Goal: Task Accomplishment & Management: Complete application form

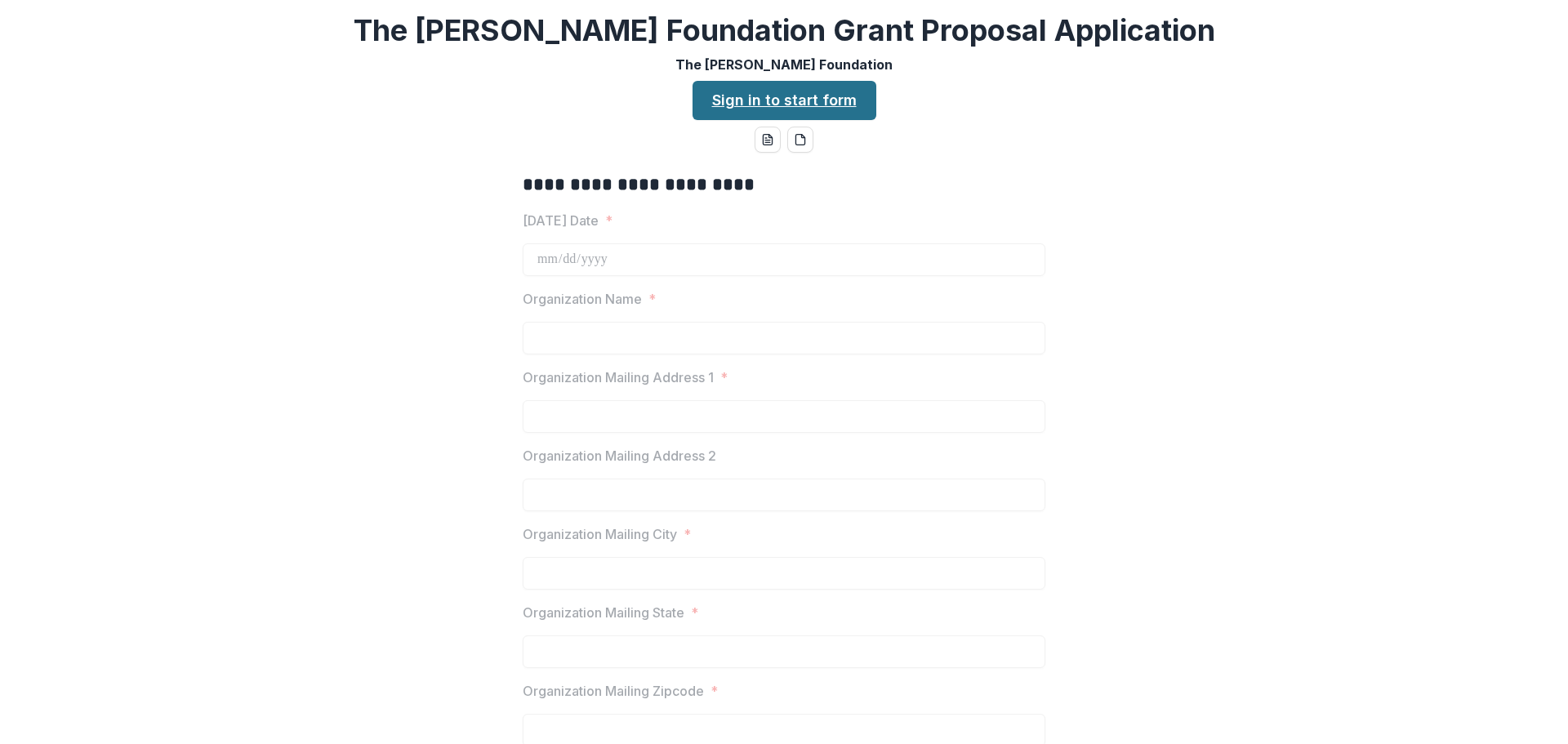
click at [741, 95] on link "Sign in to start form" at bounding box center [784, 100] width 184 height 39
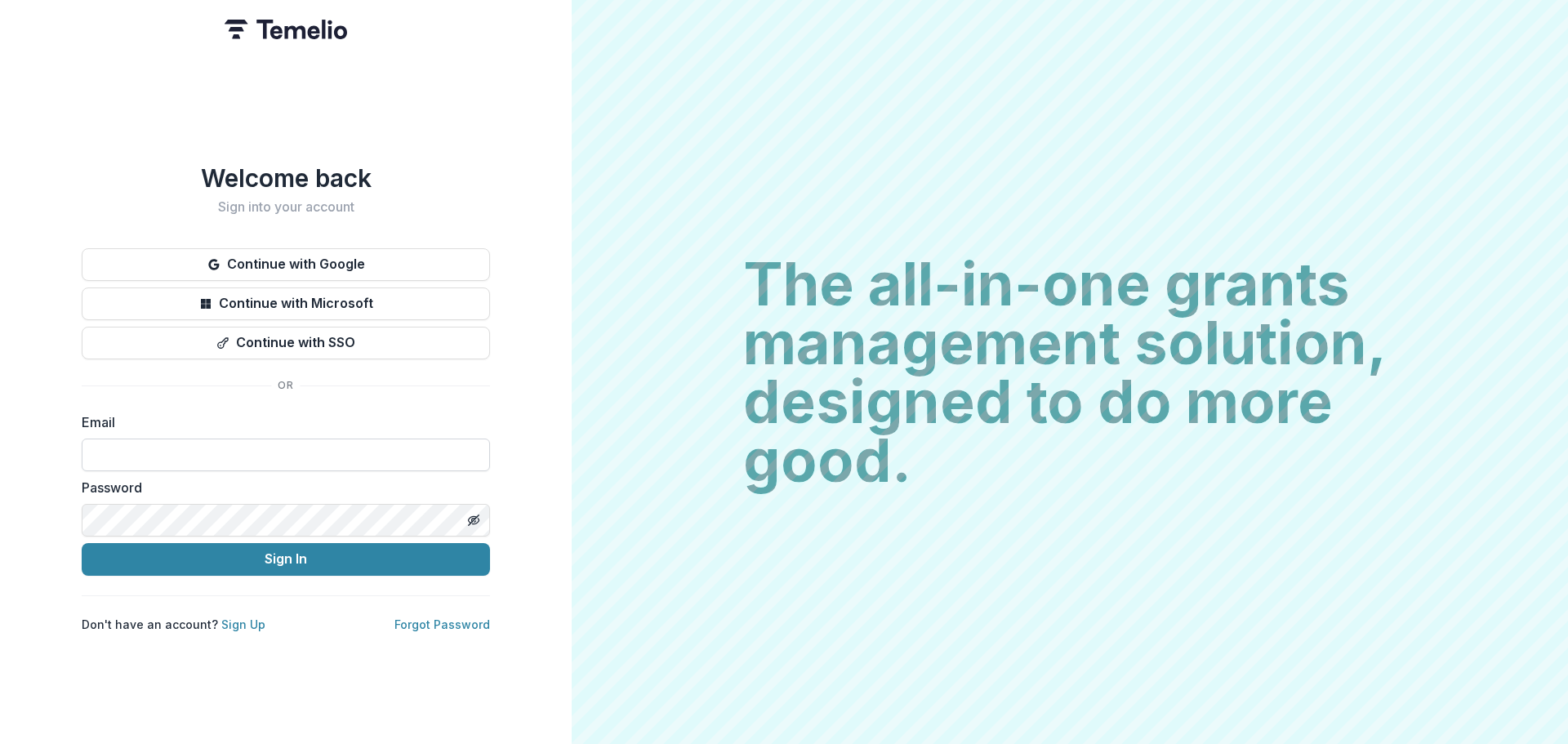
click at [216, 455] on input at bounding box center [286, 455] width 409 height 32
type input "**********"
click at [471, 515] on icon "Toggle password visibility" at bounding box center [473, 521] width 13 height 13
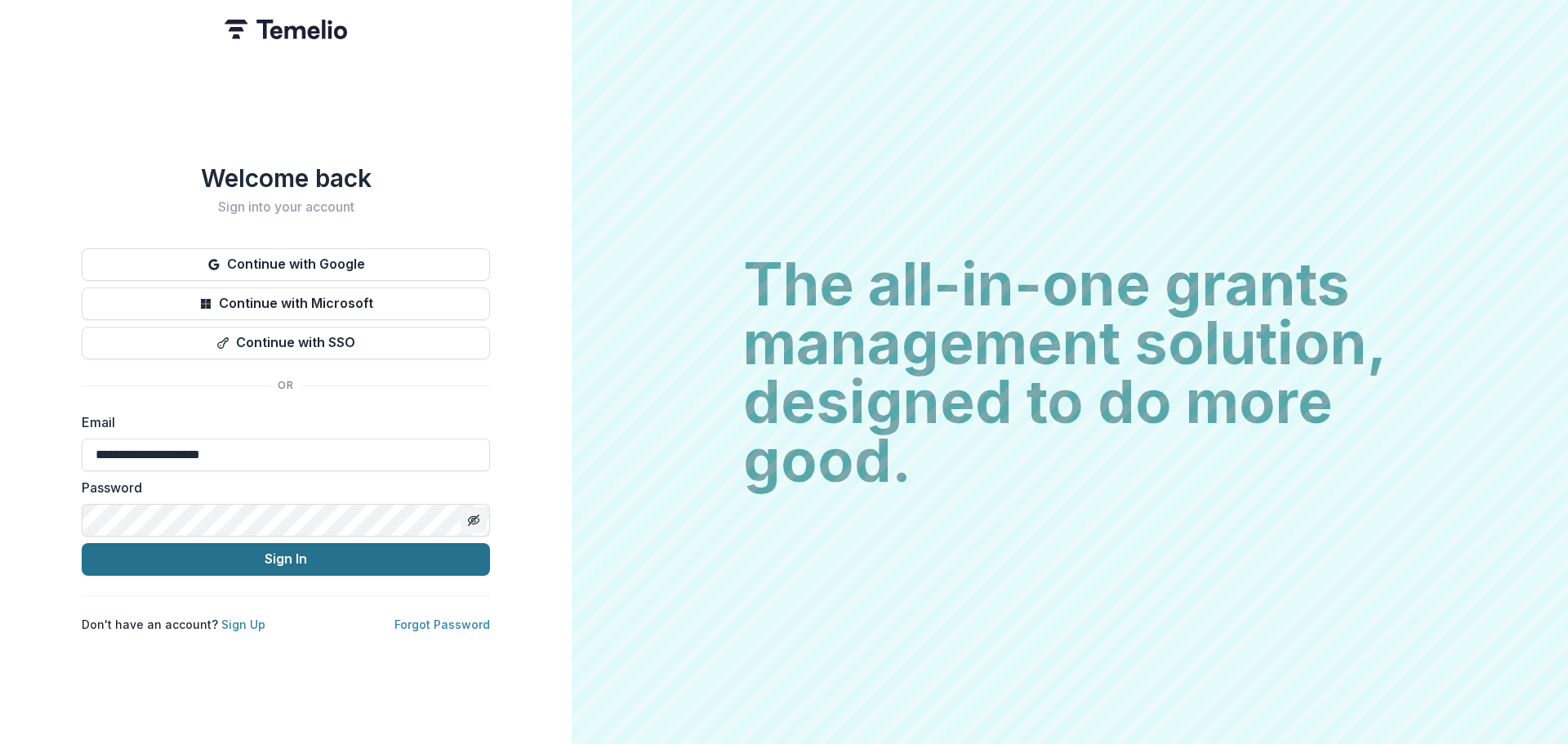
click at [268, 548] on button "Sign In" at bounding box center [286, 559] width 409 height 32
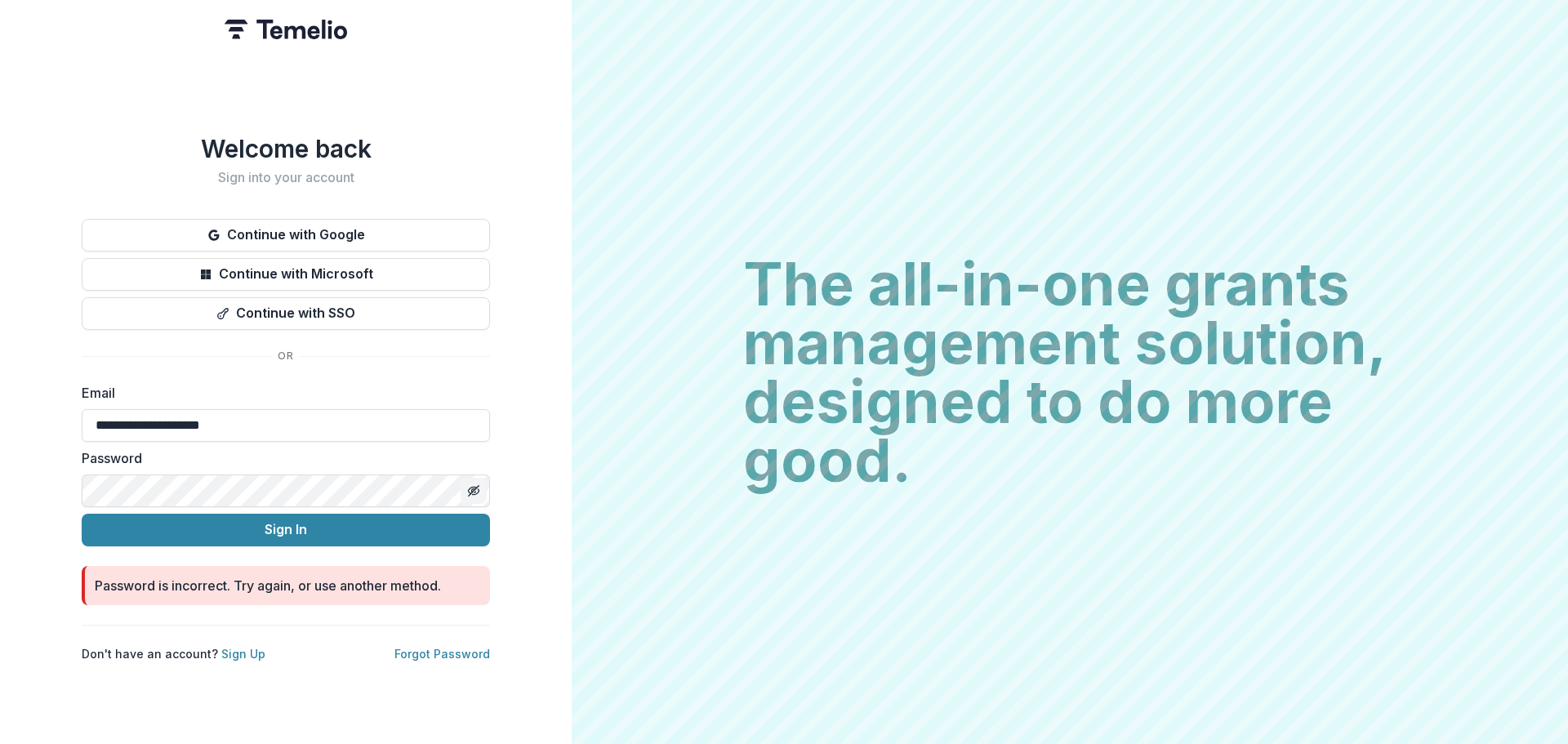
click at [80, 478] on div "**********" at bounding box center [286, 372] width 572 height 744
click at [473, 486] on icon "Toggle password visibility" at bounding box center [473, 491] width 13 height 13
click at [473, 489] on circle "Toggle password visibility" at bounding box center [473, 490] width 4 height 4
click at [264, 522] on button "Sign In" at bounding box center [286, 530] width 409 height 32
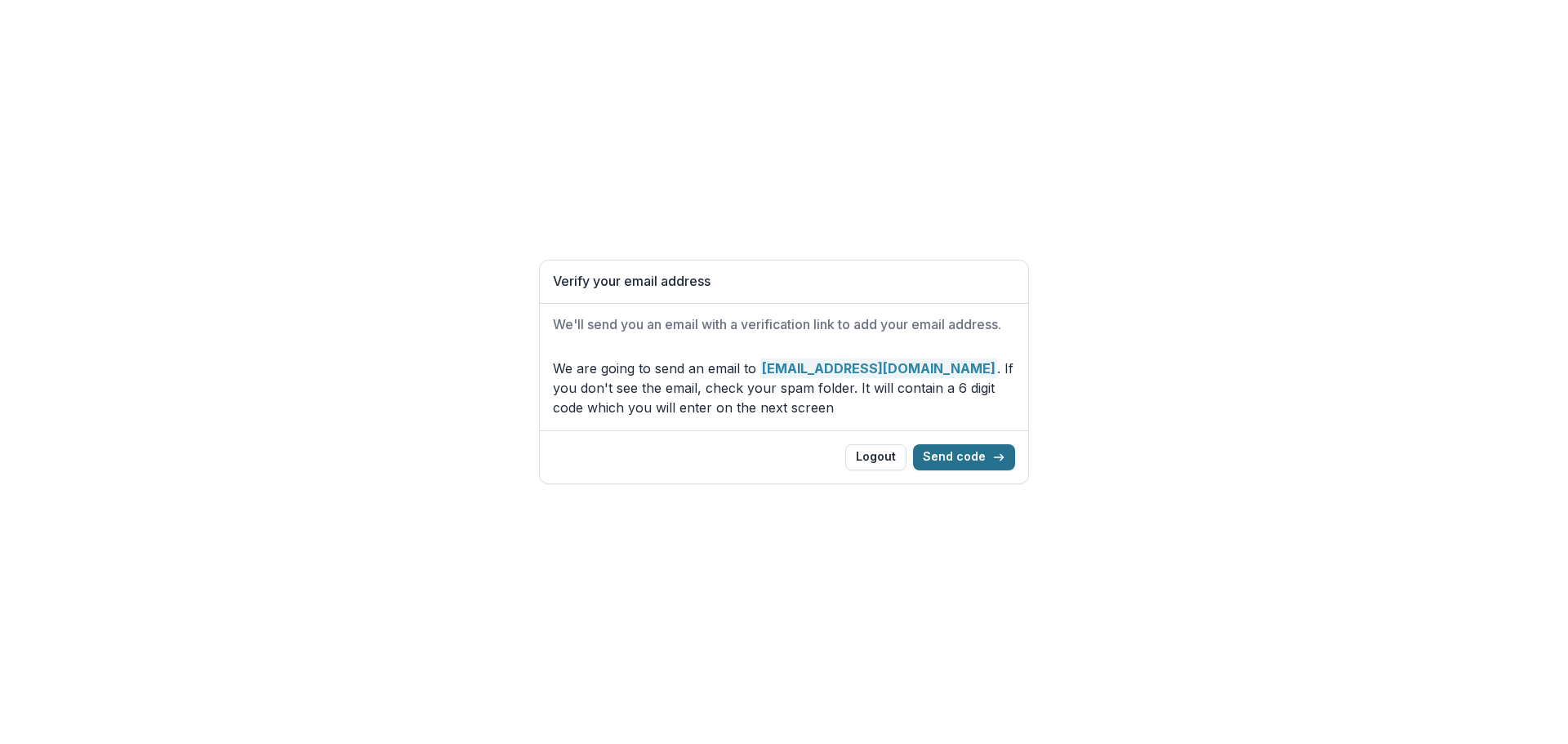
click at [959, 455] on button "Send code" at bounding box center [964, 458] width 102 height 27
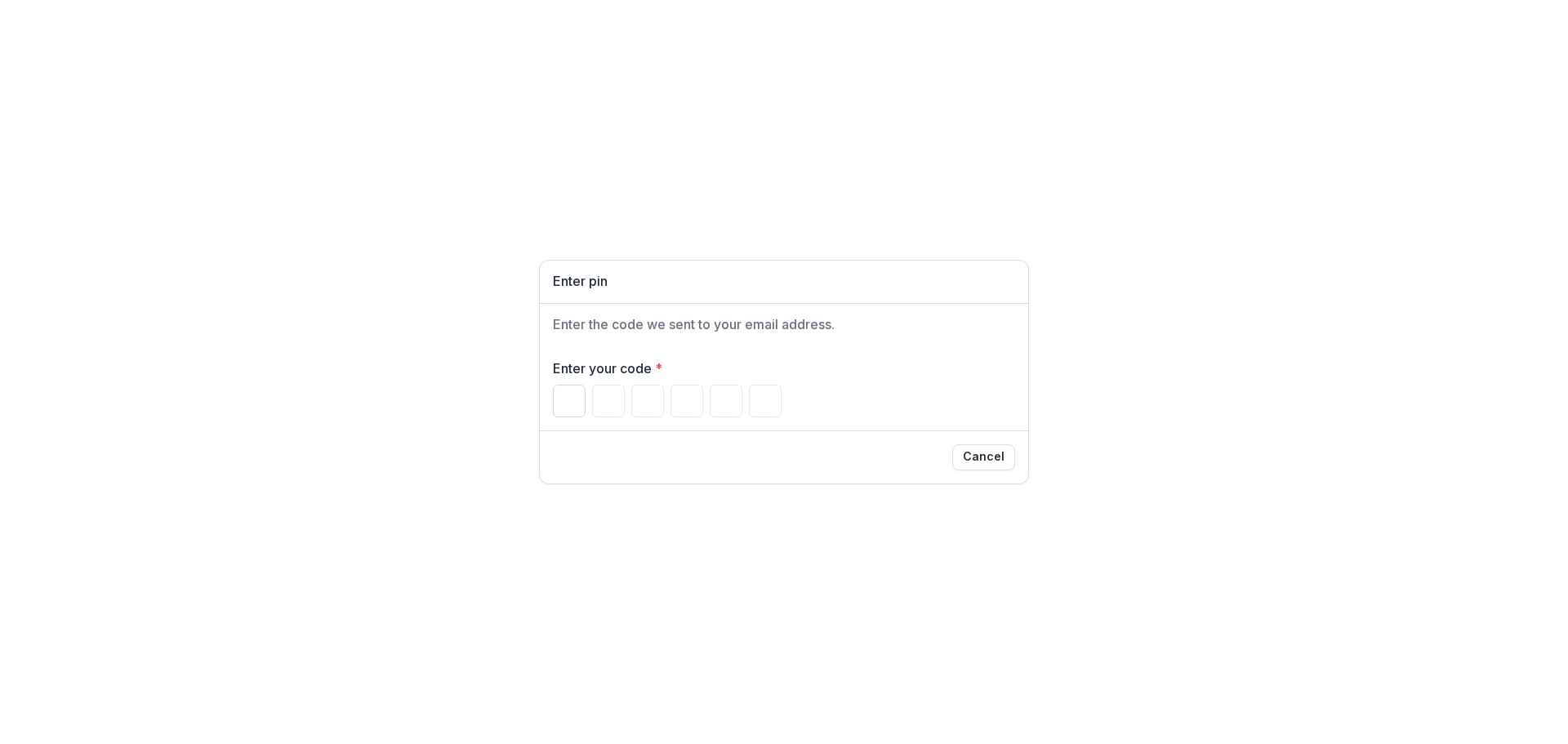
click at [566, 395] on input "Please enter your pin code" at bounding box center [569, 401] width 32 height 32
type input "*"
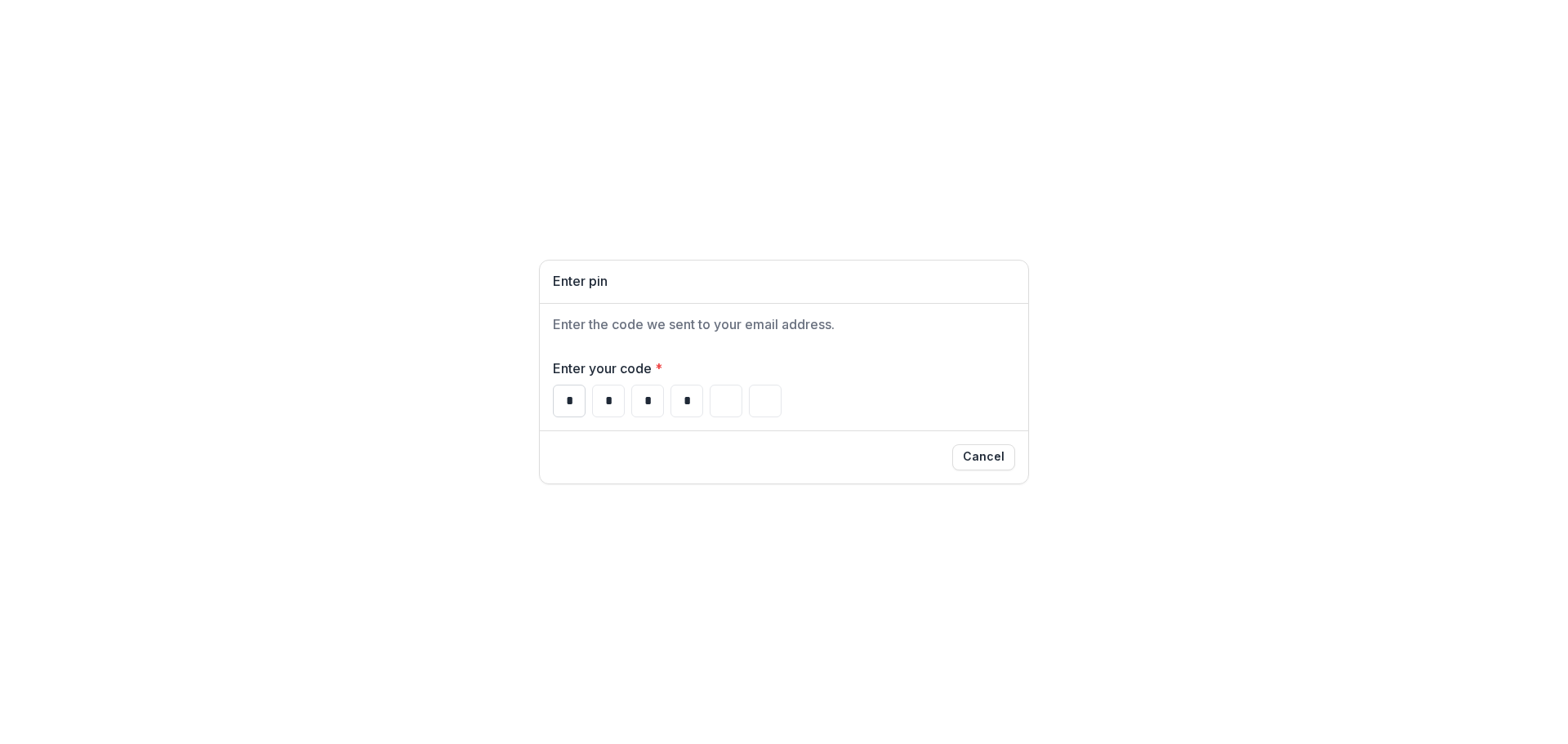
type input "*"
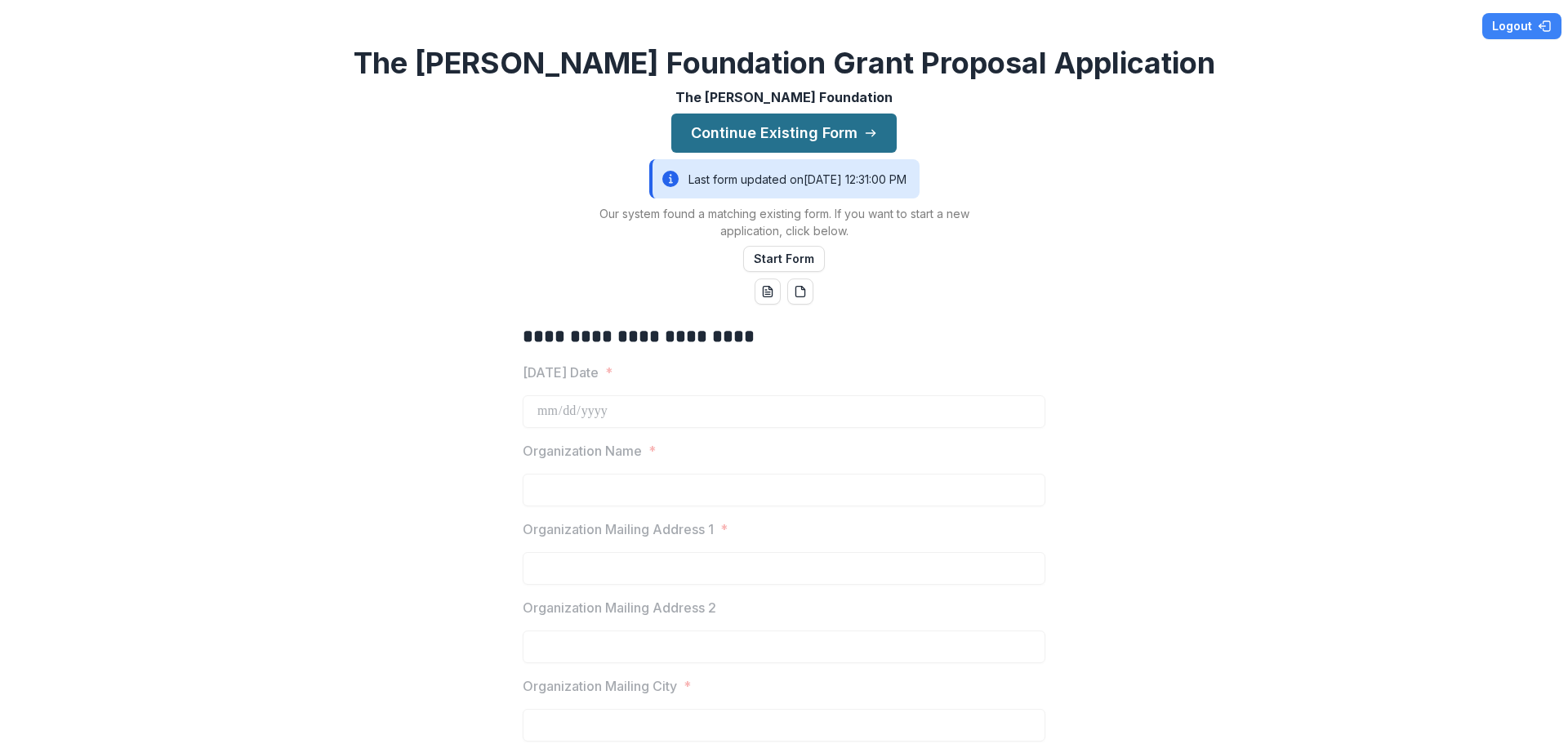
click at [803, 129] on button "Continue Existing Form" at bounding box center [784, 133] width 226 height 39
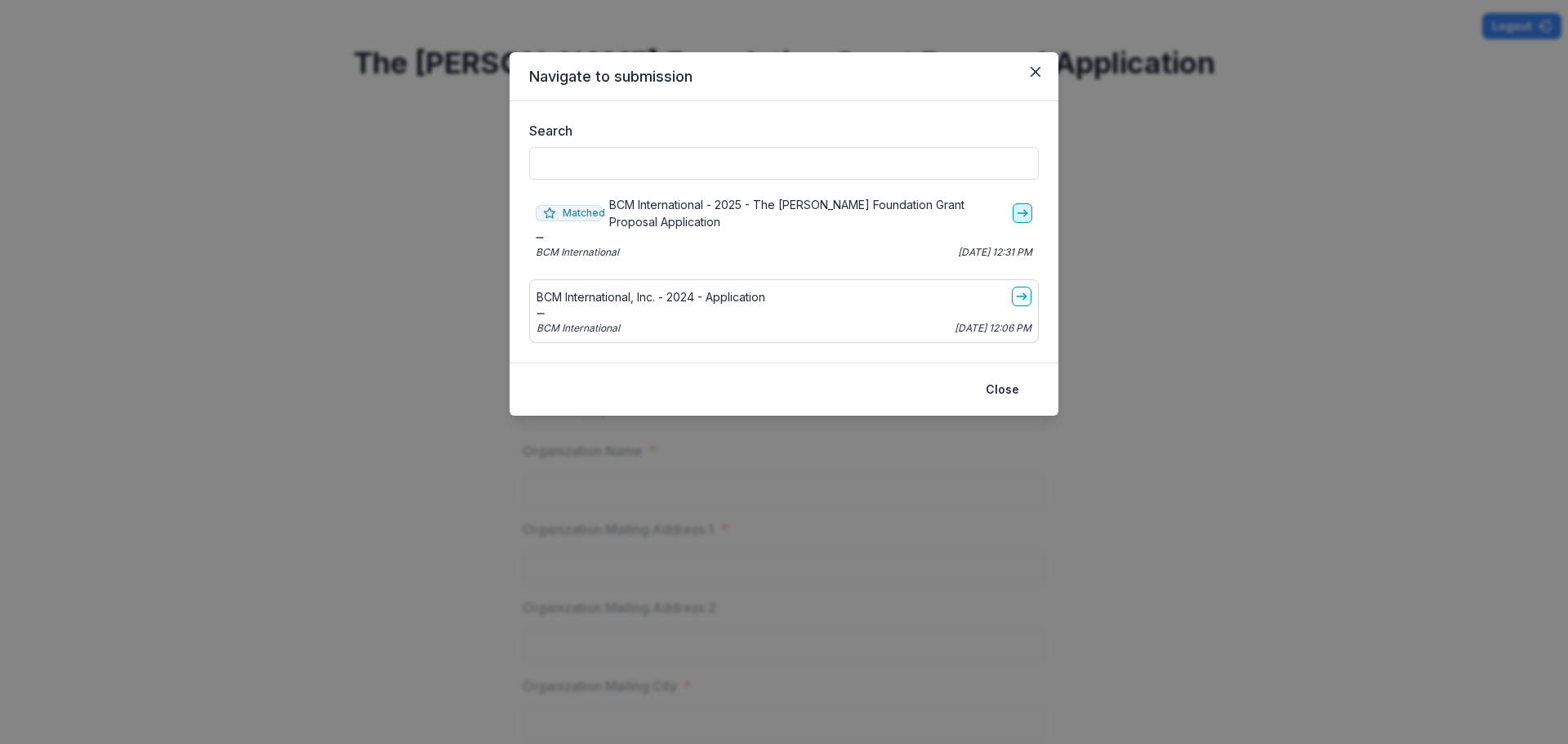
click at [1022, 213] on line "go-to" at bounding box center [1022, 213] width 9 height 0
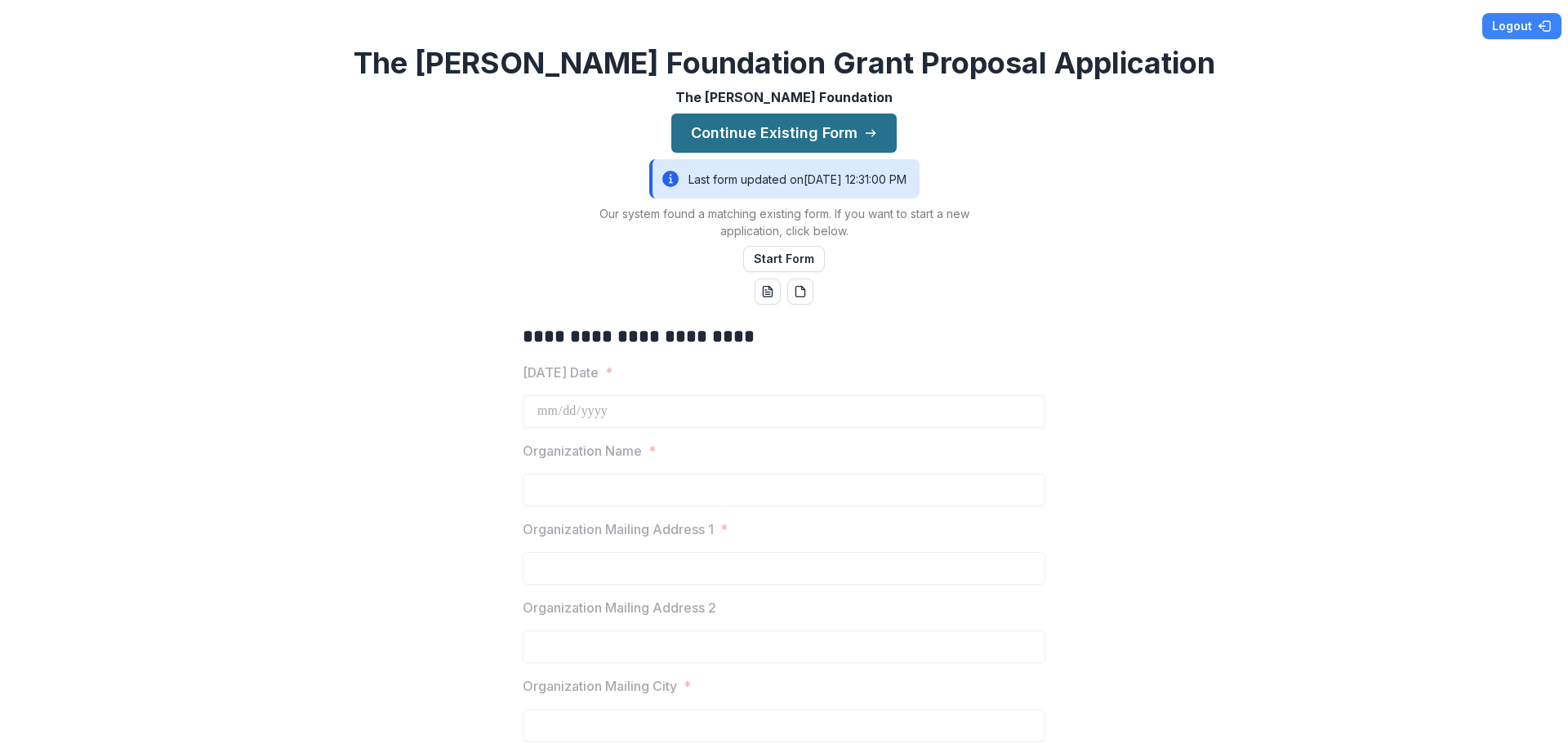
click at [773, 129] on button "Continue Existing Form" at bounding box center [784, 133] width 226 height 39
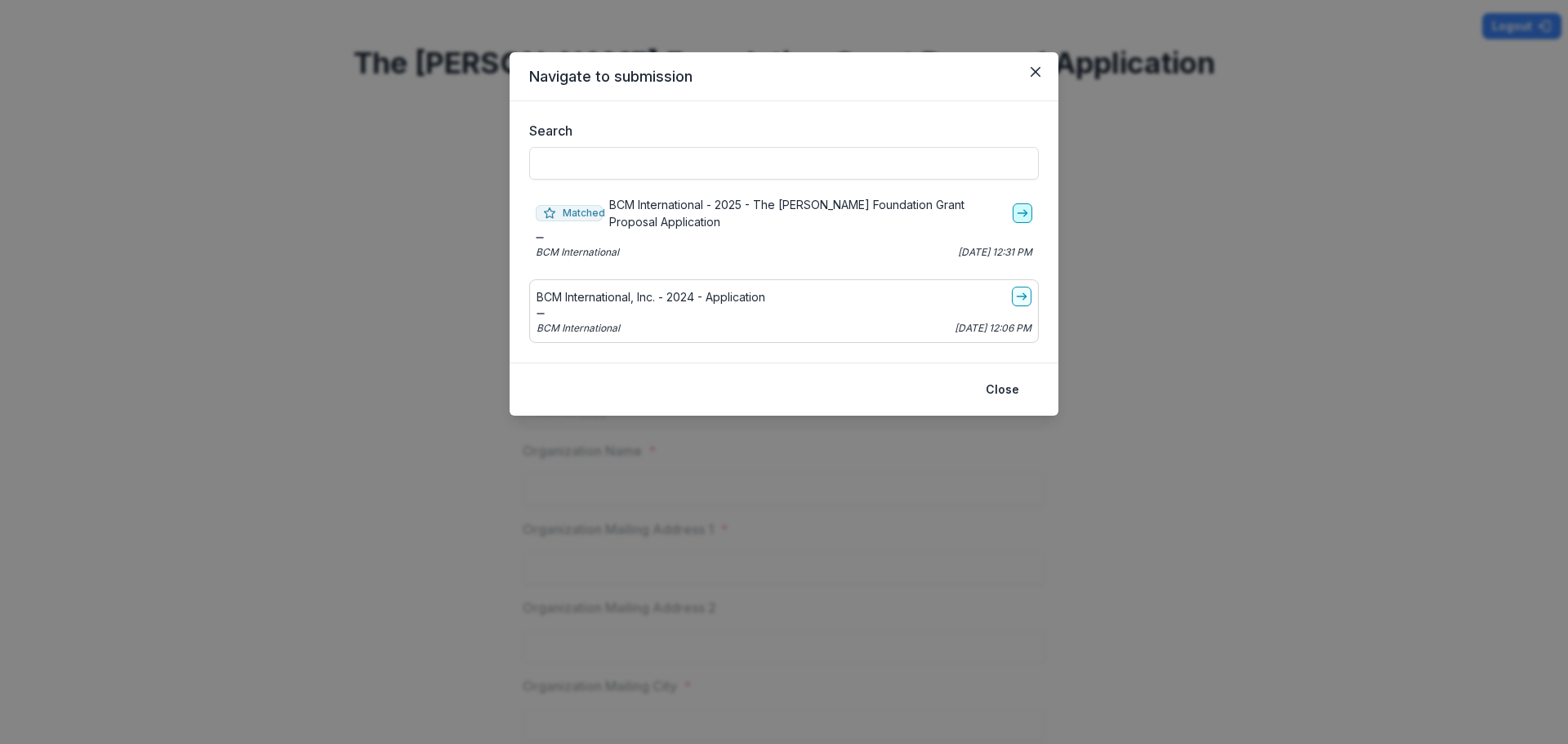
click at [1025, 213] on icon "go-to" at bounding box center [1022, 213] width 13 height 13
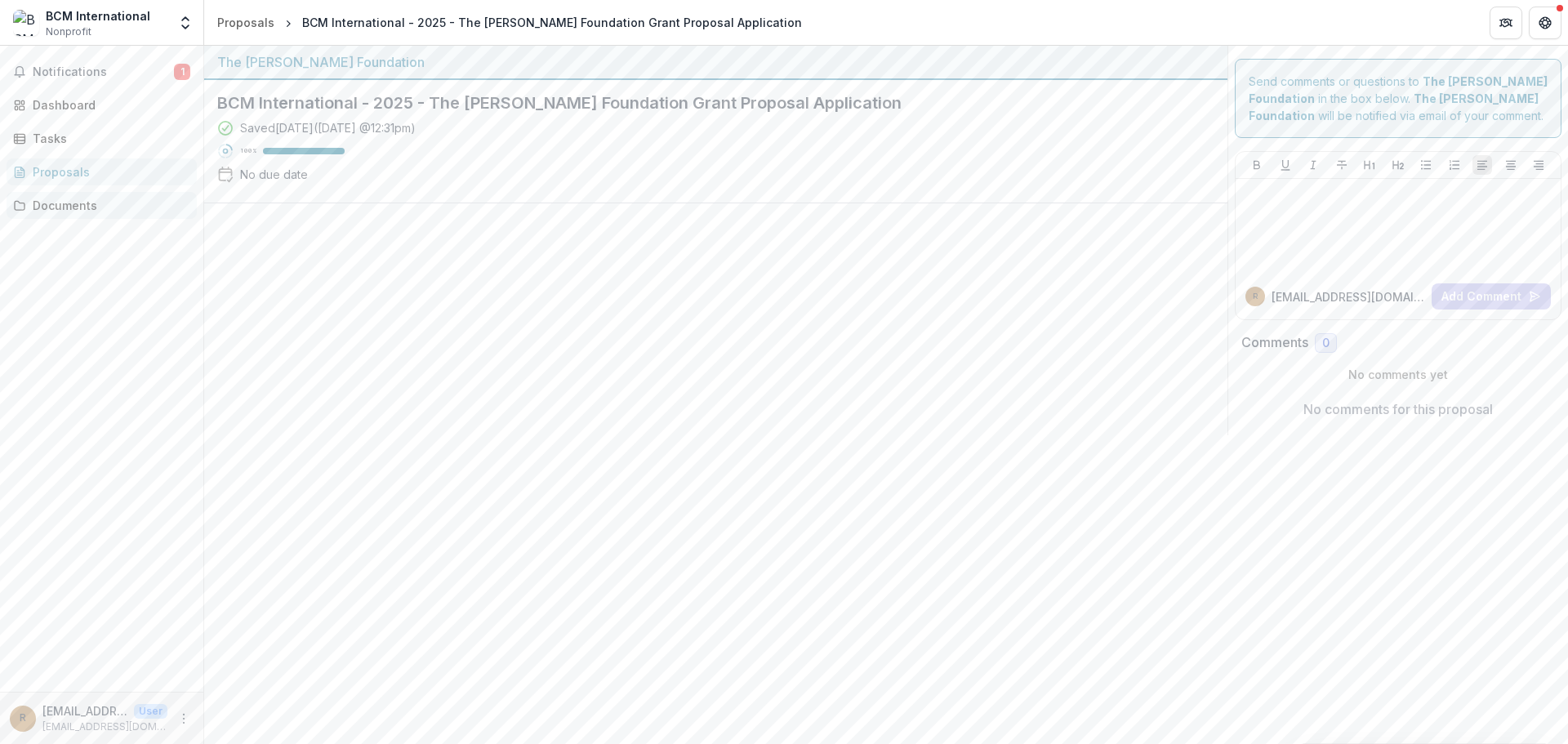
click at [52, 202] on div "Documents" at bounding box center [108, 205] width 151 height 17
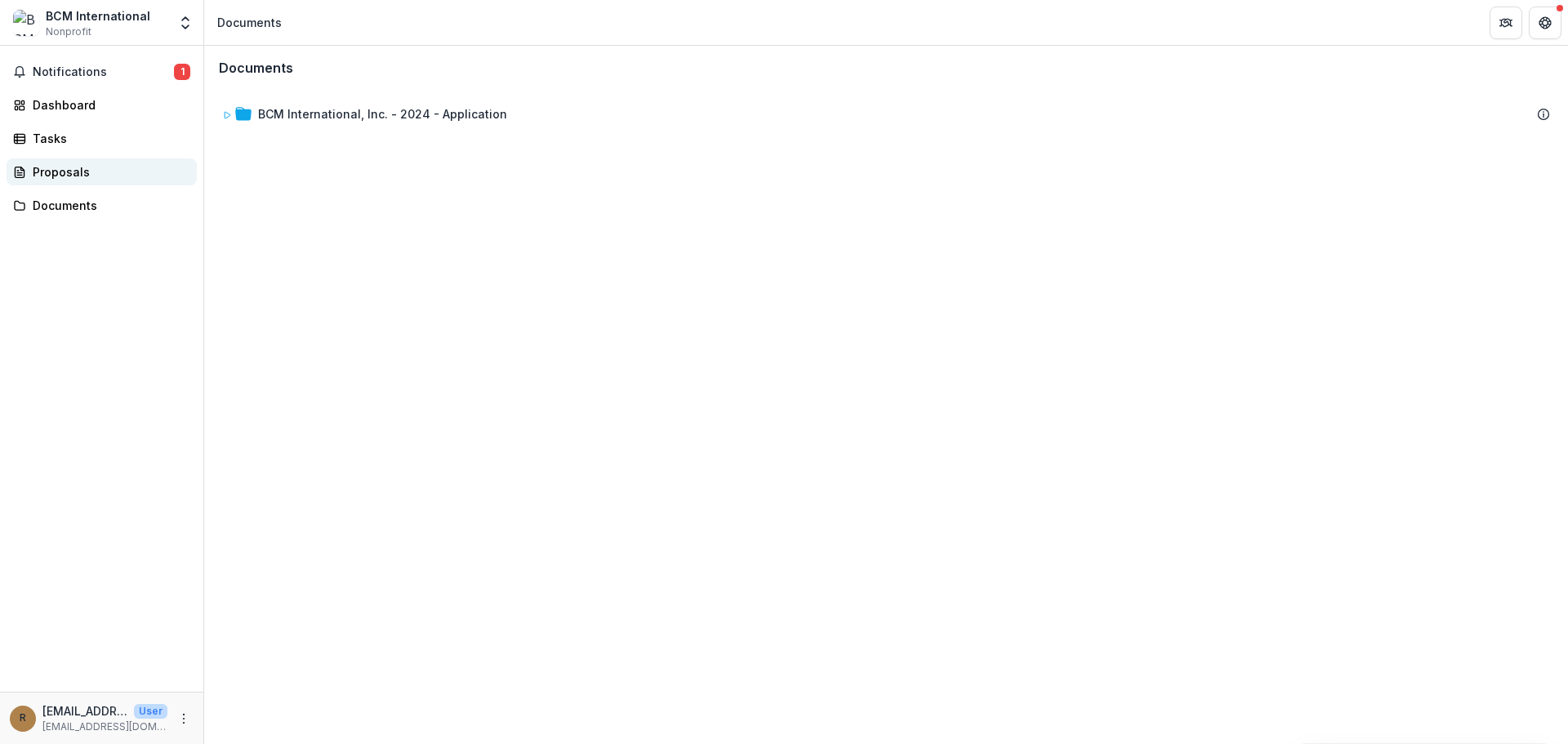
click at [51, 169] on div "Proposals" at bounding box center [108, 172] width 151 height 17
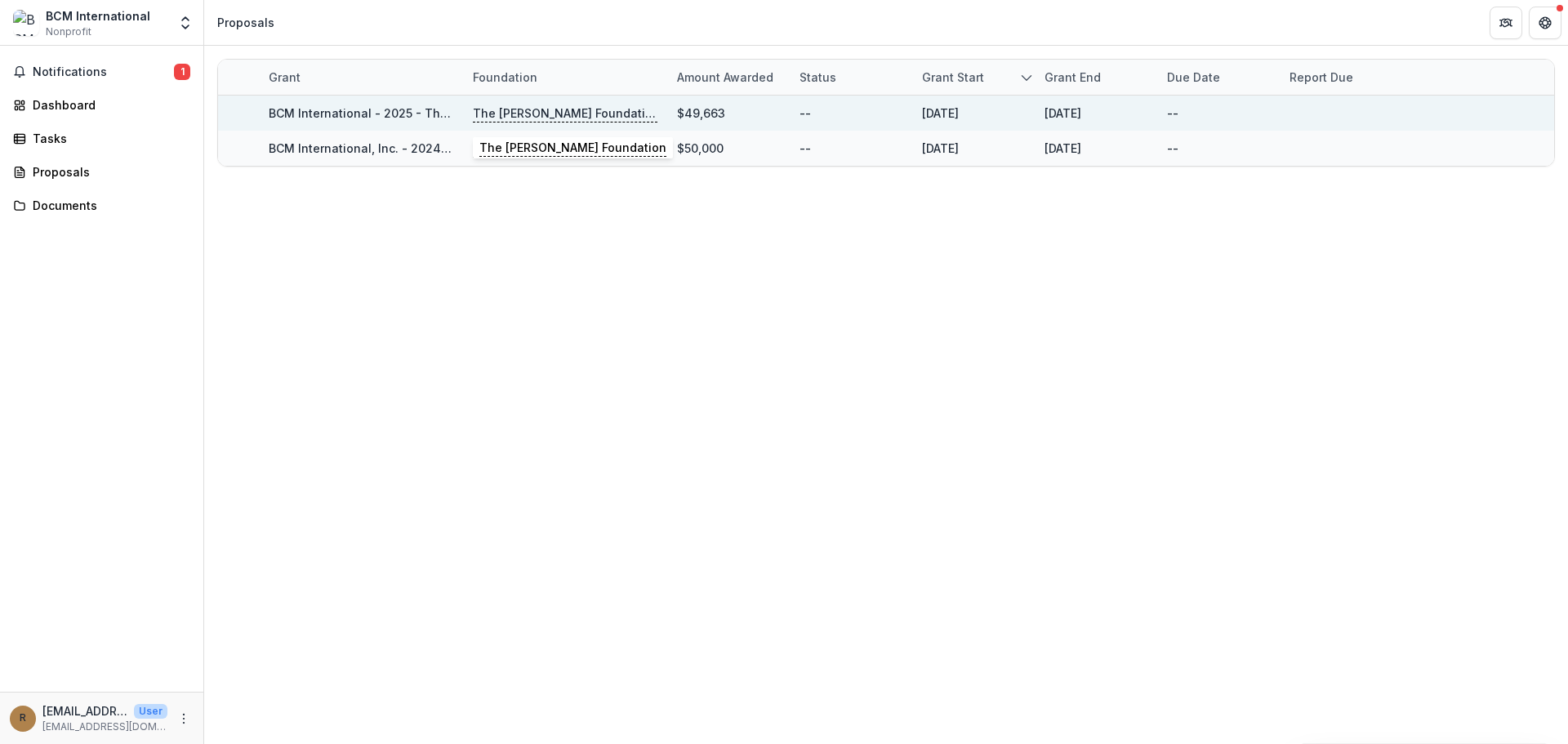
click at [529, 107] on p "The [PERSON_NAME] Foundation" at bounding box center [565, 114] width 185 height 18
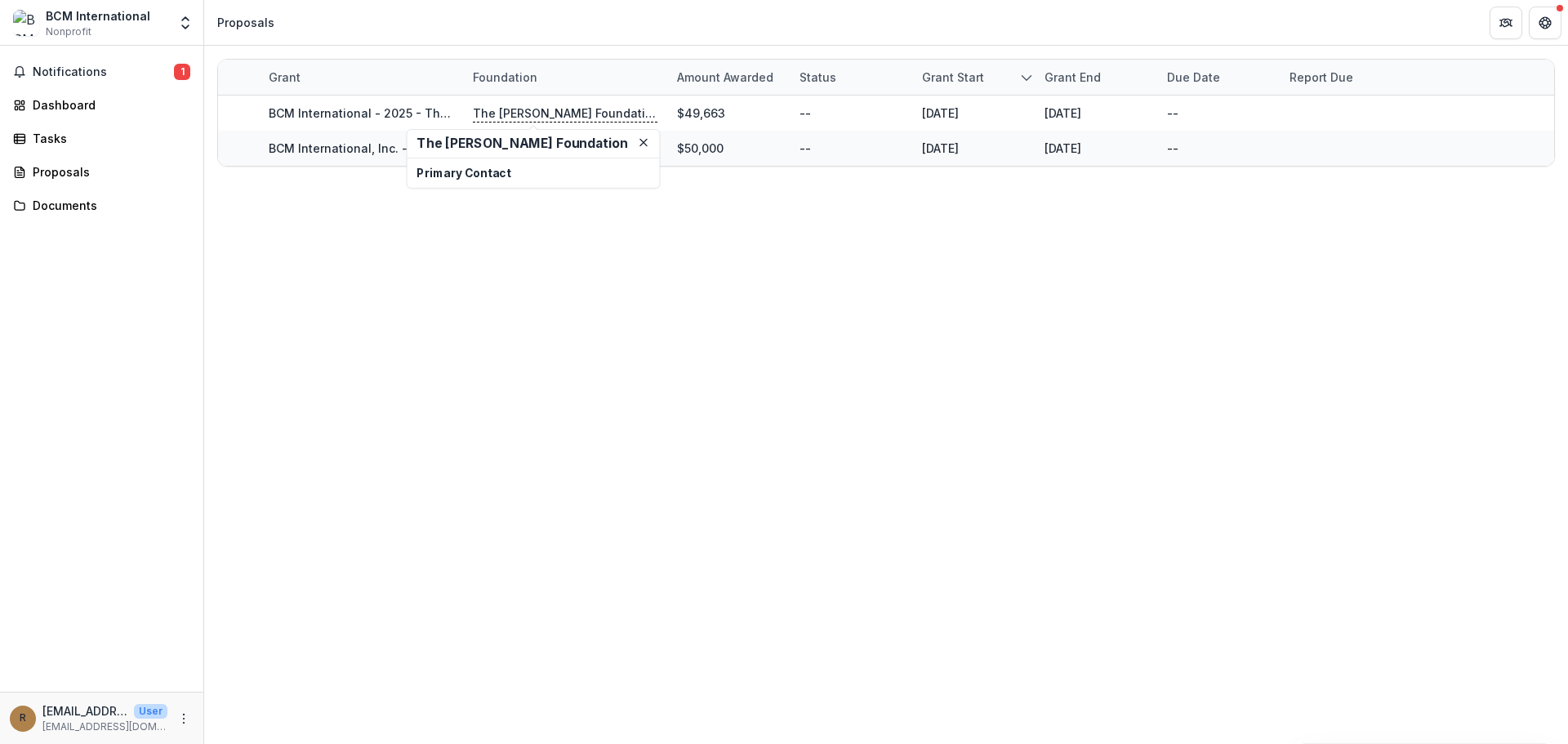
click at [524, 256] on div "Grant Foundation Amount awarded Status Grant start Grant end Due Date Report Du…" at bounding box center [886, 395] width 1364 height 698
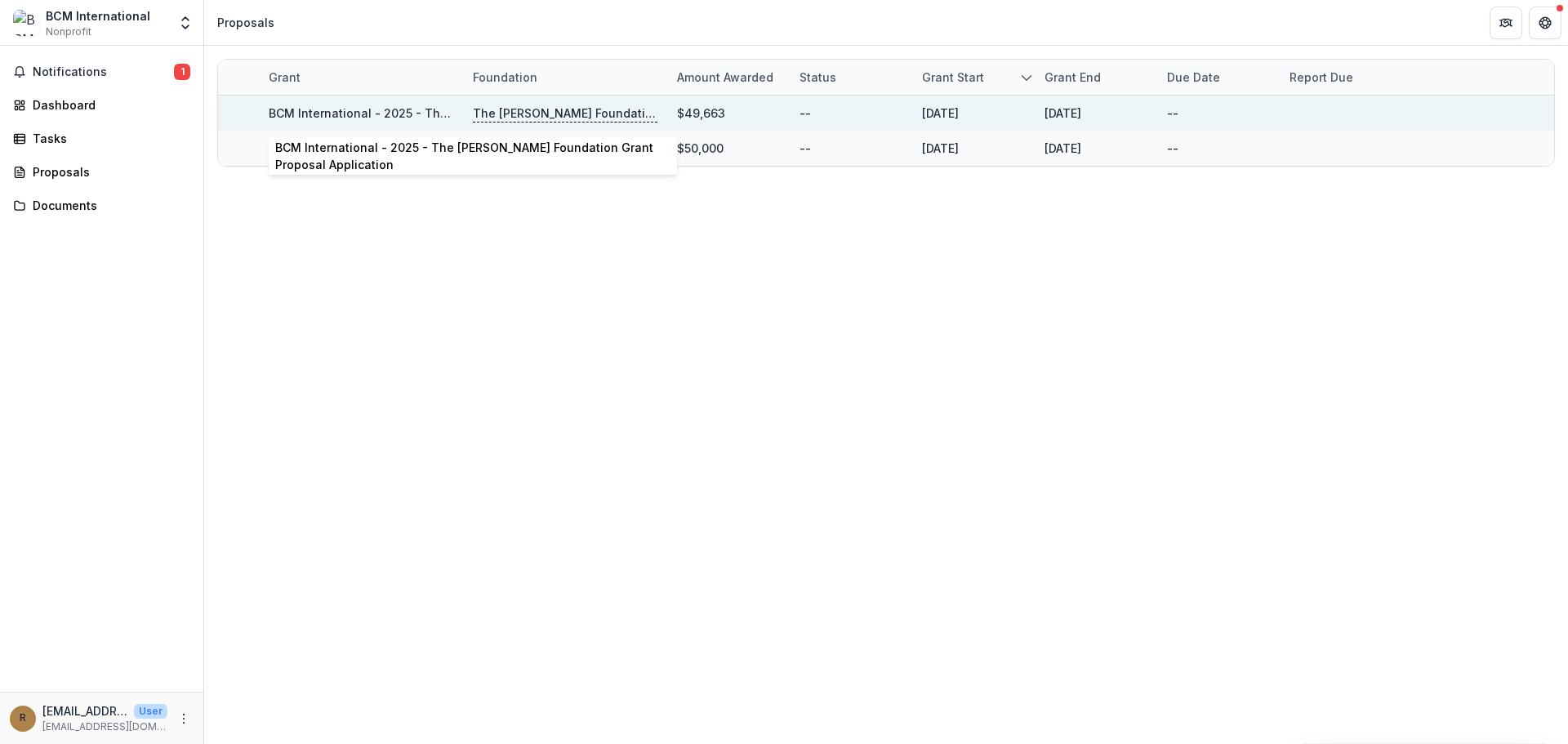
click at [344, 108] on link "BCM International - 2025 - The [PERSON_NAME] Foundation Grant Proposal Applicat…" at bounding box center [518, 113] width 500 height 14
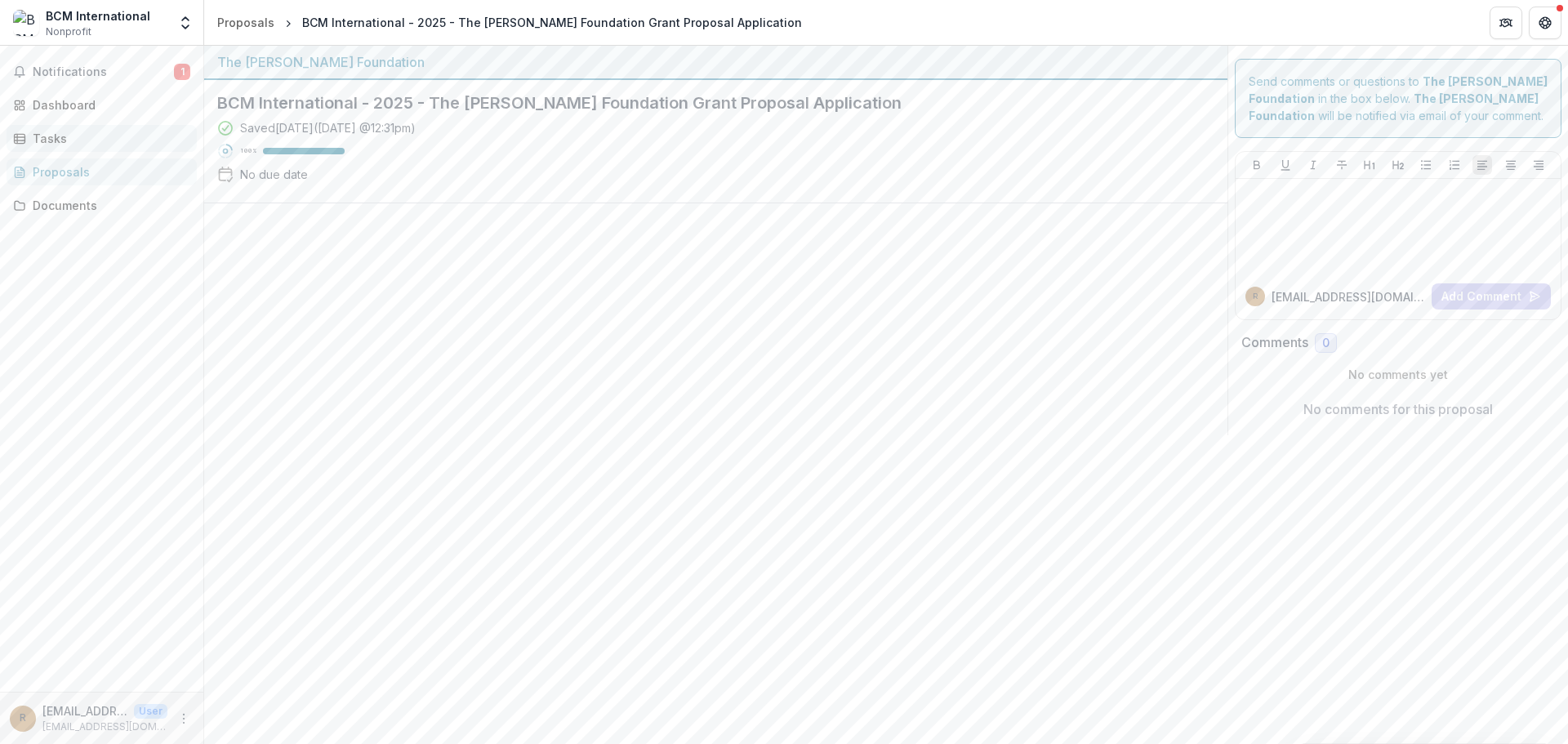
click at [57, 137] on div "Tasks" at bounding box center [108, 139] width 151 height 17
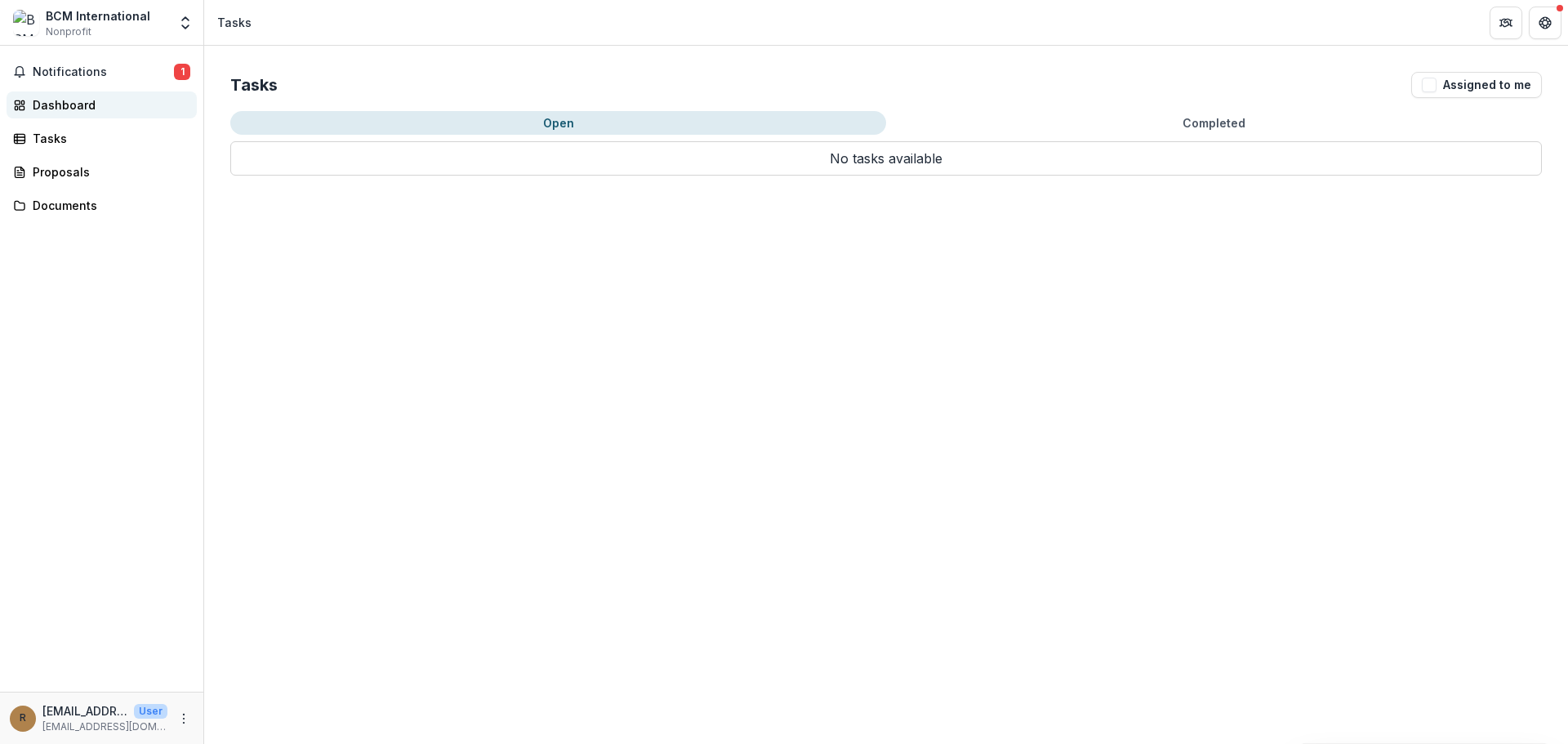
click at [55, 105] on div "Dashboard" at bounding box center [108, 105] width 151 height 17
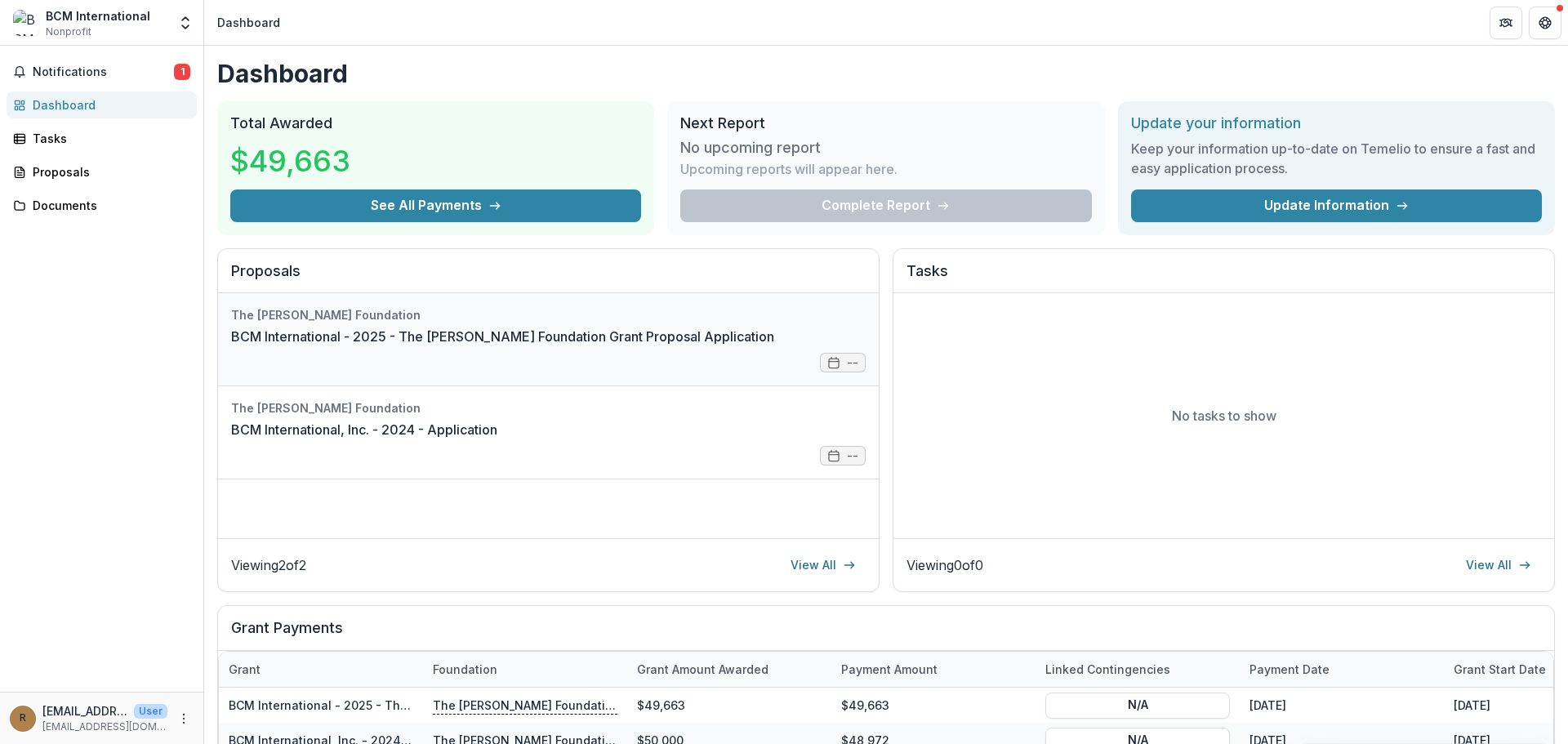
click at [378, 333] on link "BCM International - 2025 - The [PERSON_NAME] Foundation Grant Proposal Applicat…" at bounding box center [502, 337] width 543 height 20
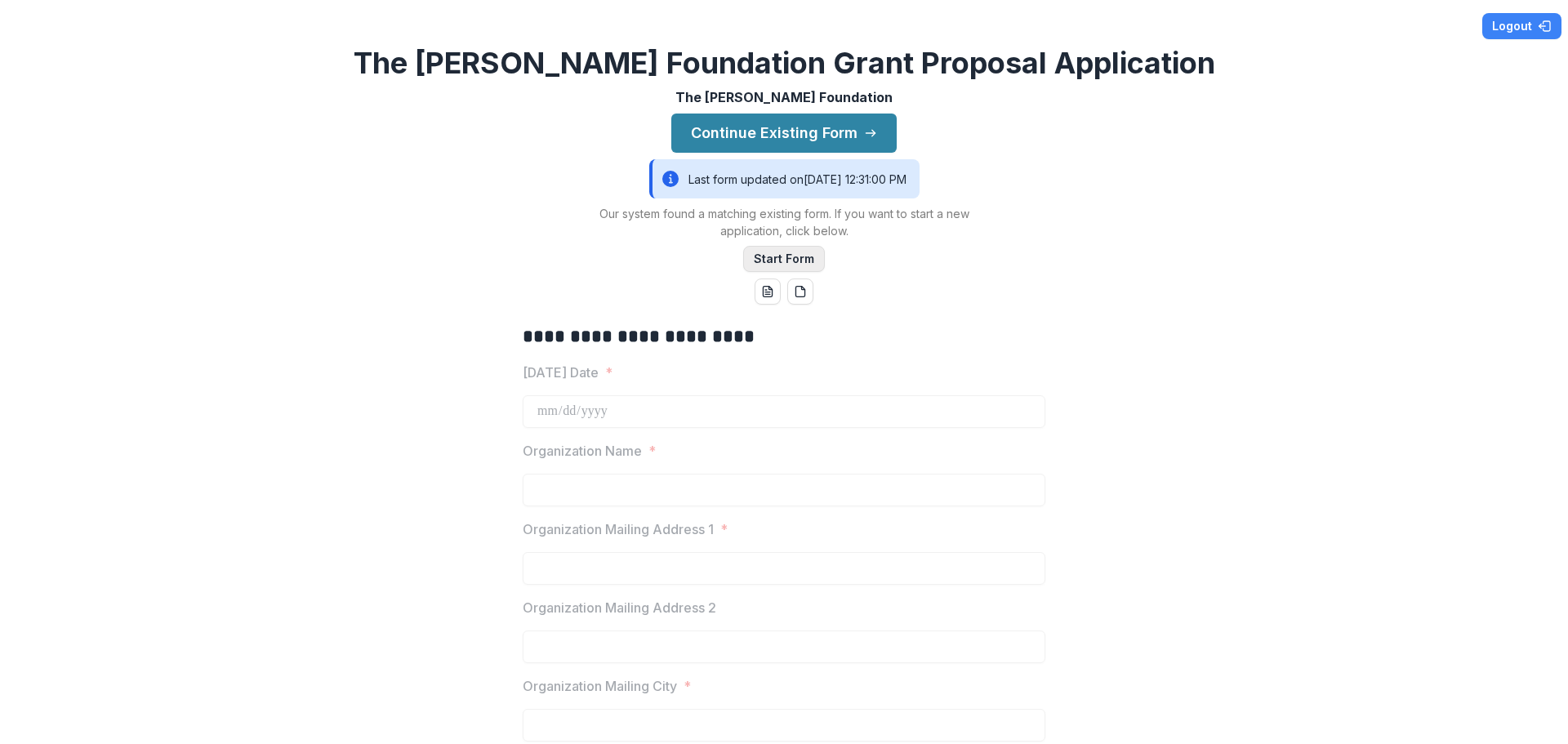
click at [778, 254] on button "Start Form" at bounding box center [784, 260] width 82 height 27
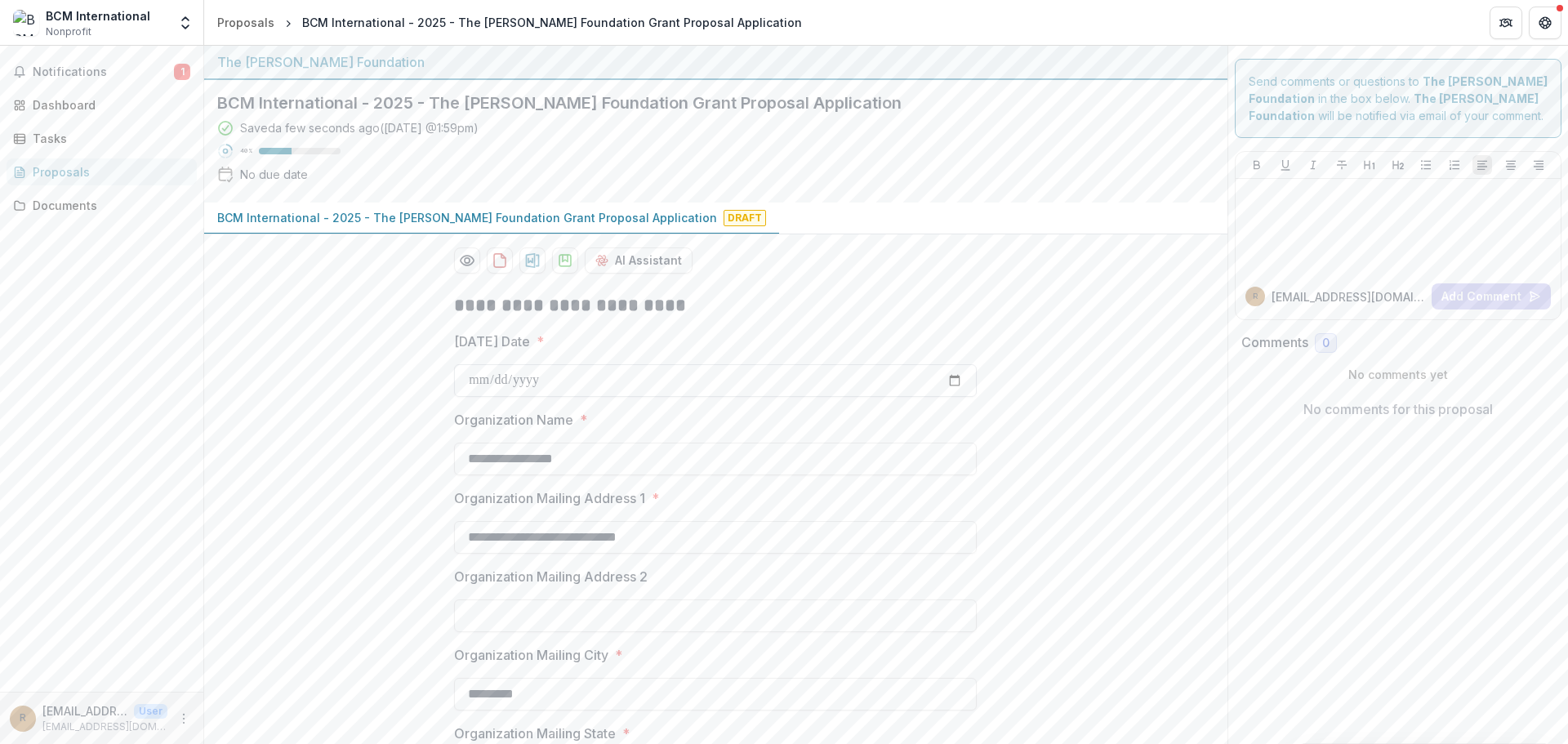
click at [682, 378] on input "[DATE] Date *" at bounding box center [716, 380] width 522 height 32
click at [949, 380] on input "[DATE] Date *" at bounding box center [716, 380] width 522 height 32
type input "**********"
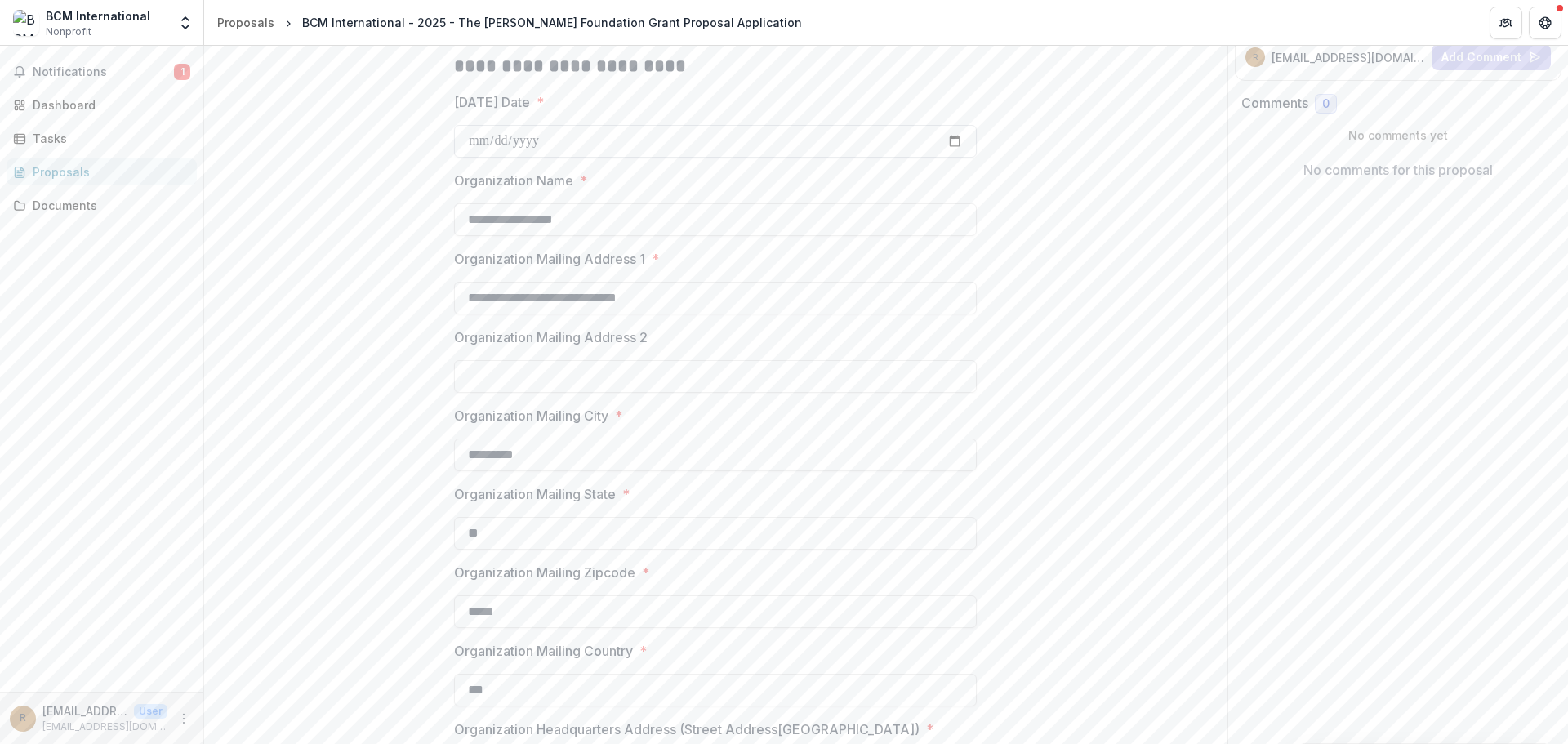
scroll to position [246, 0]
drag, startPoint x: 667, startPoint y: 292, endPoint x: 448, endPoint y: 299, distance: 219.1
type input "**********"
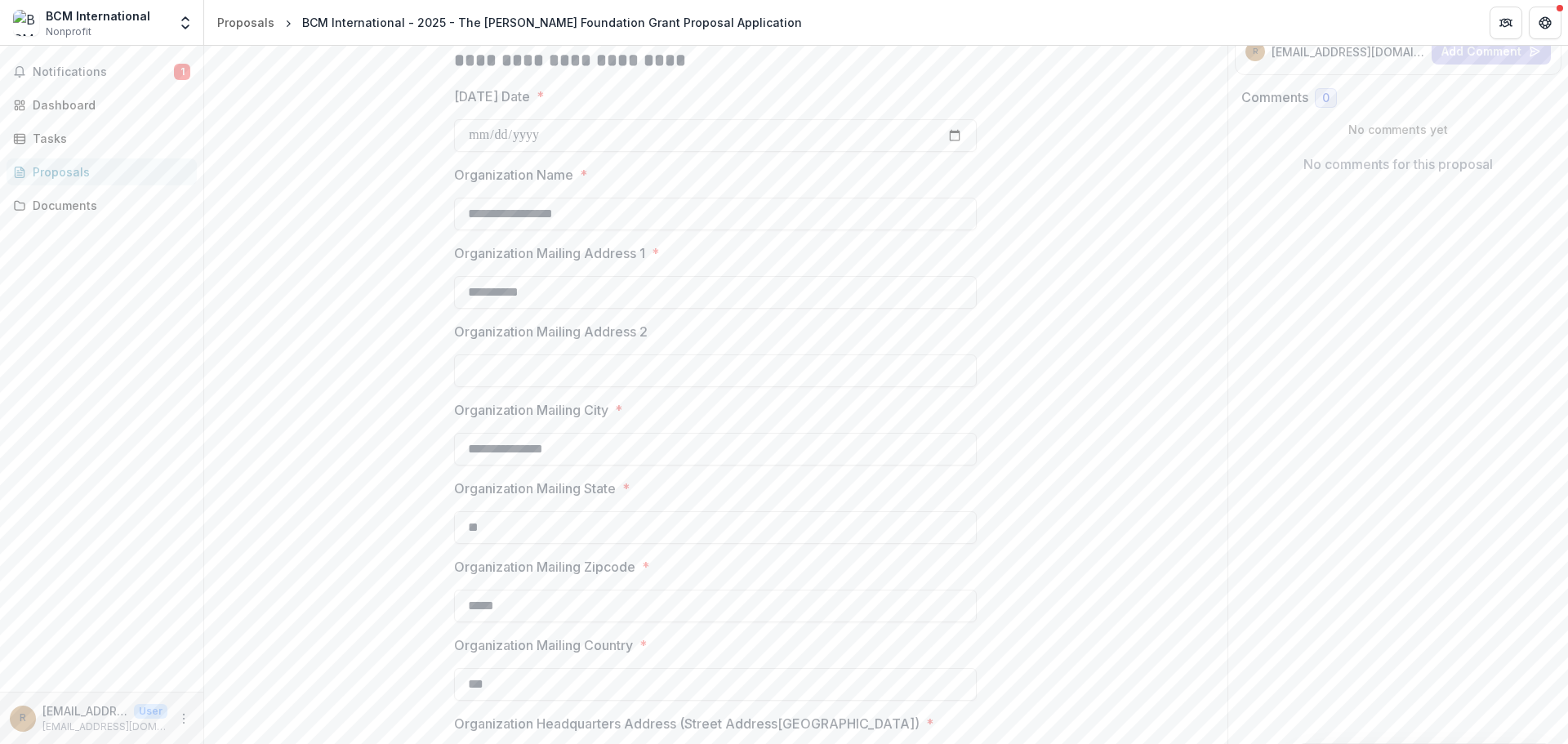
type input "*****"
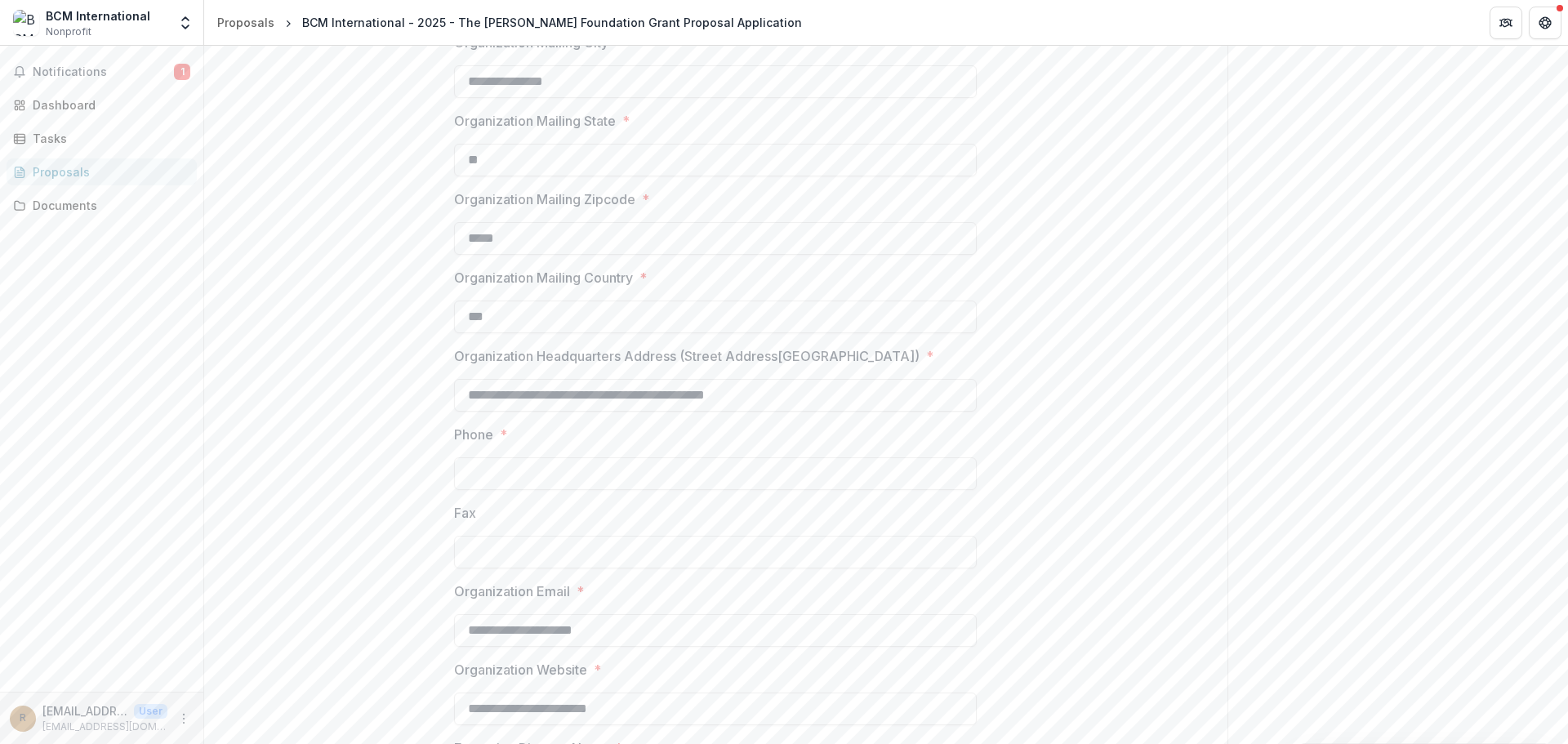
type input "**********"
click at [806, 474] on input "Phone *" at bounding box center [716, 474] width 522 height 32
type input "**********"
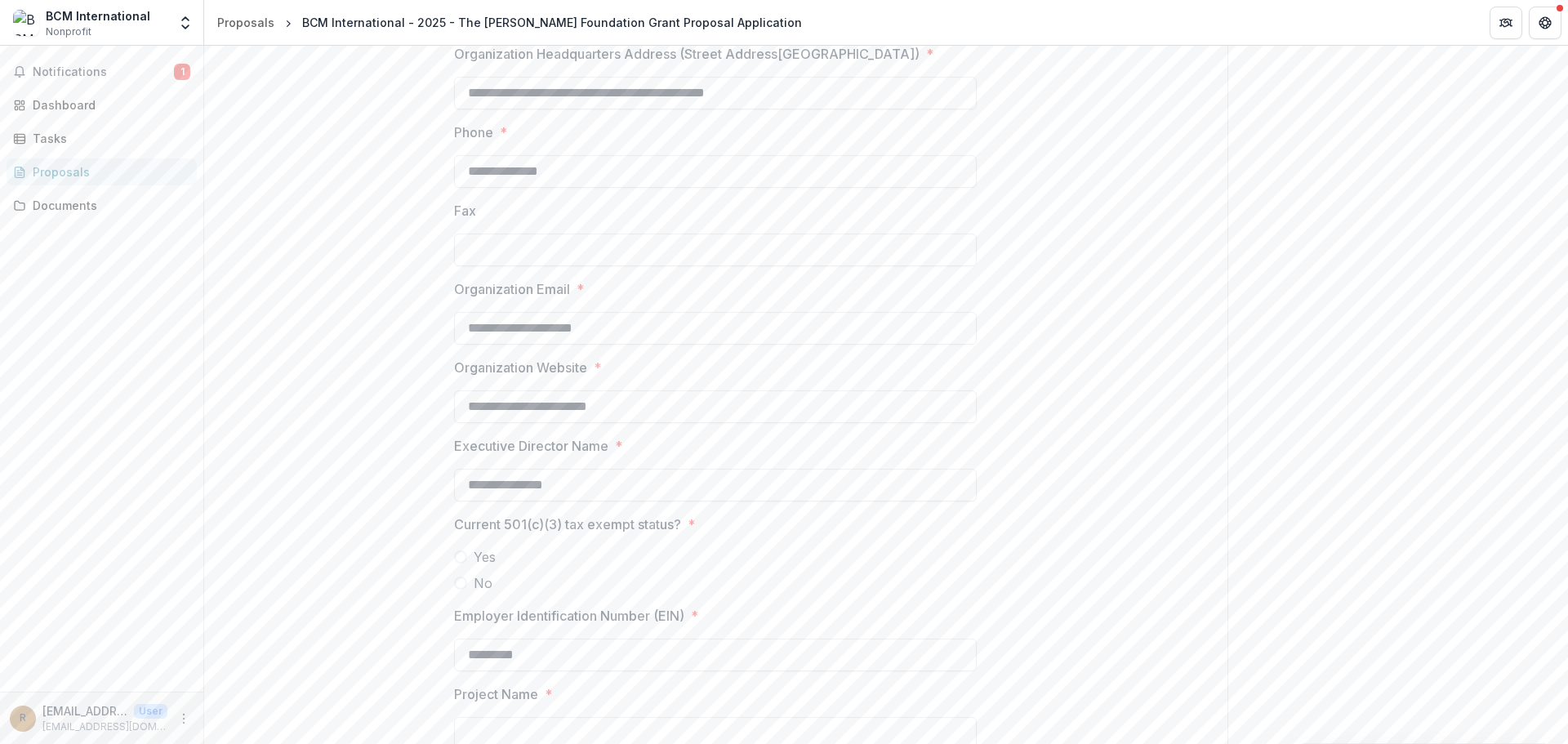
scroll to position [940, 0]
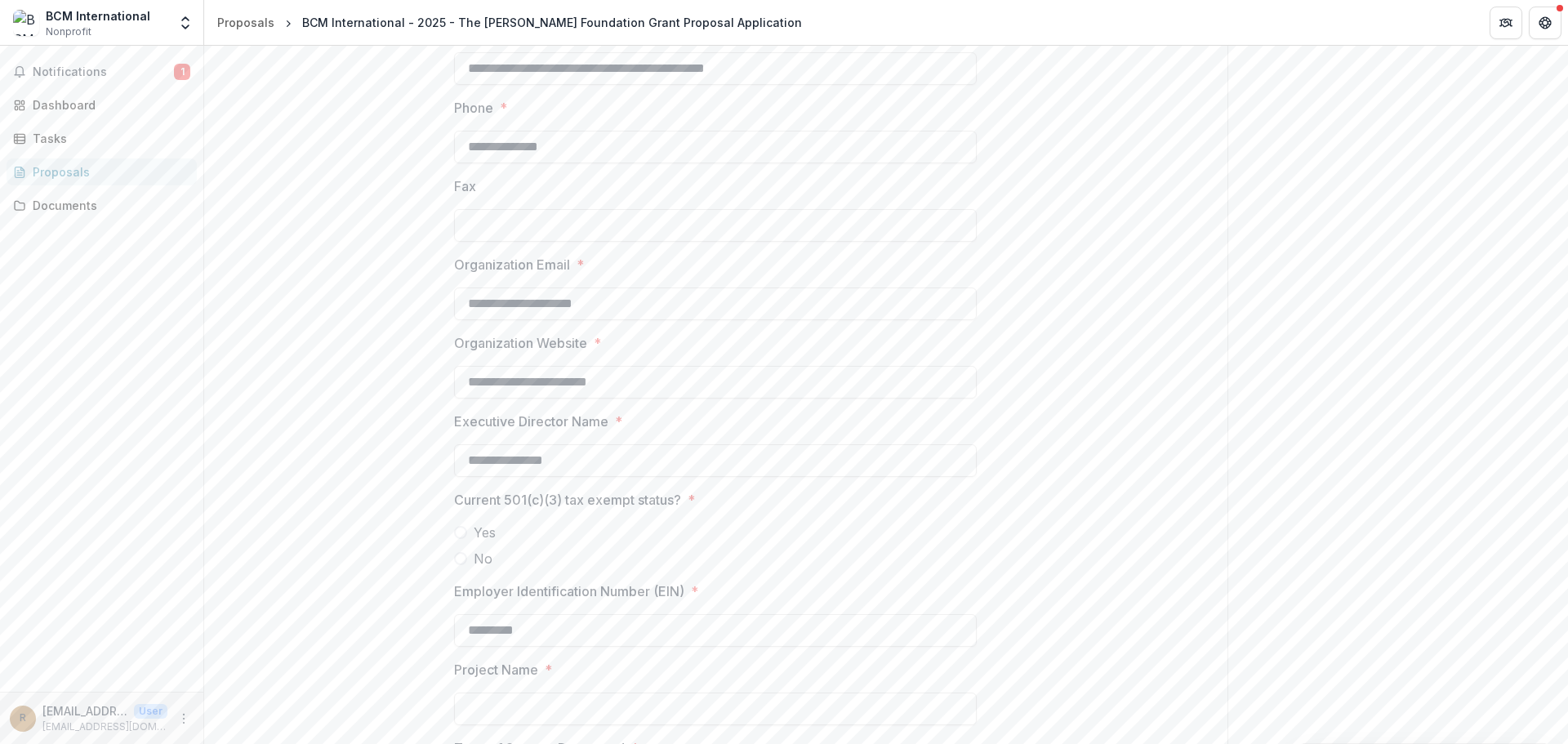
type input "**********"
click at [458, 528] on span at bounding box center [461, 532] width 13 height 13
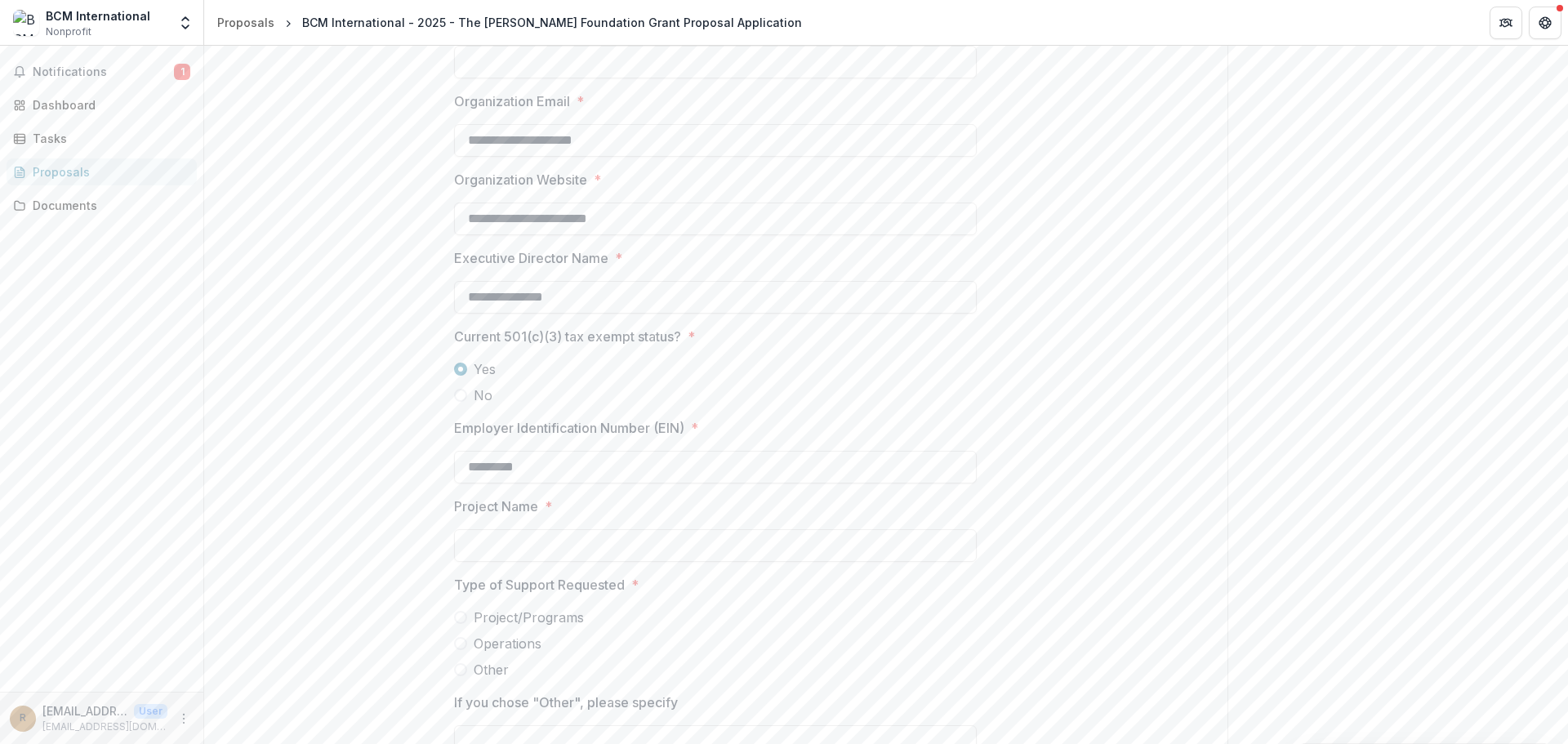
scroll to position [1184, 0]
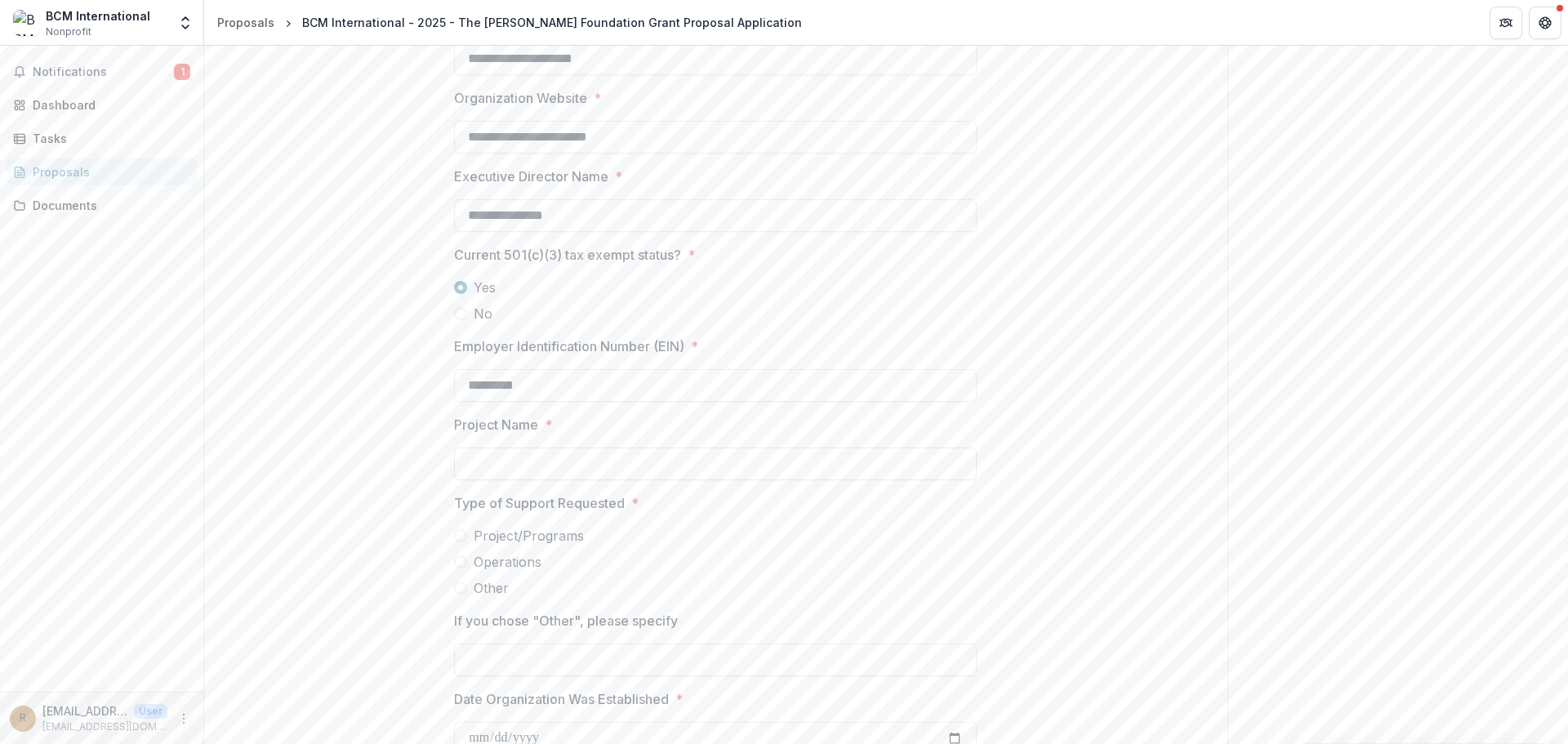
click at [624, 464] on input "Project Name *" at bounding box center [716, 464] width 522 height 32
type input "**********"
click at [457, 558] on span at bounding box center [461, 562] width 13 height 13
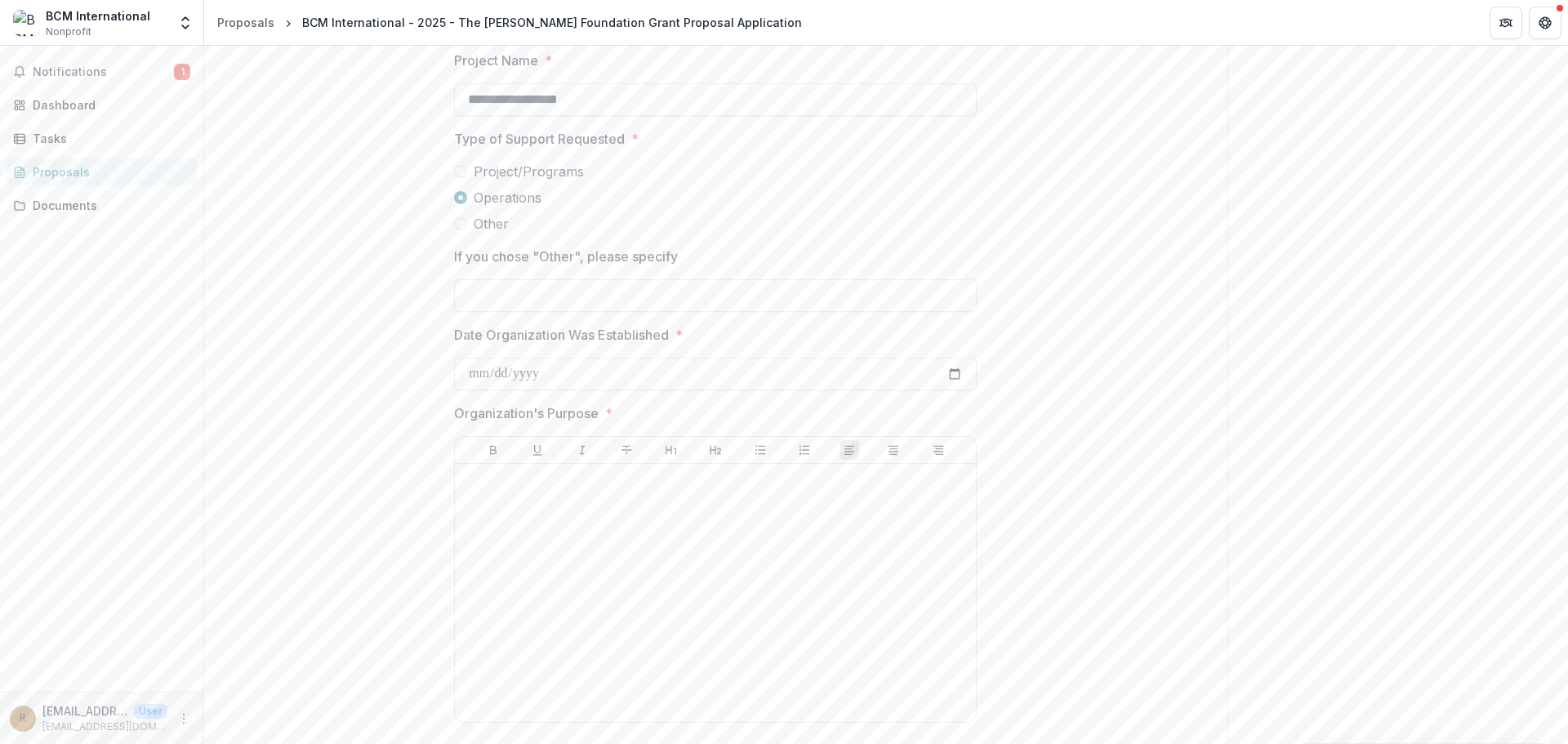
scroll to position [1511, 0]
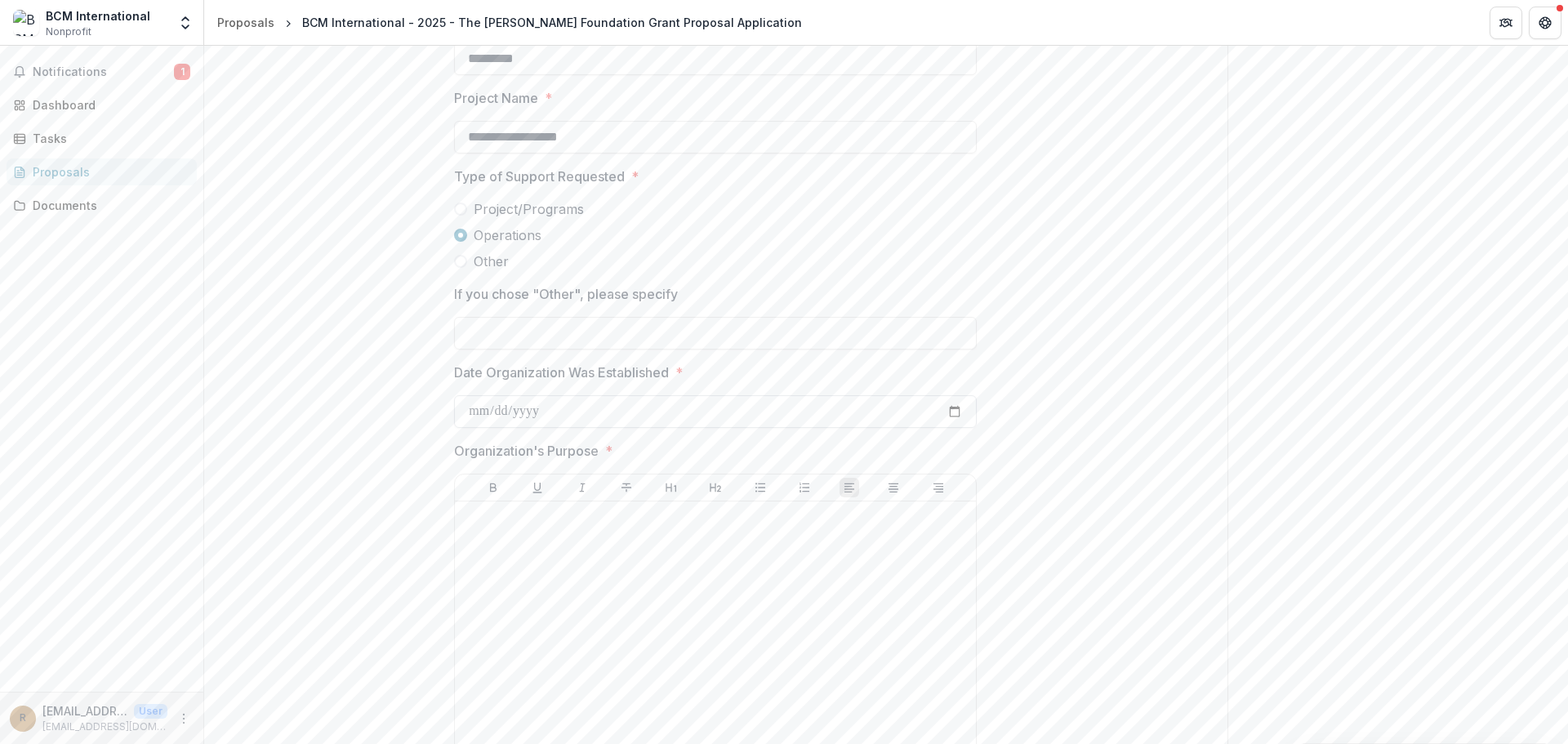
click at [595, 408] on input "Date Organization Was Established *" at bounding box center [716, 411] width 522 height 32
type input "**********"
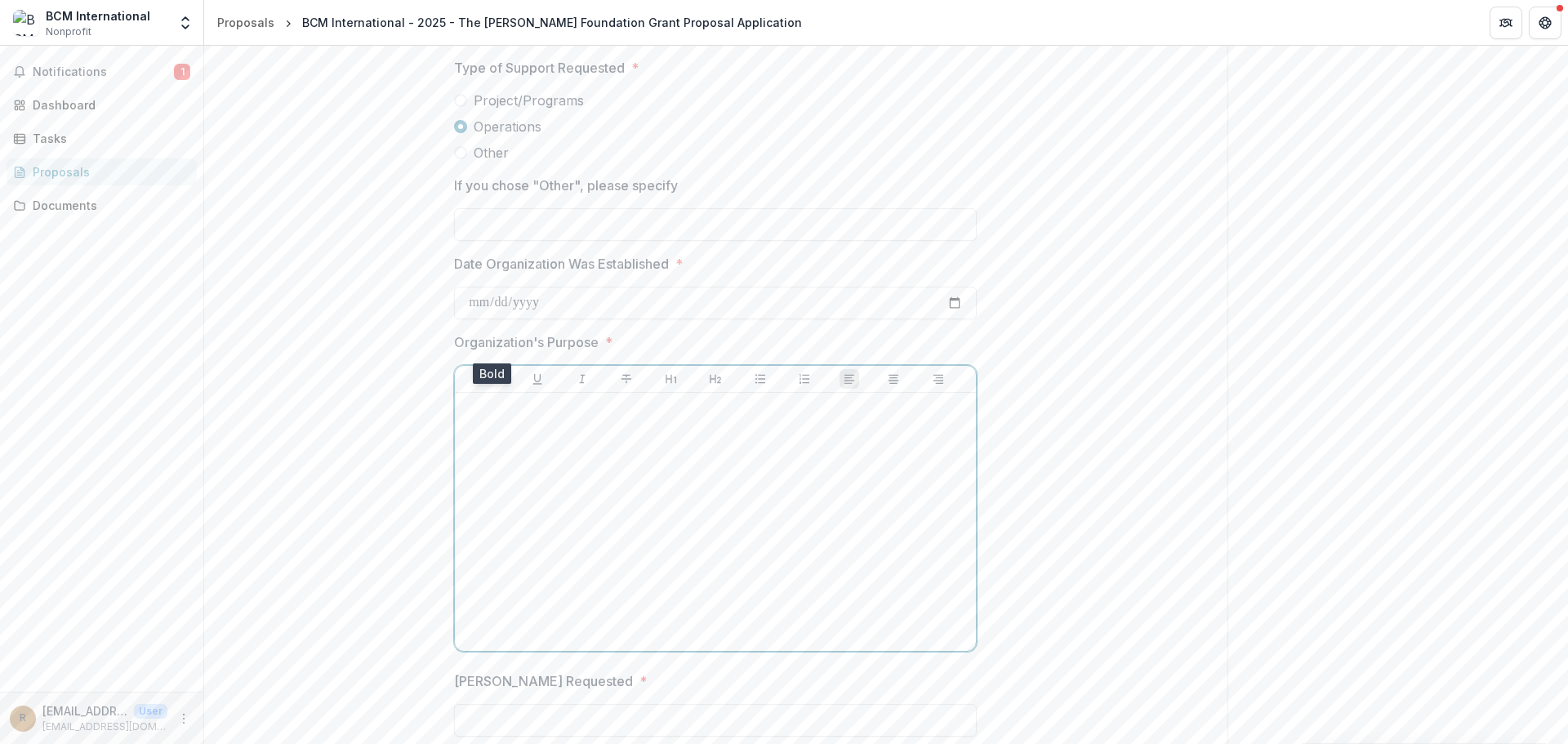
scroll to position [1652, 0]
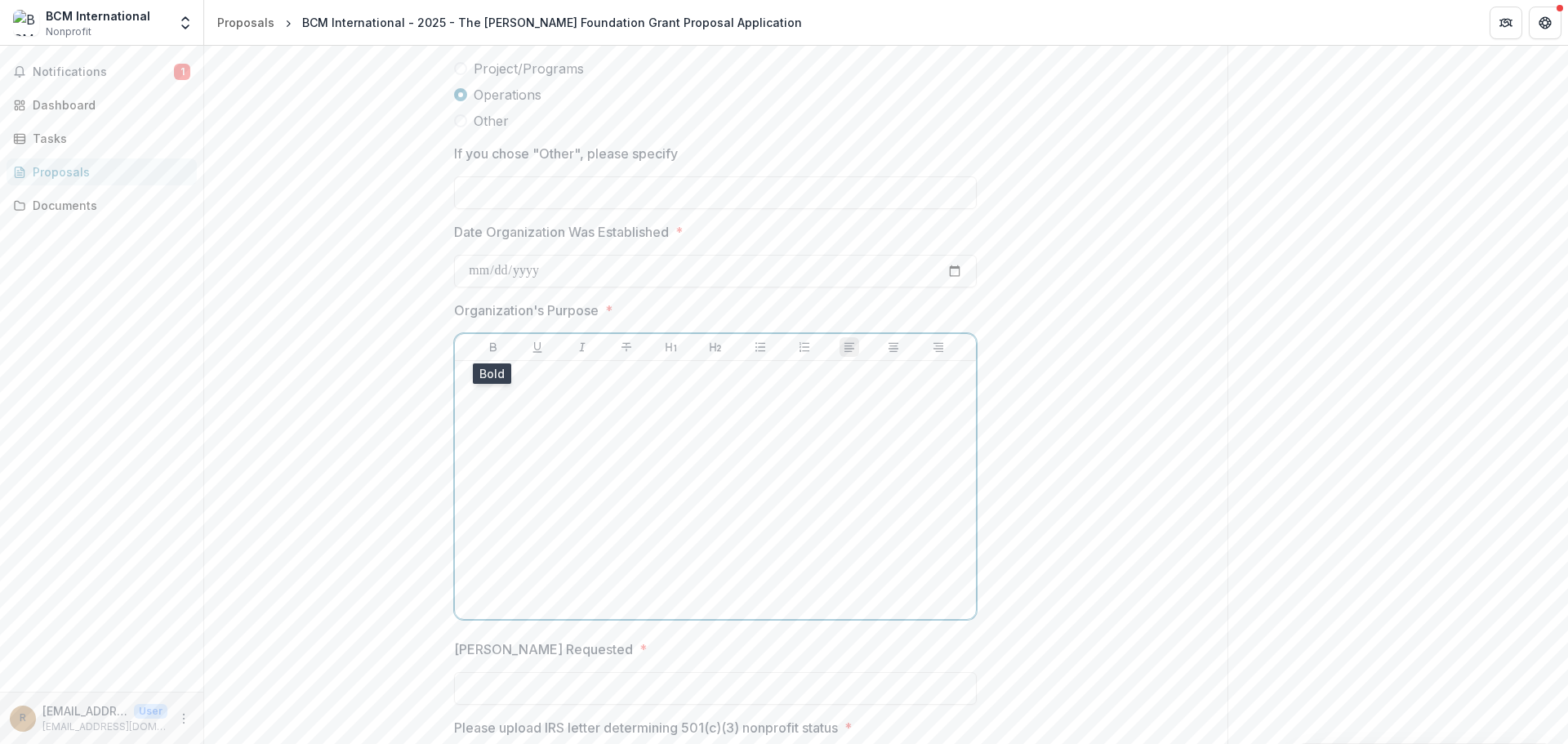
click at [567, 406] on div at bounding box center [716, 490] width 508 height 246
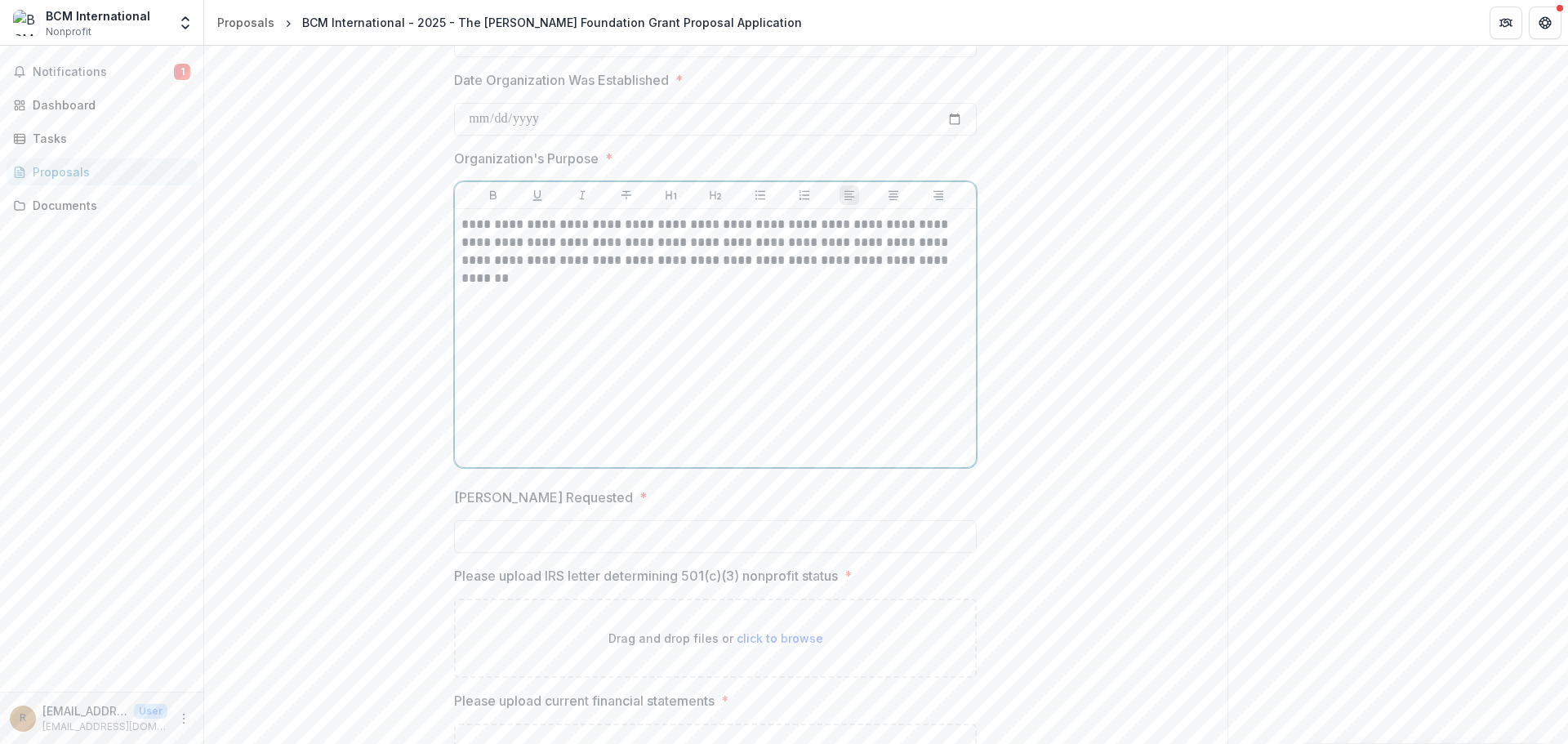
scroll to position [1816, 0]
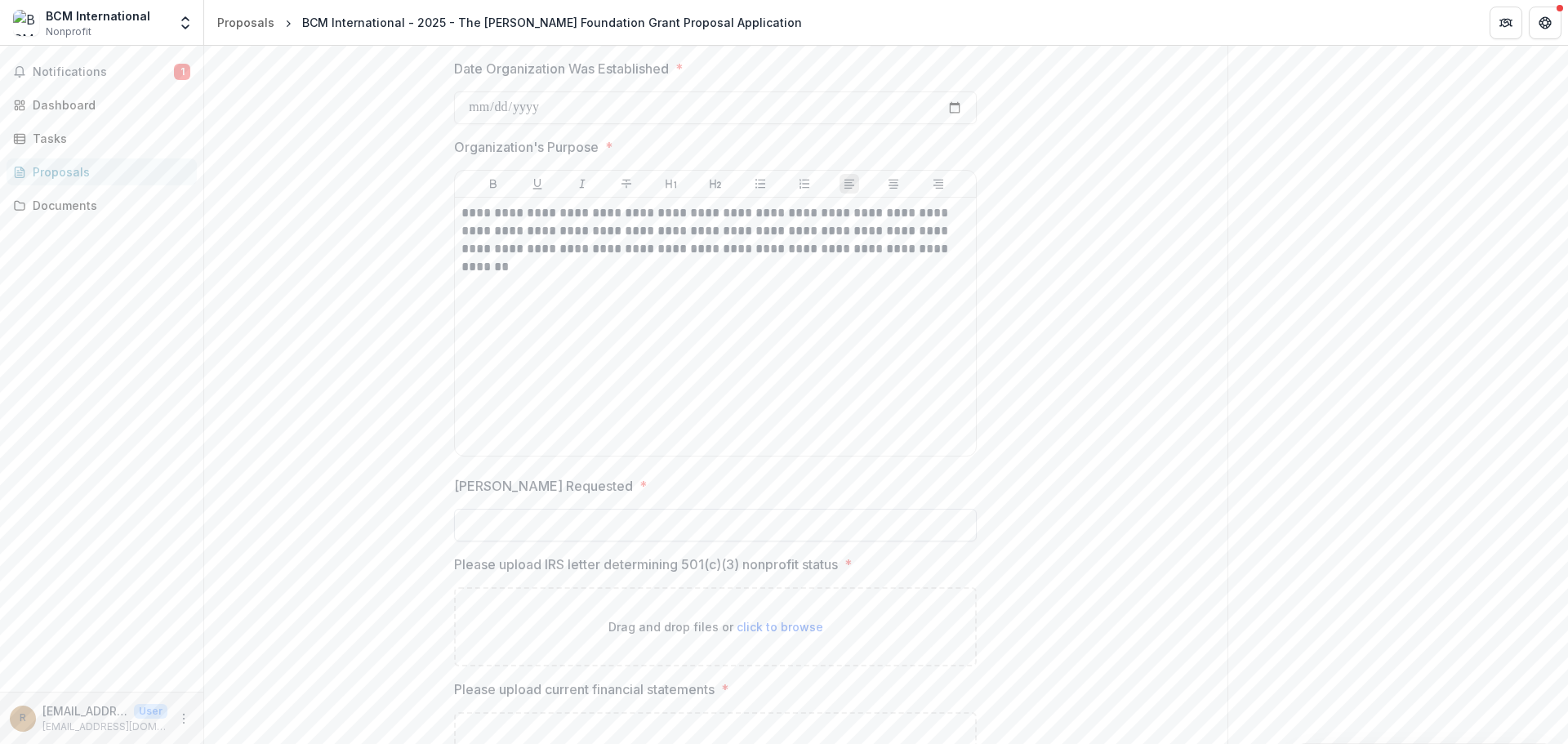
click at [565, 520] on input "[PERSON_NAME] Requested *" at bounding box center [716, 525] width 522 height 32
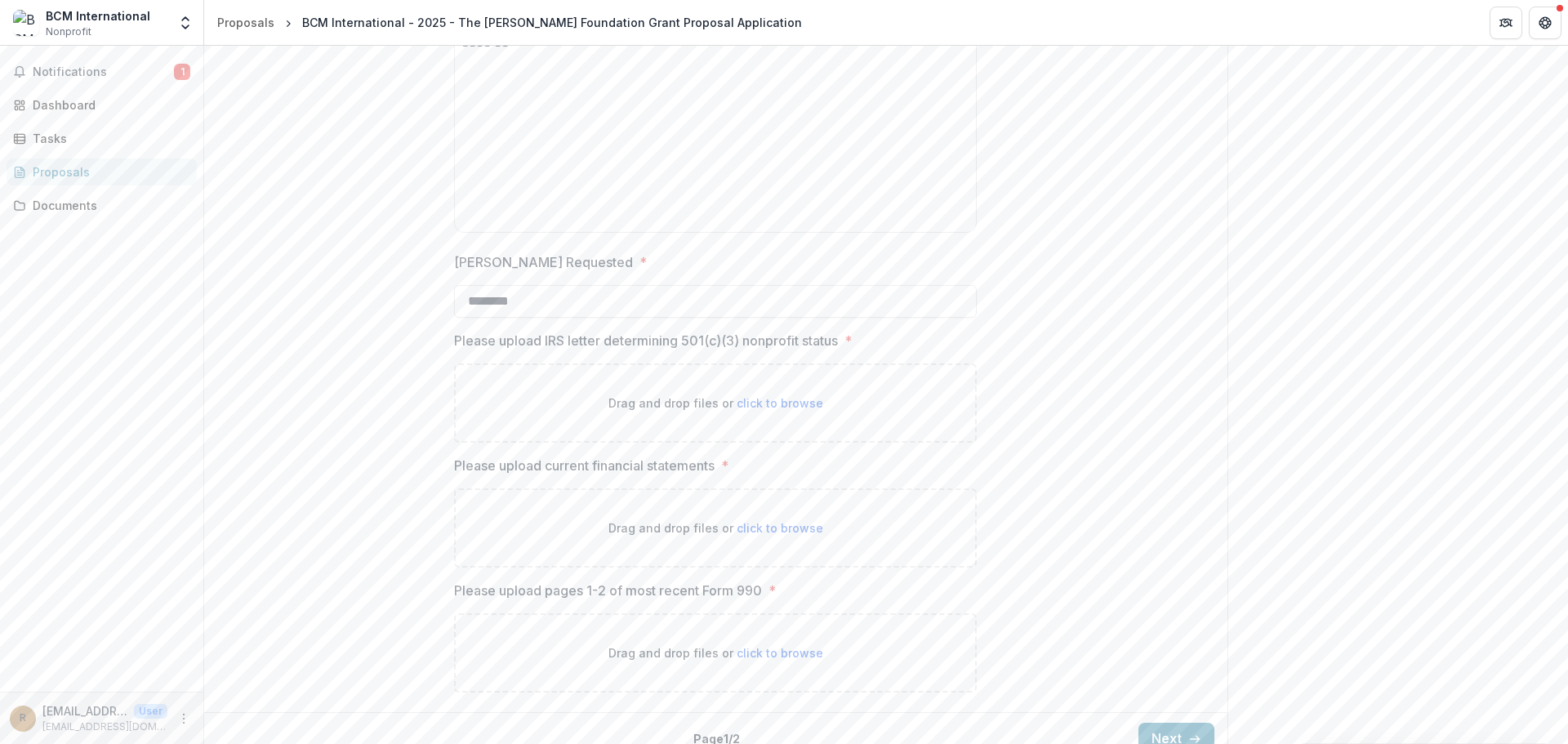
scroll to position [2060, 0]
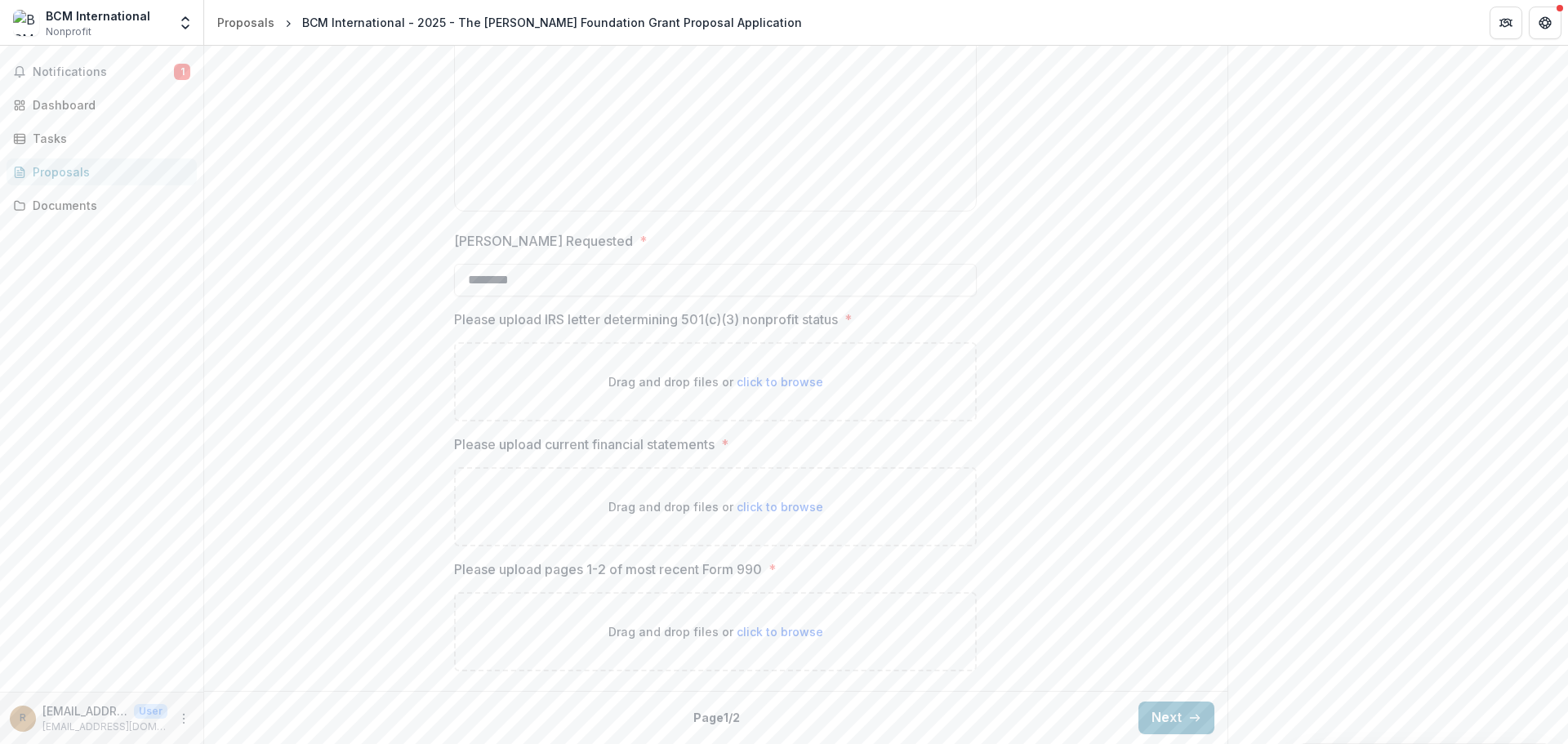
type input "********"
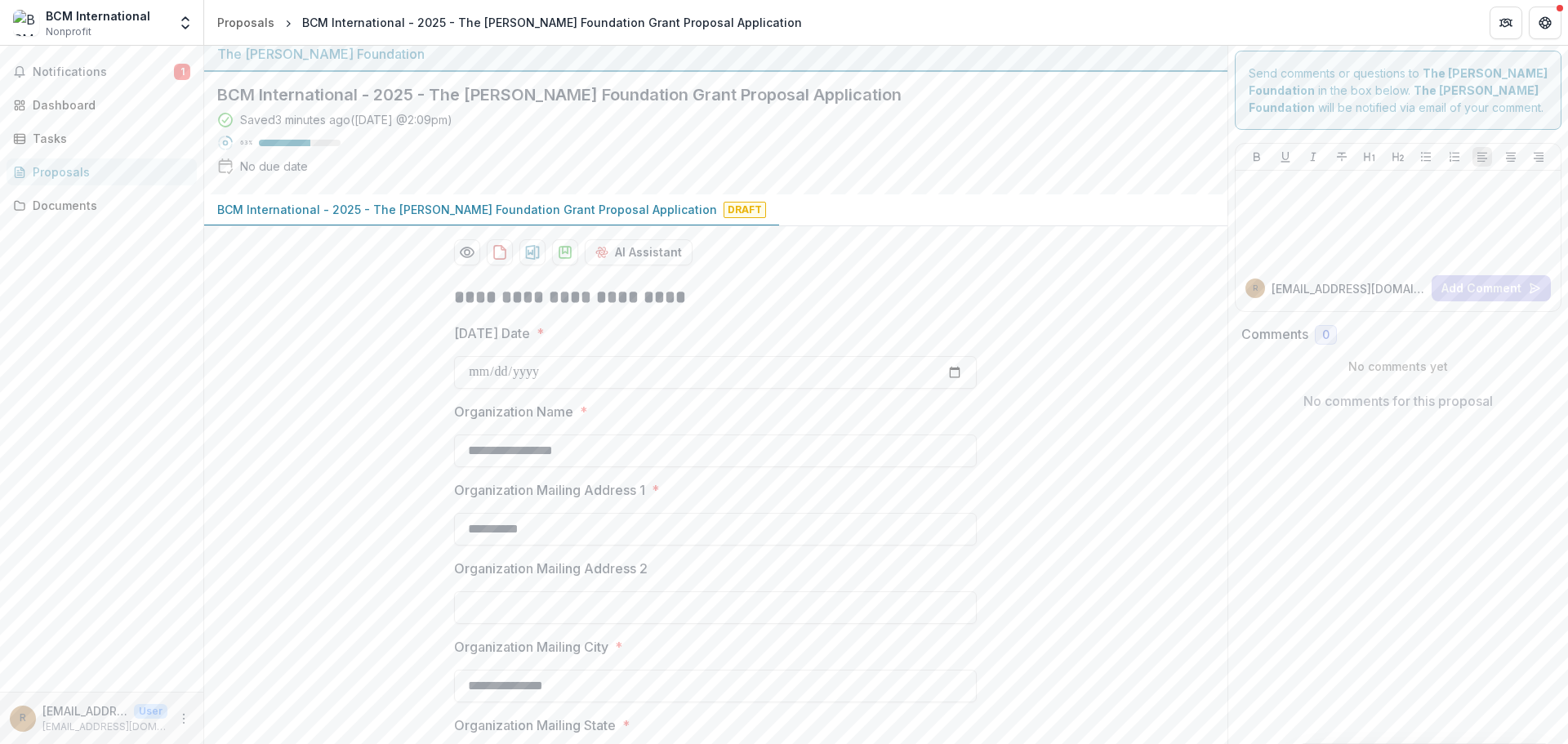
scroll to position [0, 0]
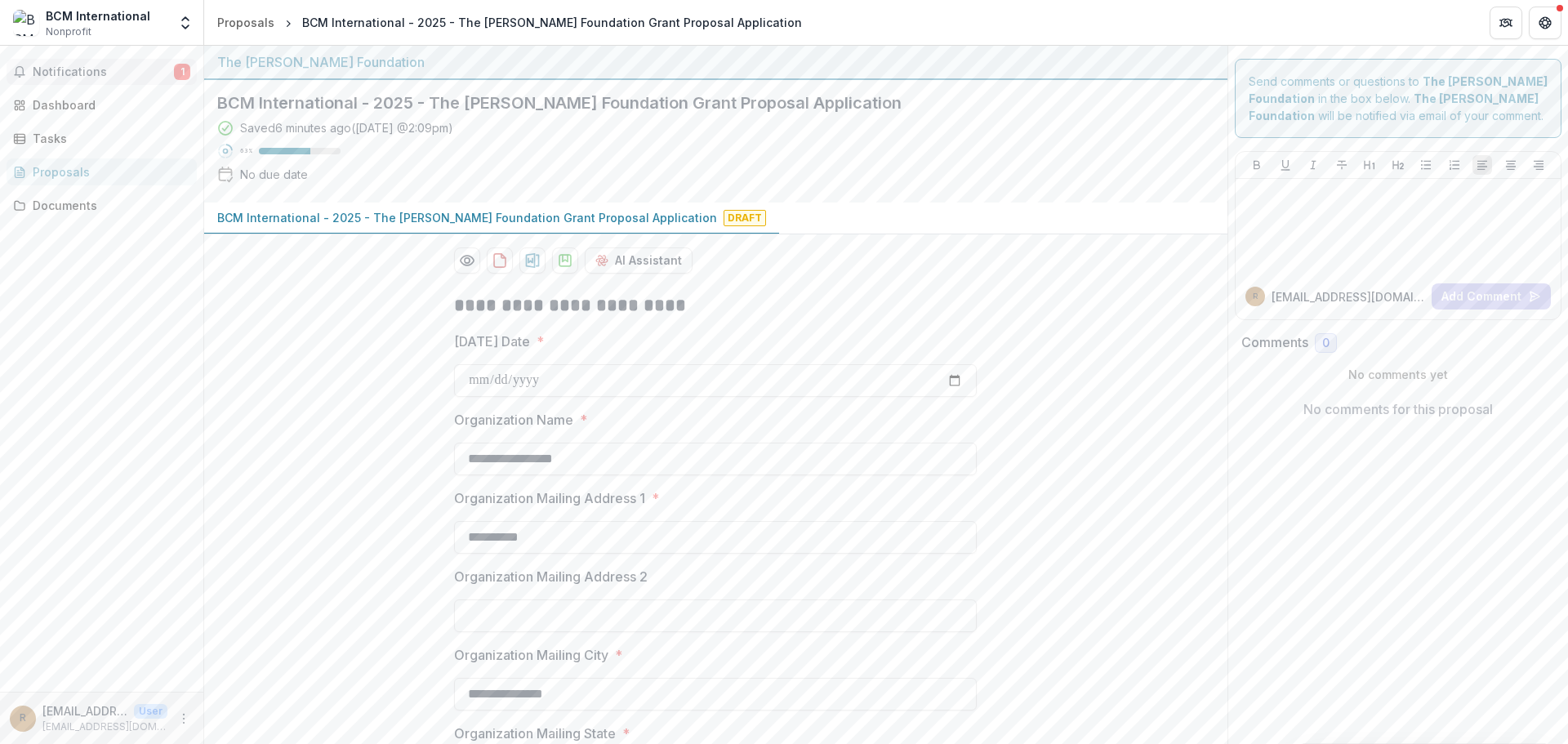
click at [79, 67] on span "Notifications" at bounding box center [103, 72] width 141 height 14
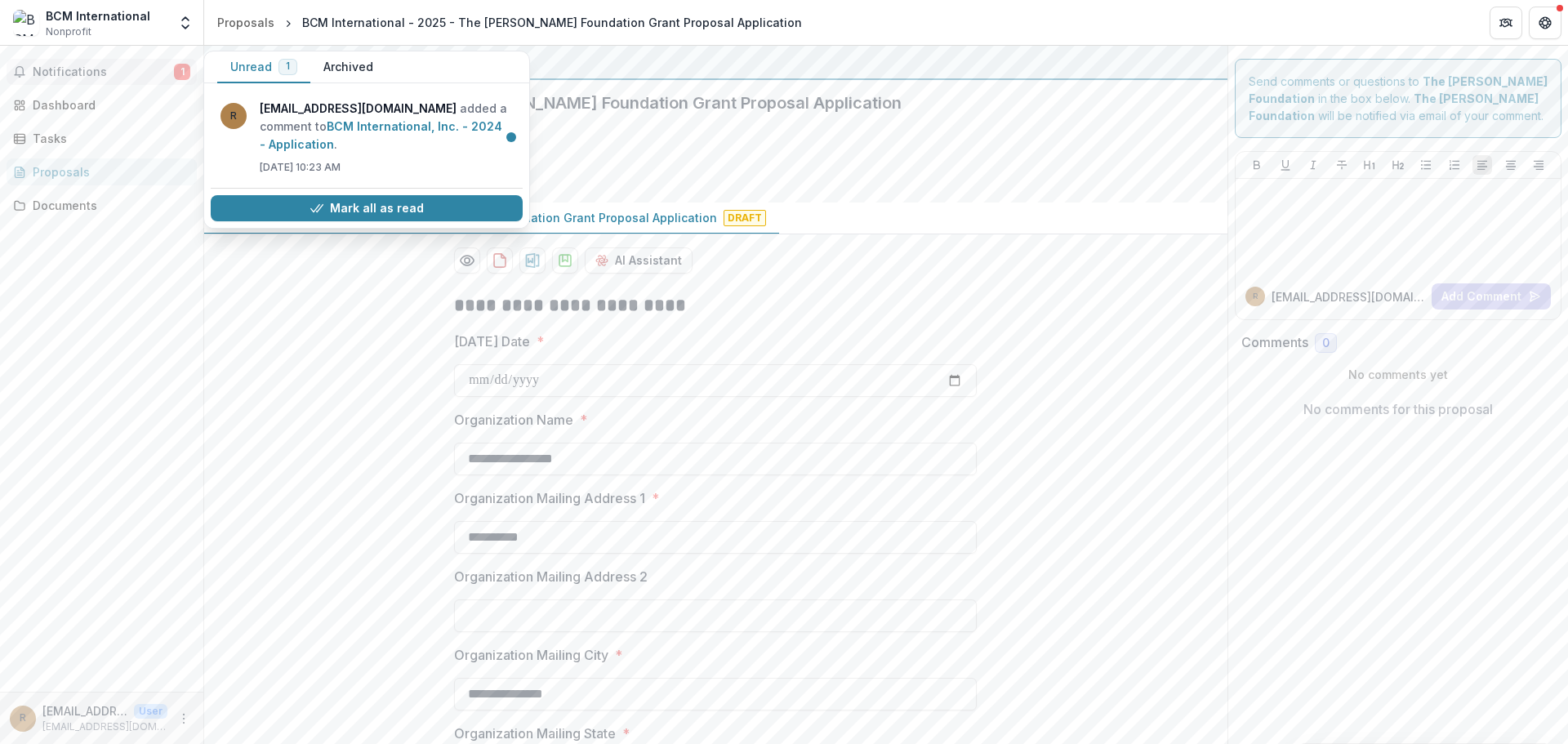
click at [242, 62] on button "Unread 1" at bounding box center [264, 67] width 93 height 32
click at [260, 66] on button "Unread 1" at bounding box center [264, 67] width 93 height 32
click at [260, 66] on button "Unread 1" at bounding box center [264, 67] width 93 height 32
click at [250, 63] on button "Unread 1" at bounding box center [264, 67] width 93 height 32
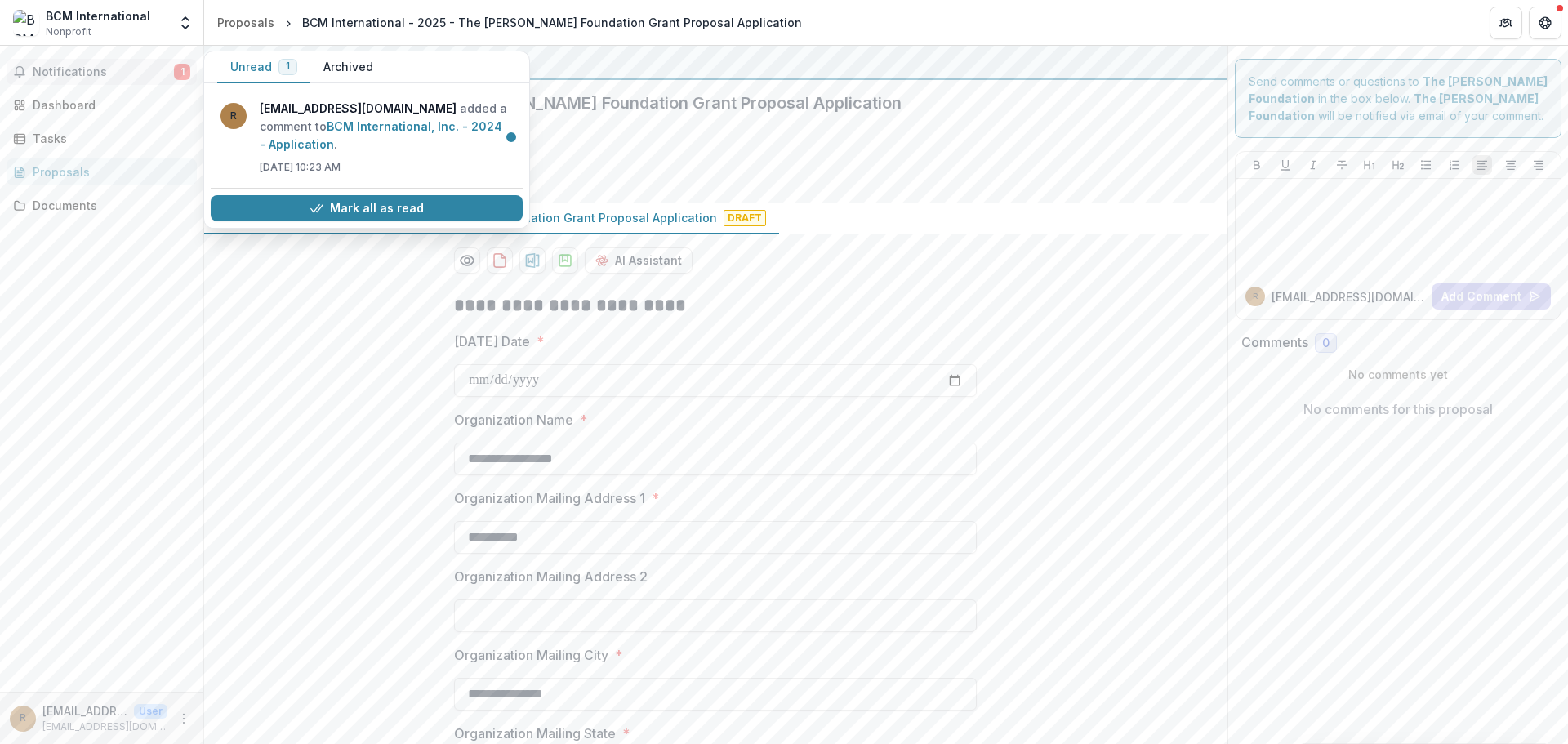
click at [101, 70] on span "Notifications" at bounding box center [103, 72] width 141 height 14
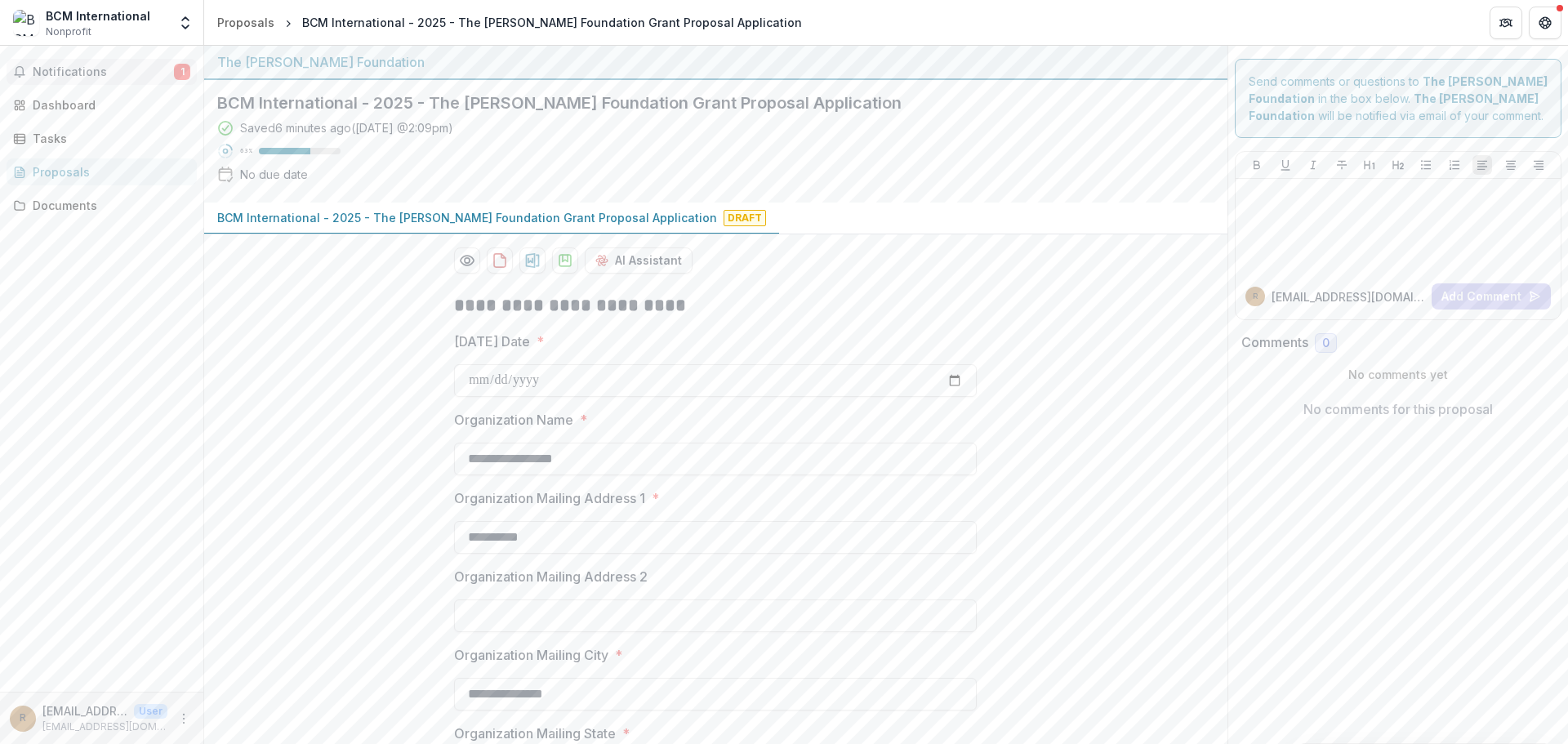
click at [95, 70] on span "Notifications" at bounding box center [103, 72] width 141 height 14
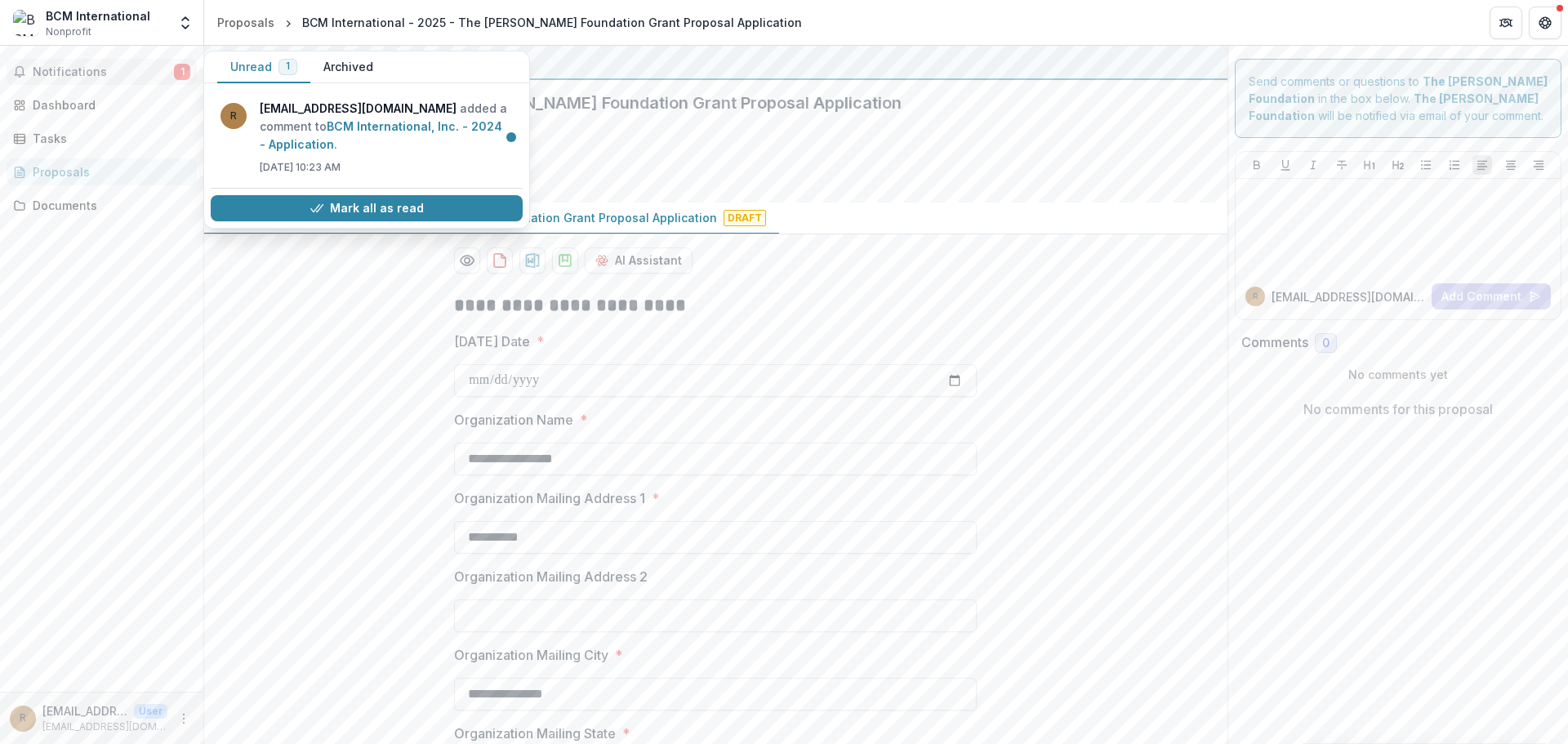
click at [249, 65] on button "Unread 1" at bounding box center [264, 67] width 93 height 32
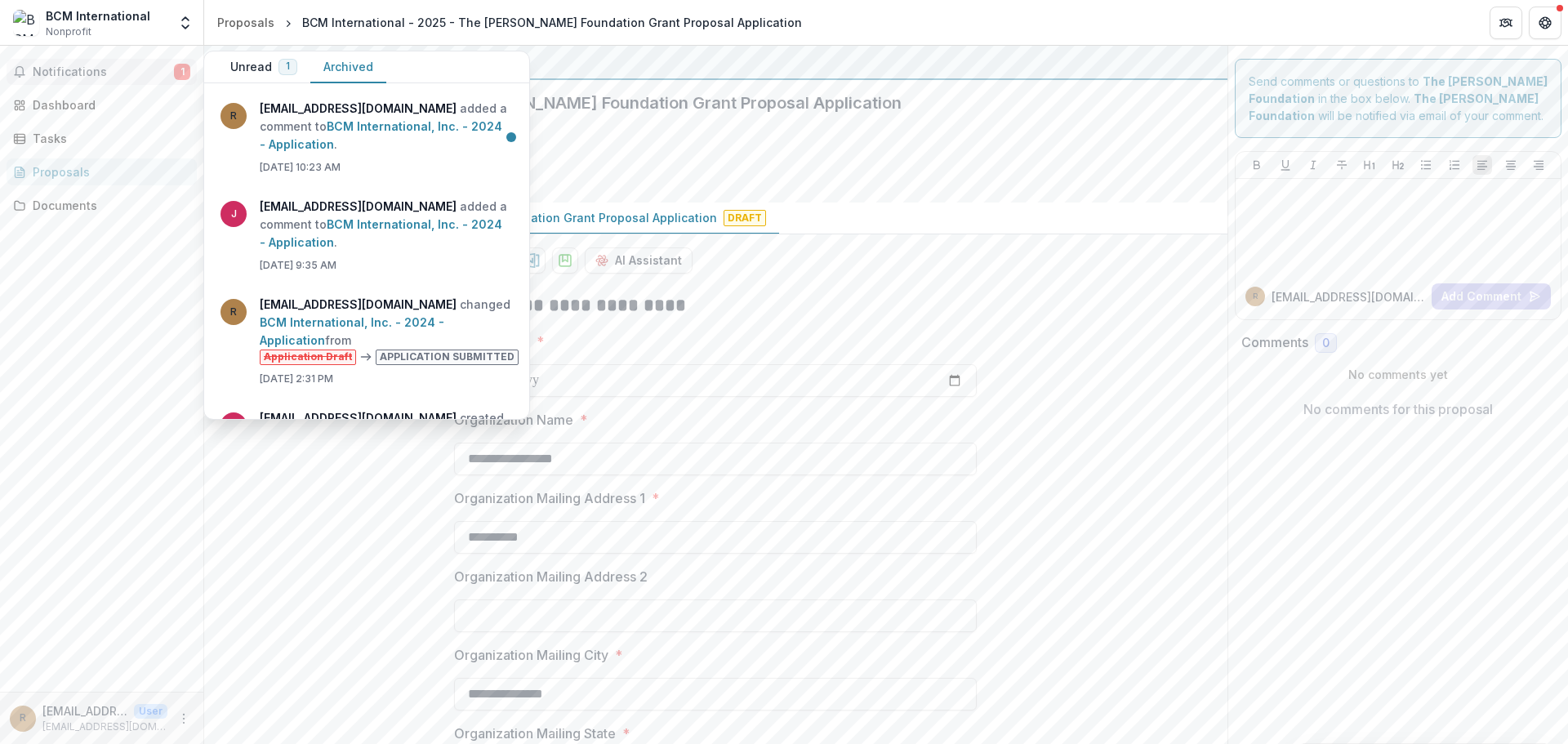
click at [336, 71] on button "Archived" at bounding box center [348, 67] width 76 height 32
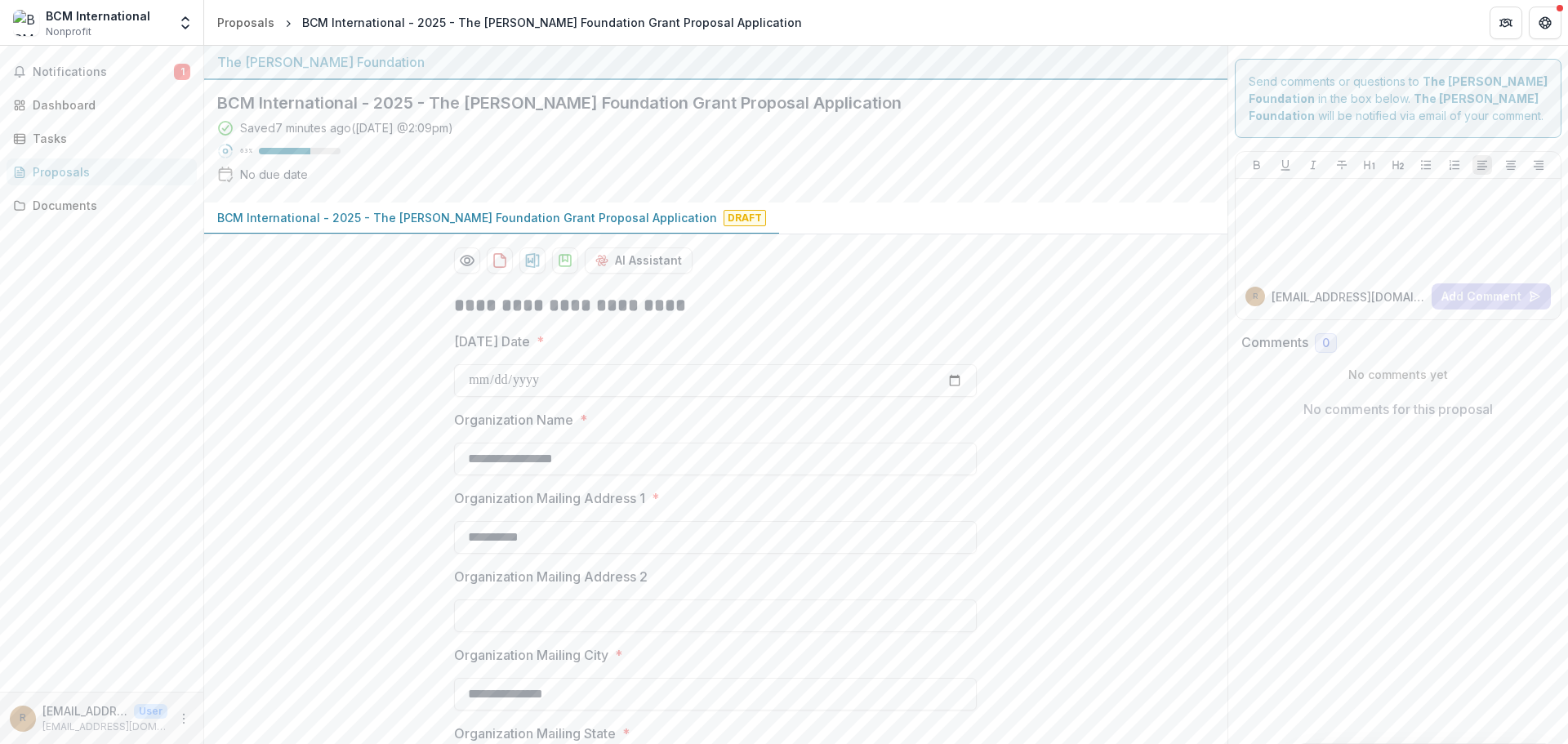
click at [46, 171] on div "Proposals" at bounding box center [108, 172] width 151 height 17
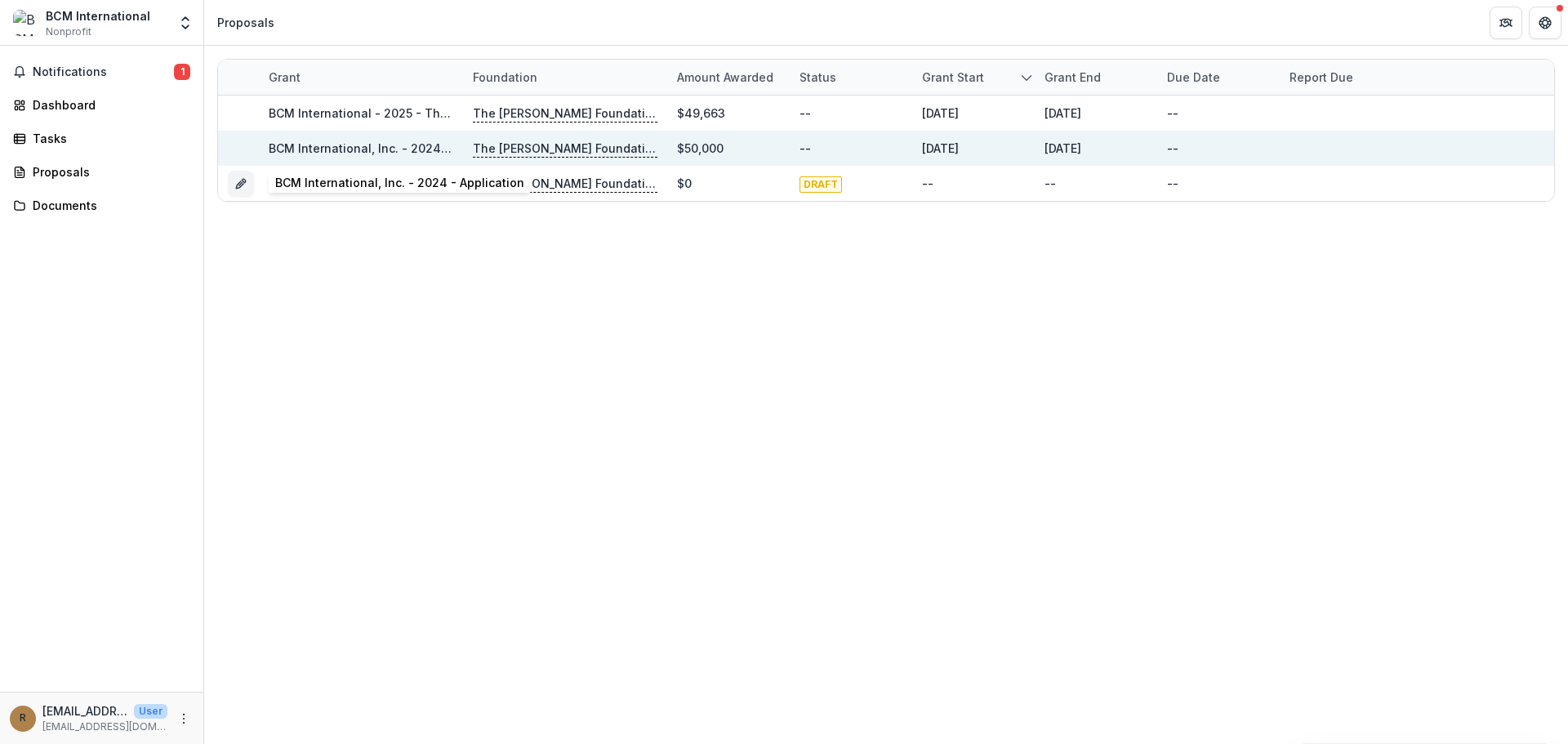
click at [334, 143] on link "BCM International, Inc. - 2024 - Application" at bounding box center [393, 148] width 249 height 14
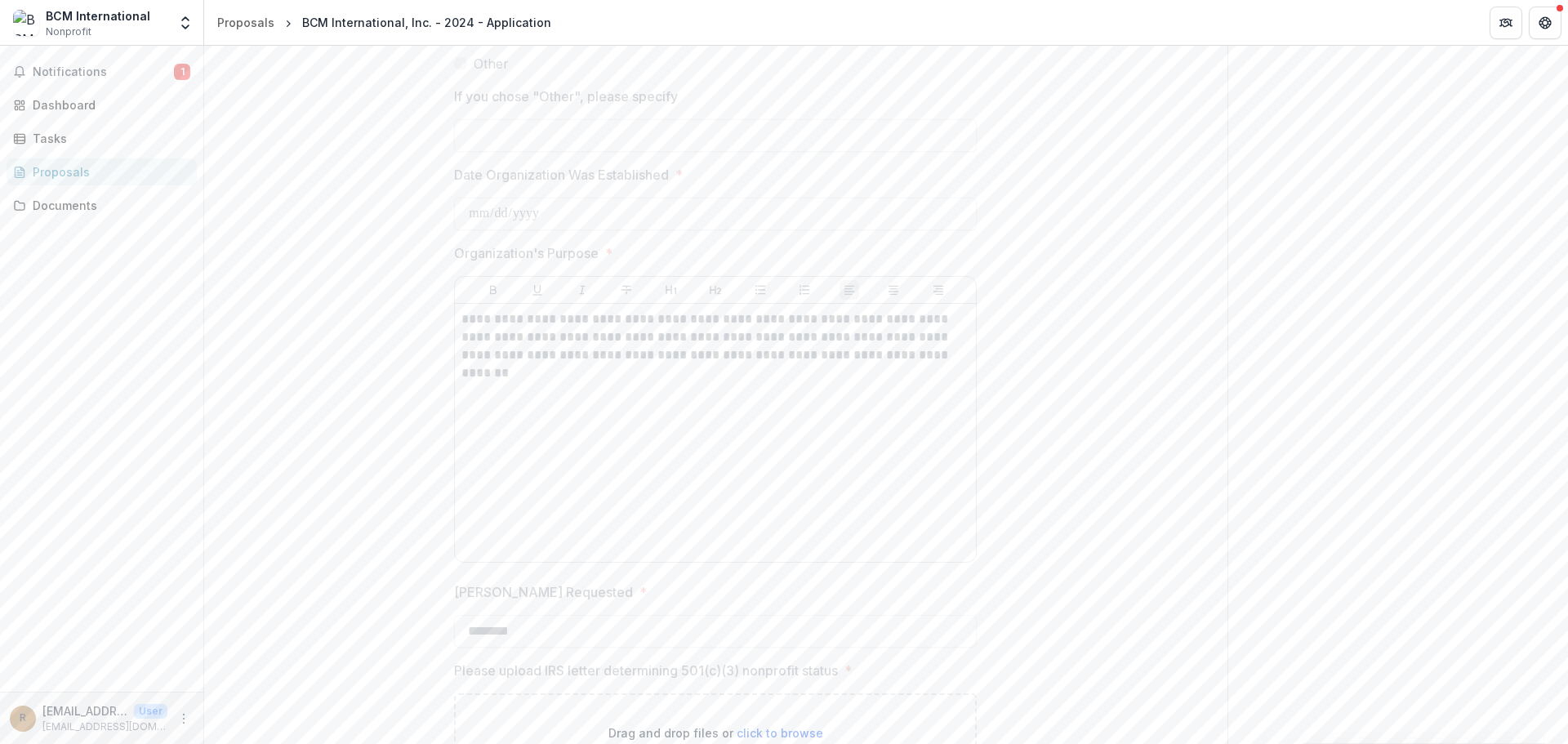
scroll to position [1634, 0]
click at [62, 173] on div "Proposals" at bounding box center [108, 172] width 151 height 17
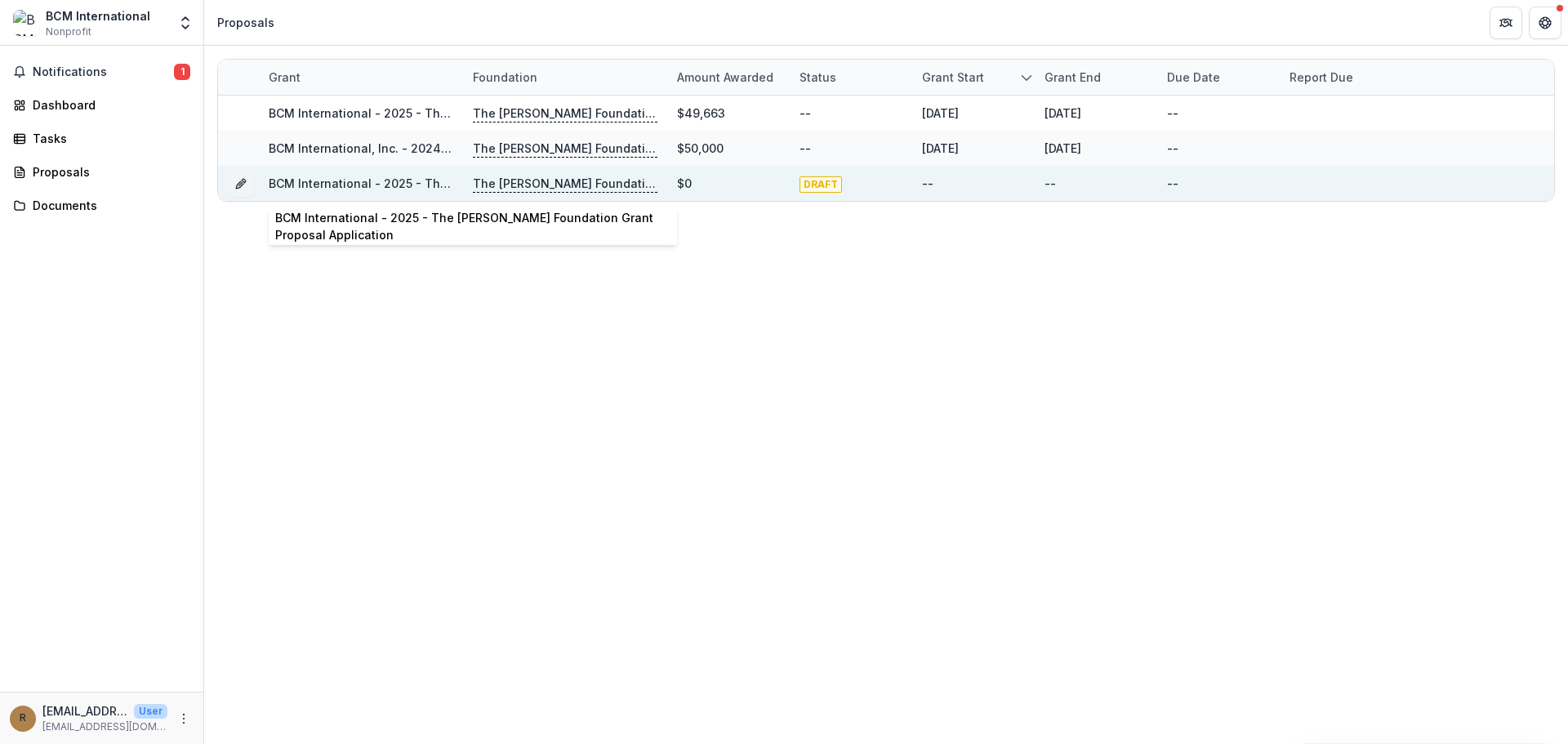
click at [331, 180] on link "BCM International - 2025 - The [PERSON_NAME] Foundation Grant Proposal Applicat…" at bounding box center [518, 183] width 500 height 14
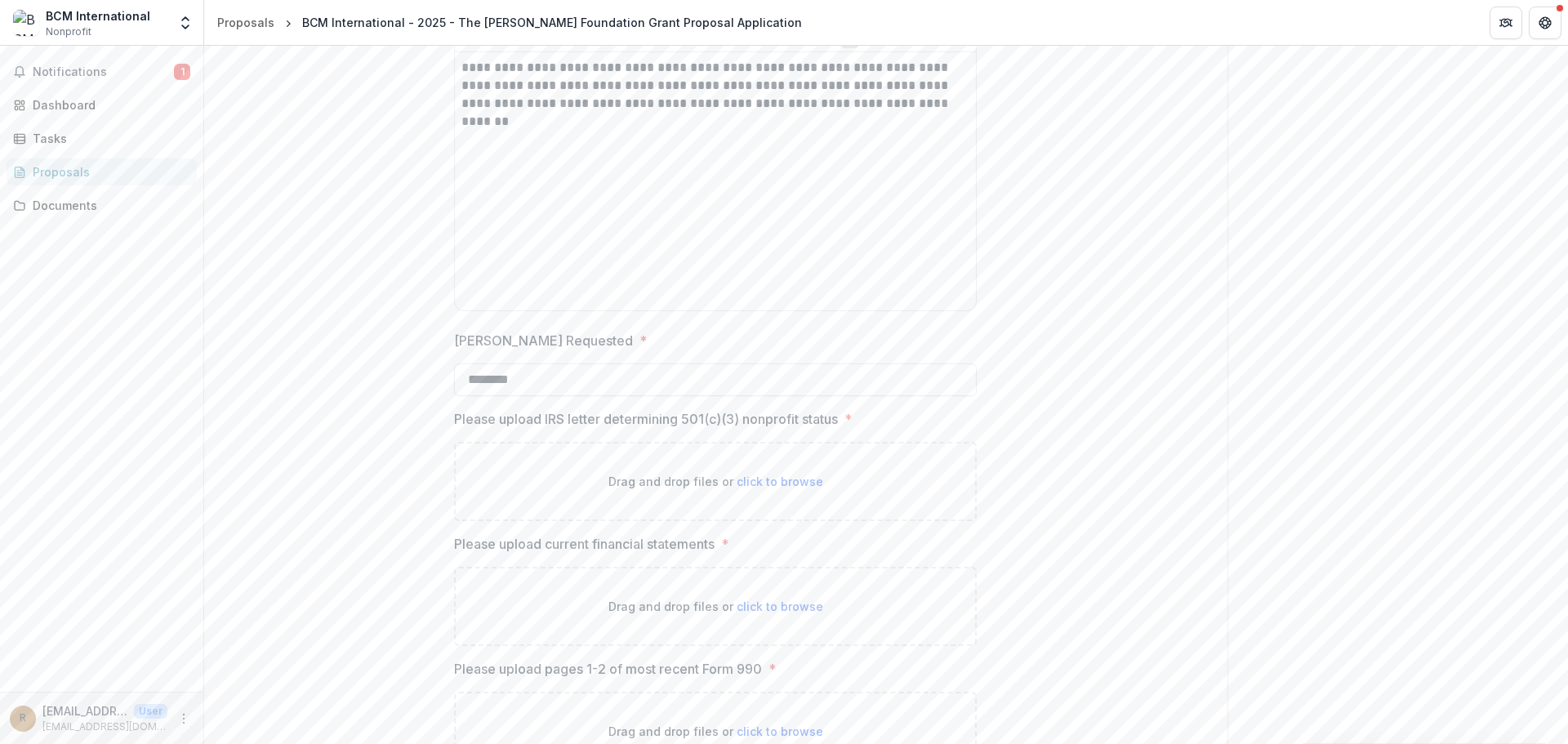
scroll to position [2043, 0]
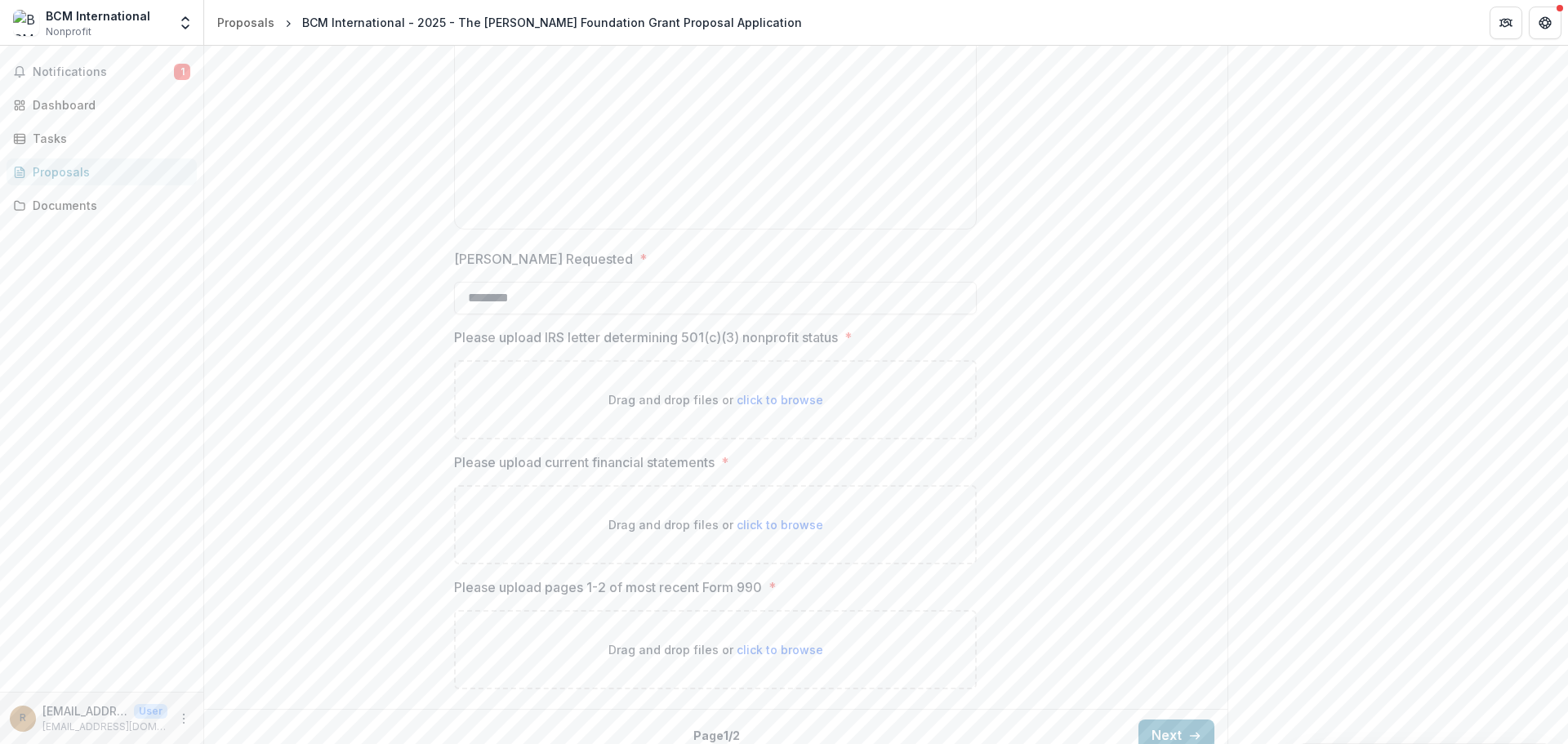
click at [762, 397] on span "click to browse" at bounding box center [780, 400] width 86 height 14
type input "**********"
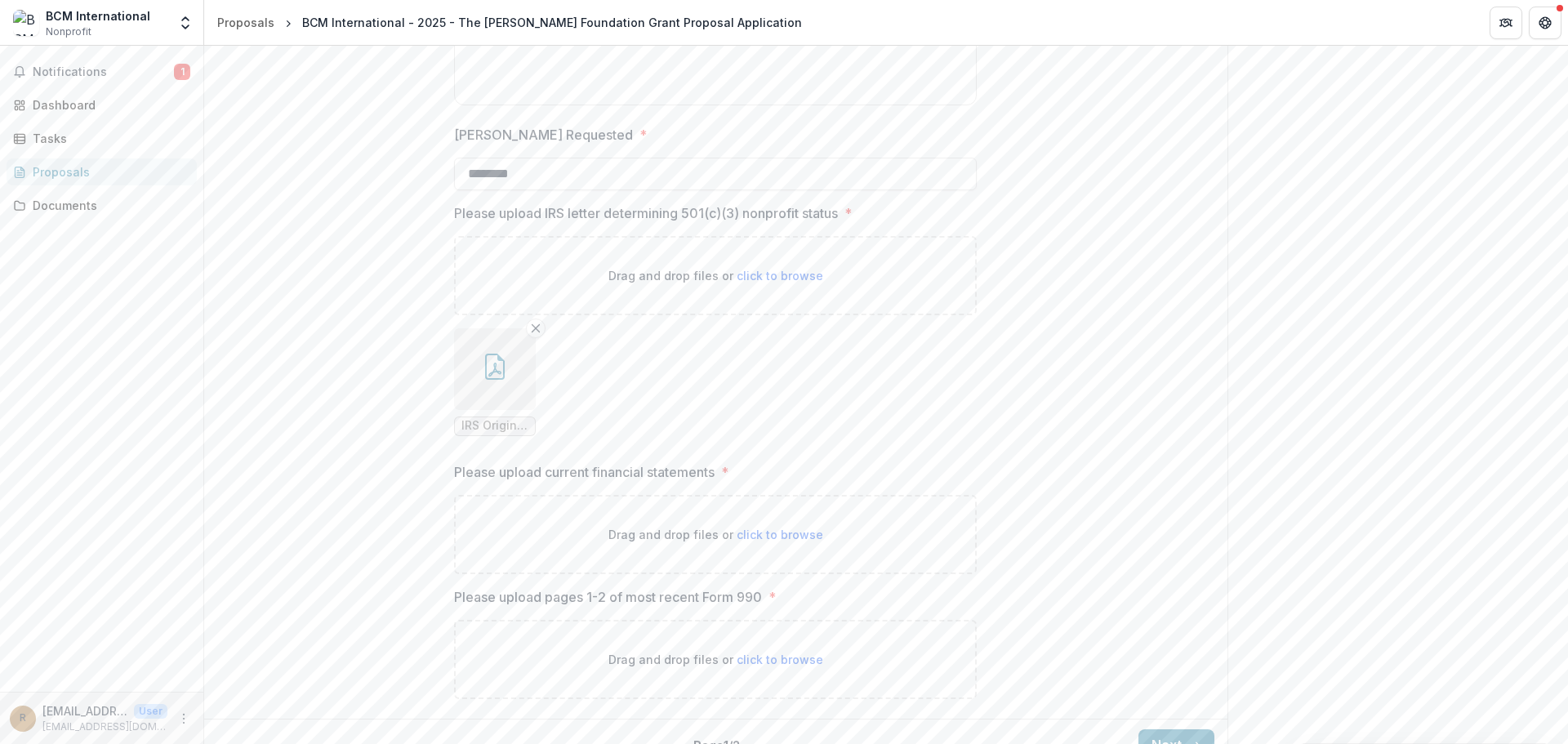
scroll to position [2195, 0]
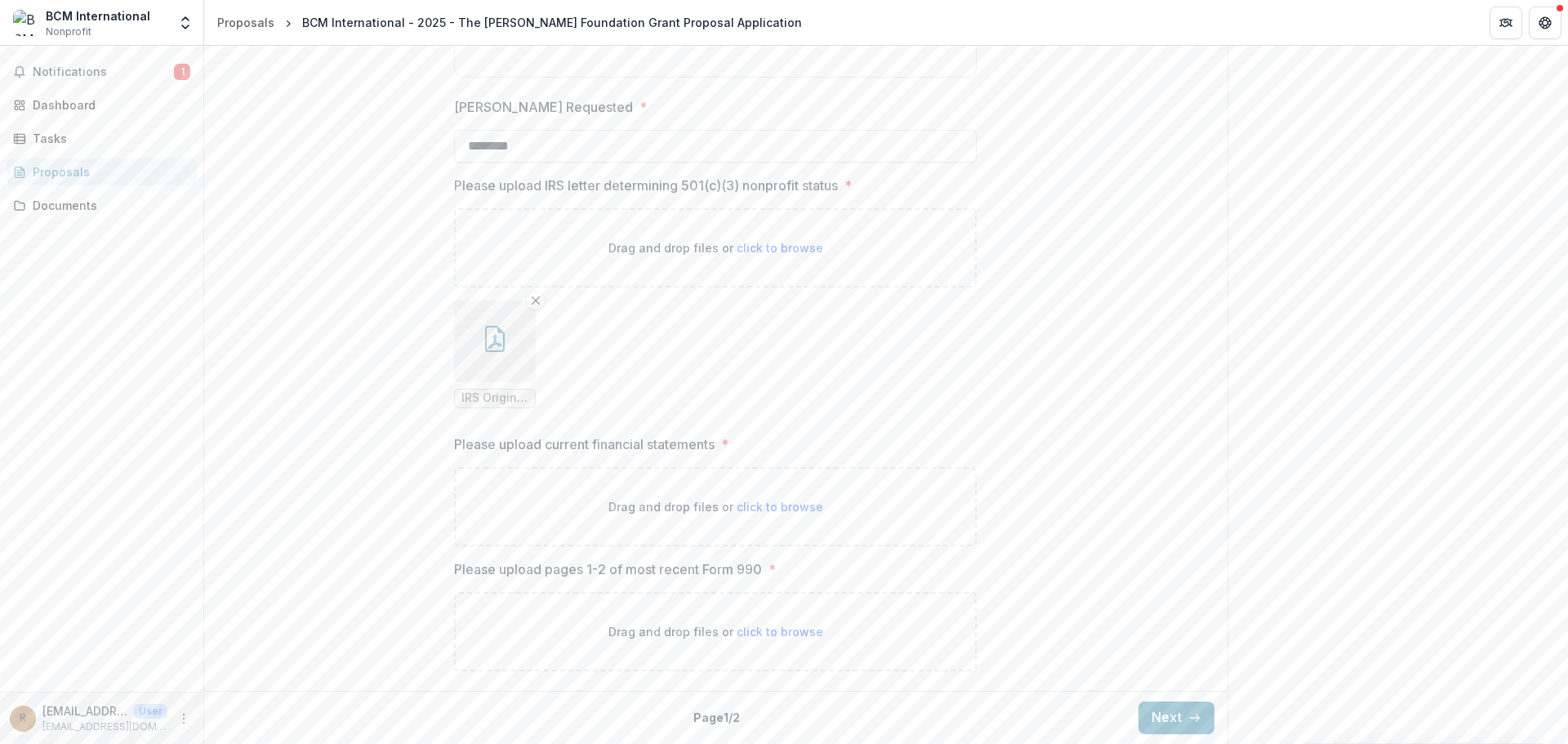
click at [768, 507] on span "click to browse" at bounding box center [780, 507] width 86 height 14
type input "**********"
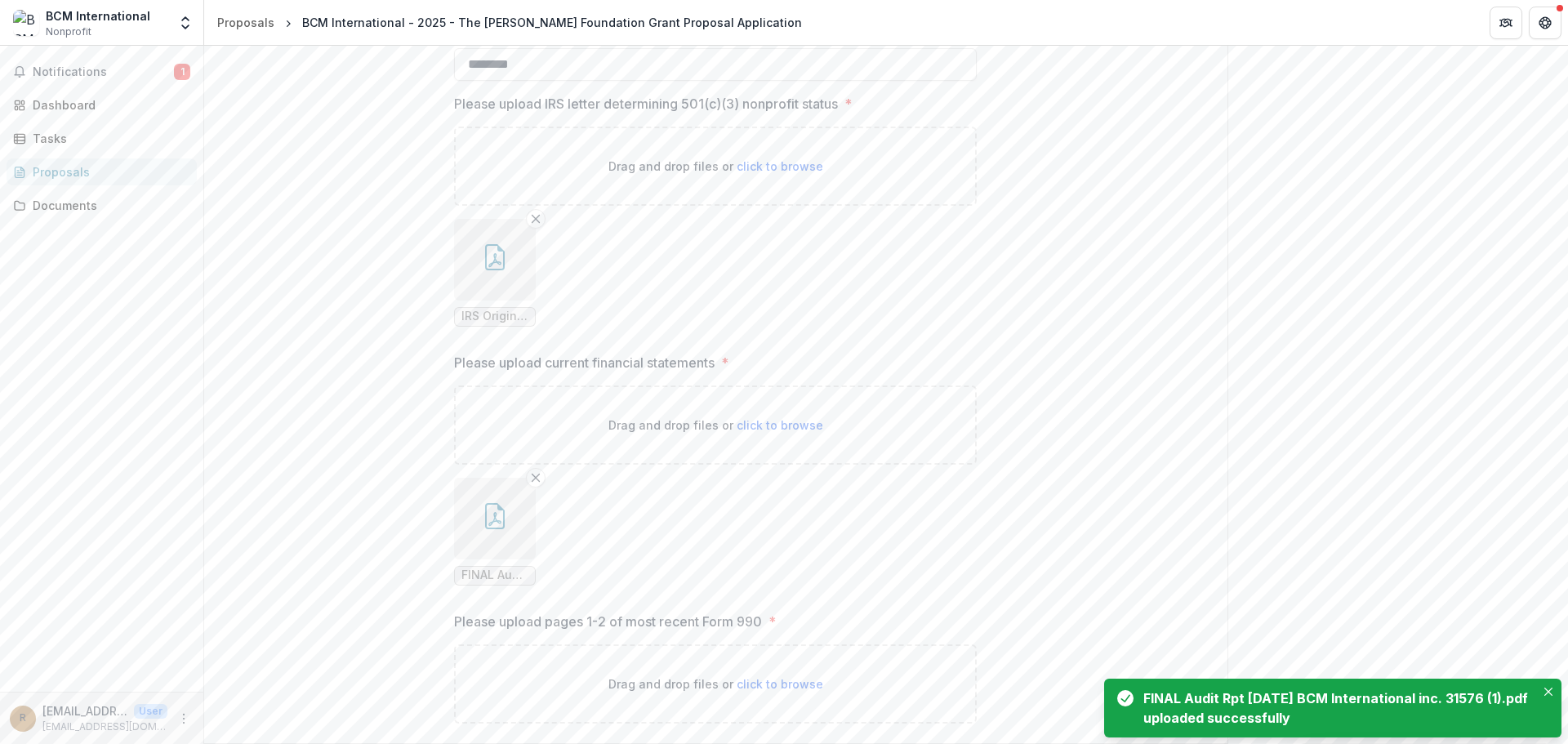
scroll to position [2328, 0]
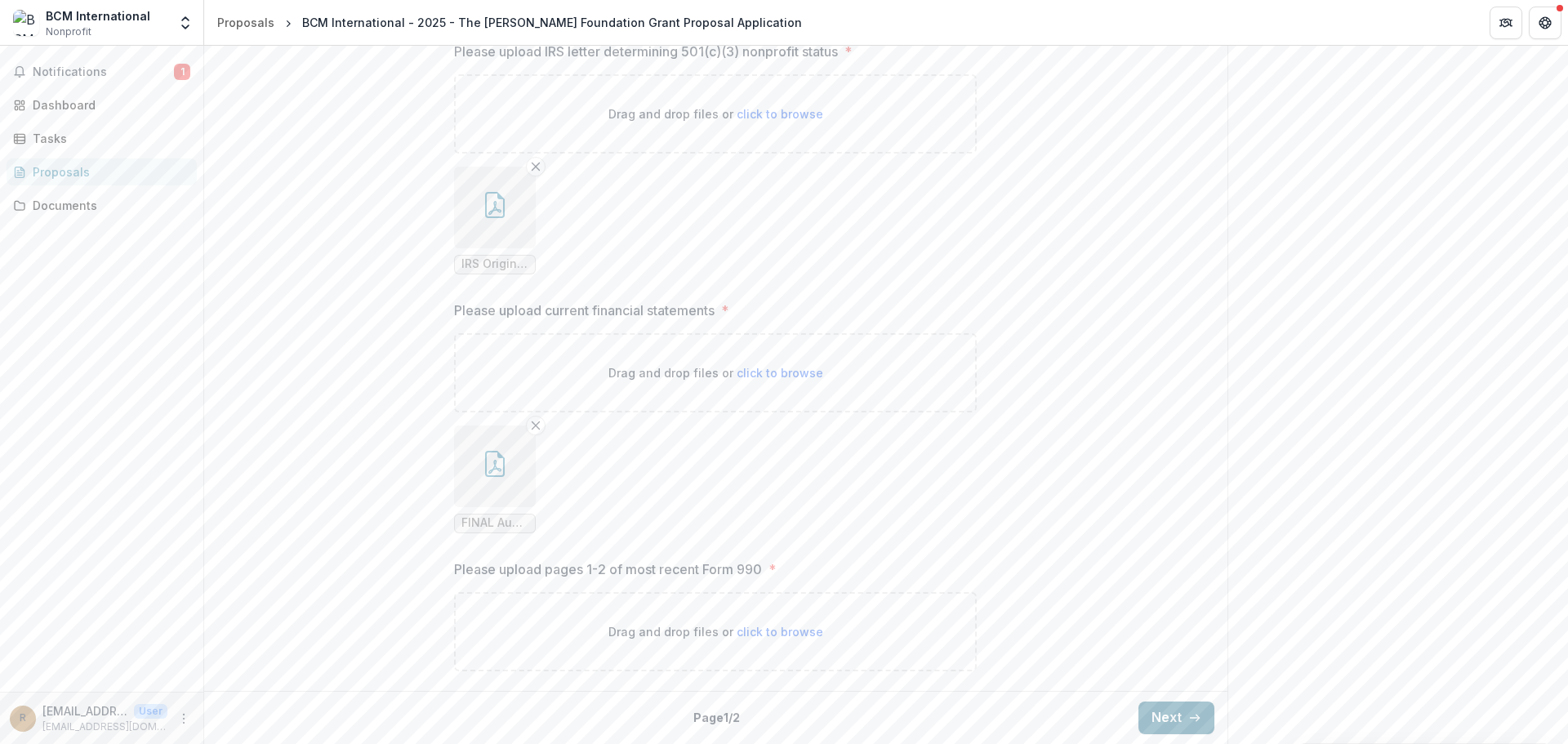
click at [1167, 712] on button "Next" at bounding box center [1177, 717] width 76 height 32
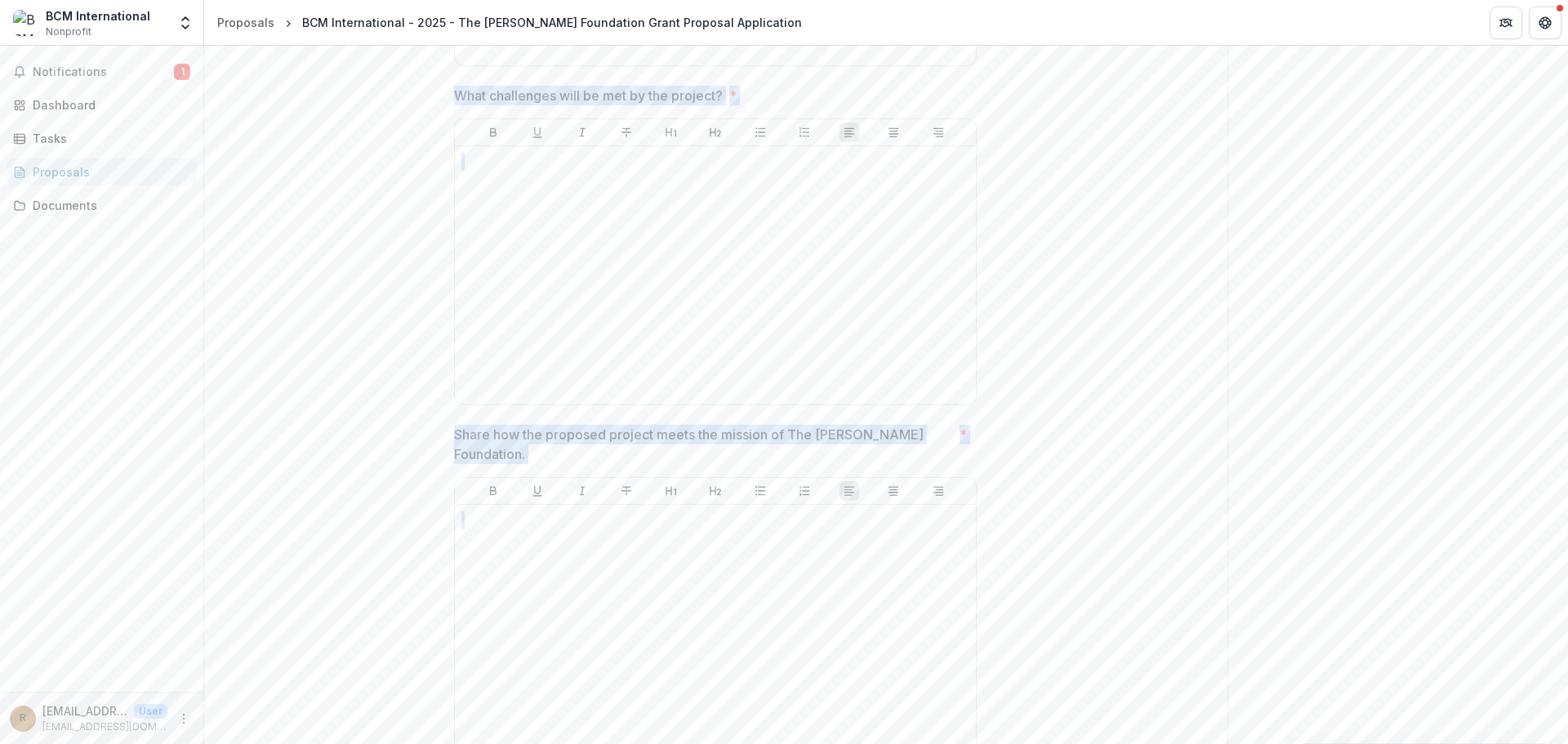
scroll to position [1401, 0]
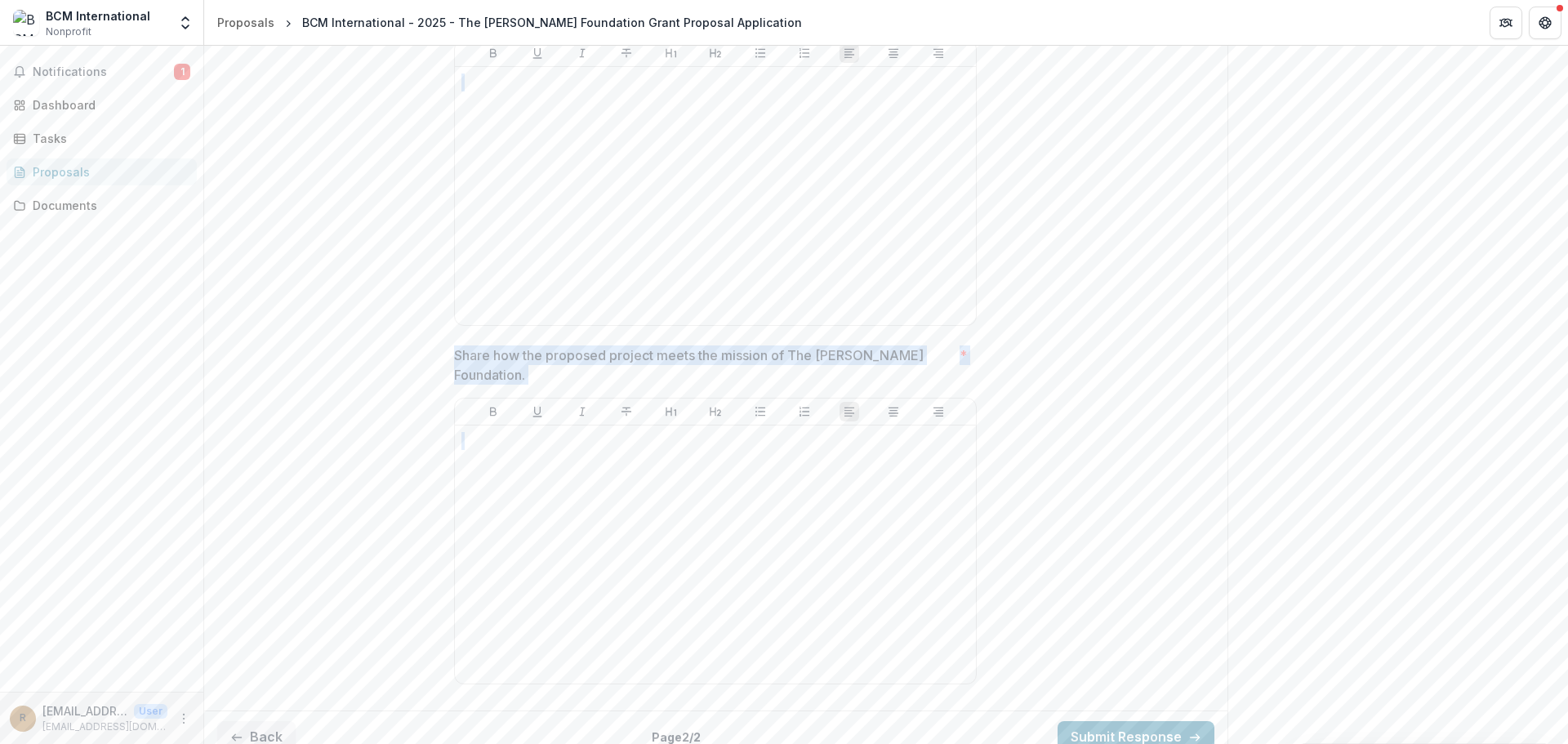
drag, startPoint x: 454, startPoint y: 304, endPoint x: 1076, endPoint y: 621, distance: 698.1
copy div "**********"
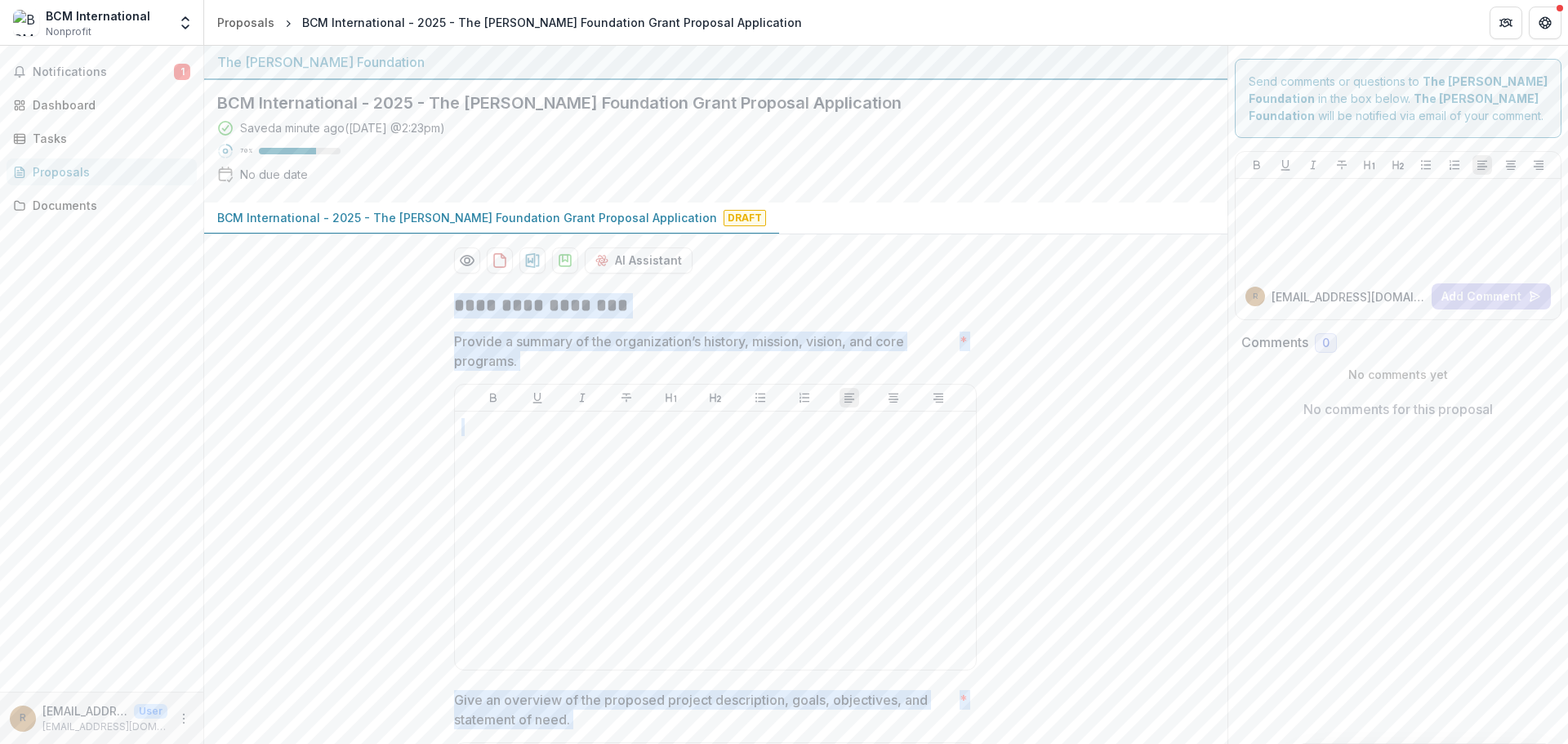
scroll to position [82, 0]
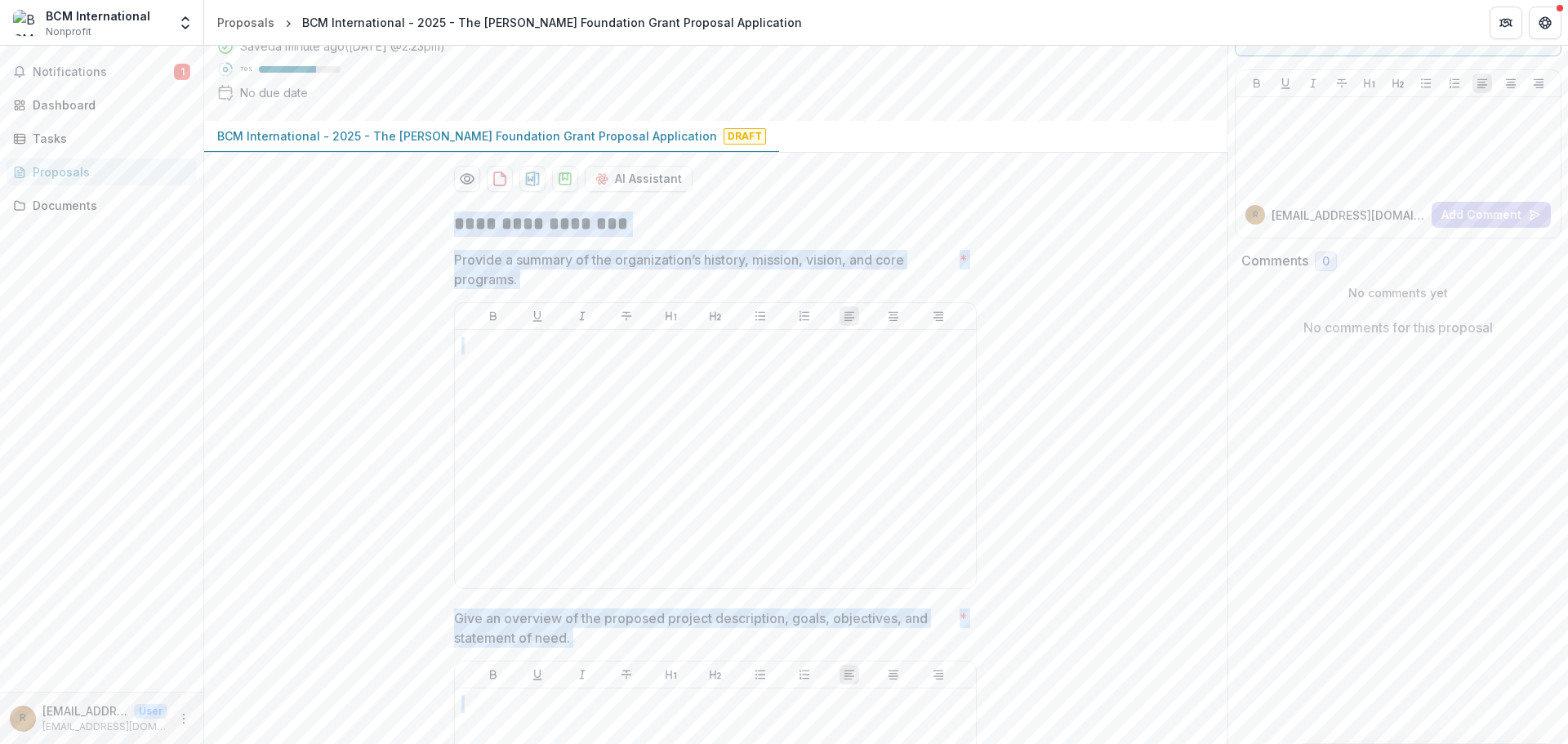
drag, startPoint x: 457, startPoint y: 257, endPoint x: 643, endPoint y: 642, distance: 427.6
copy div "Provide a summary of the organization’s history, mission, vision, and core prog…"
click at [454, 255] on p "Provide a summary of the organization’s history, mission, vision, and core prog…" at bounding box center [704, 269] width 499 height 39
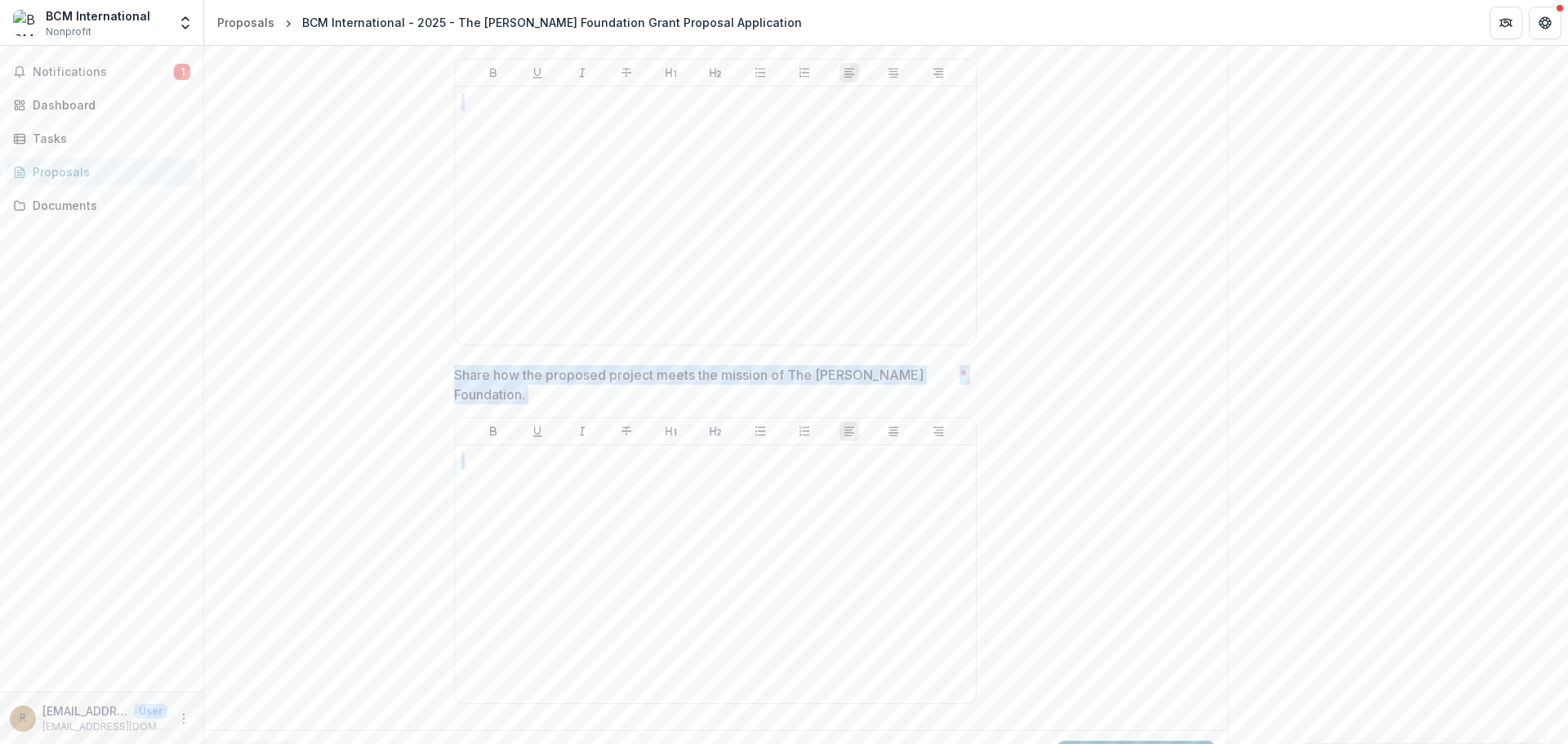
scroll to position [1418, 0]
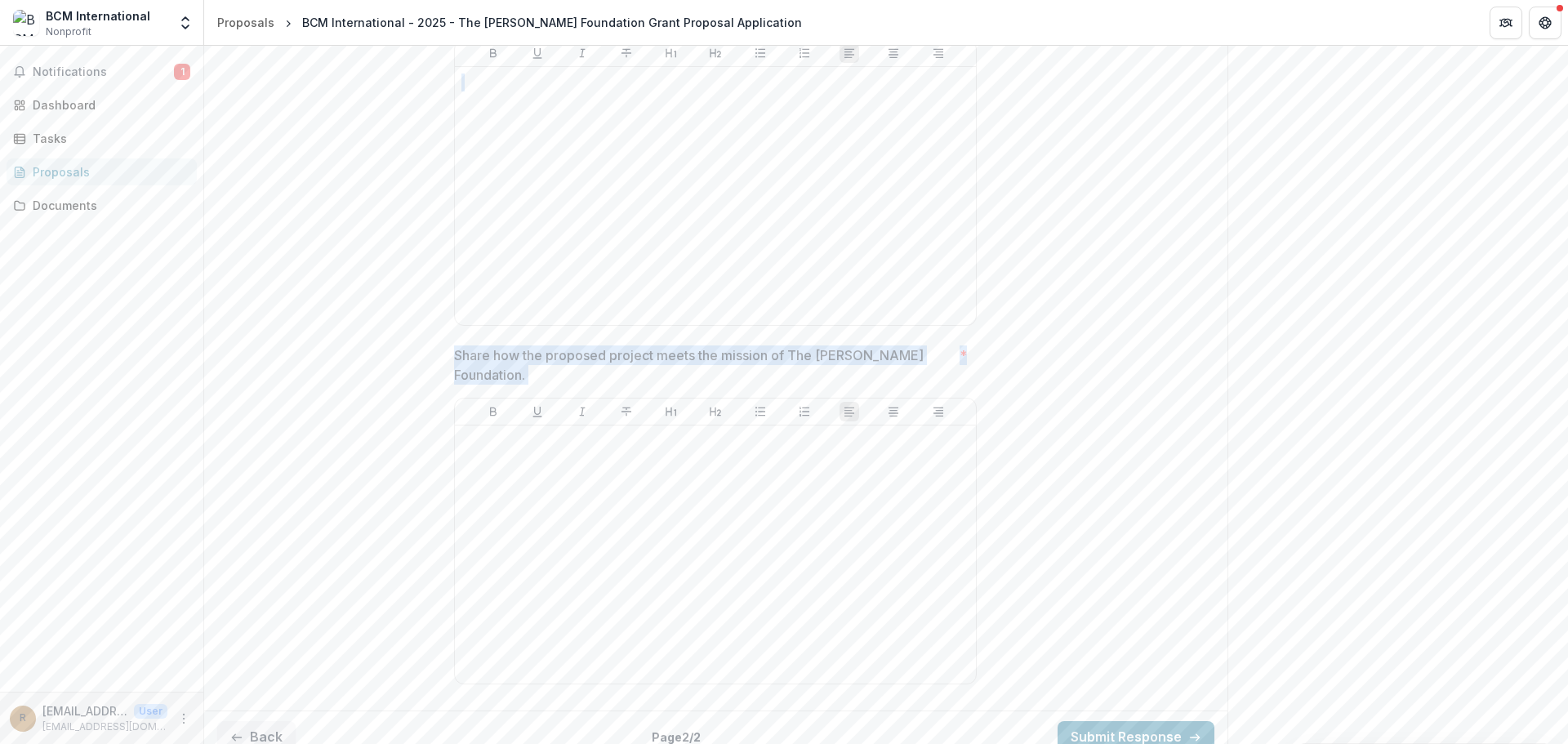
drag, startPoint x: 453, startPoint y: 255, endPoint x: 595, endPoint y: 425, distance: 221.5
copy div "Provide a summary of the organization’s history, mission, vision, and core prog…"
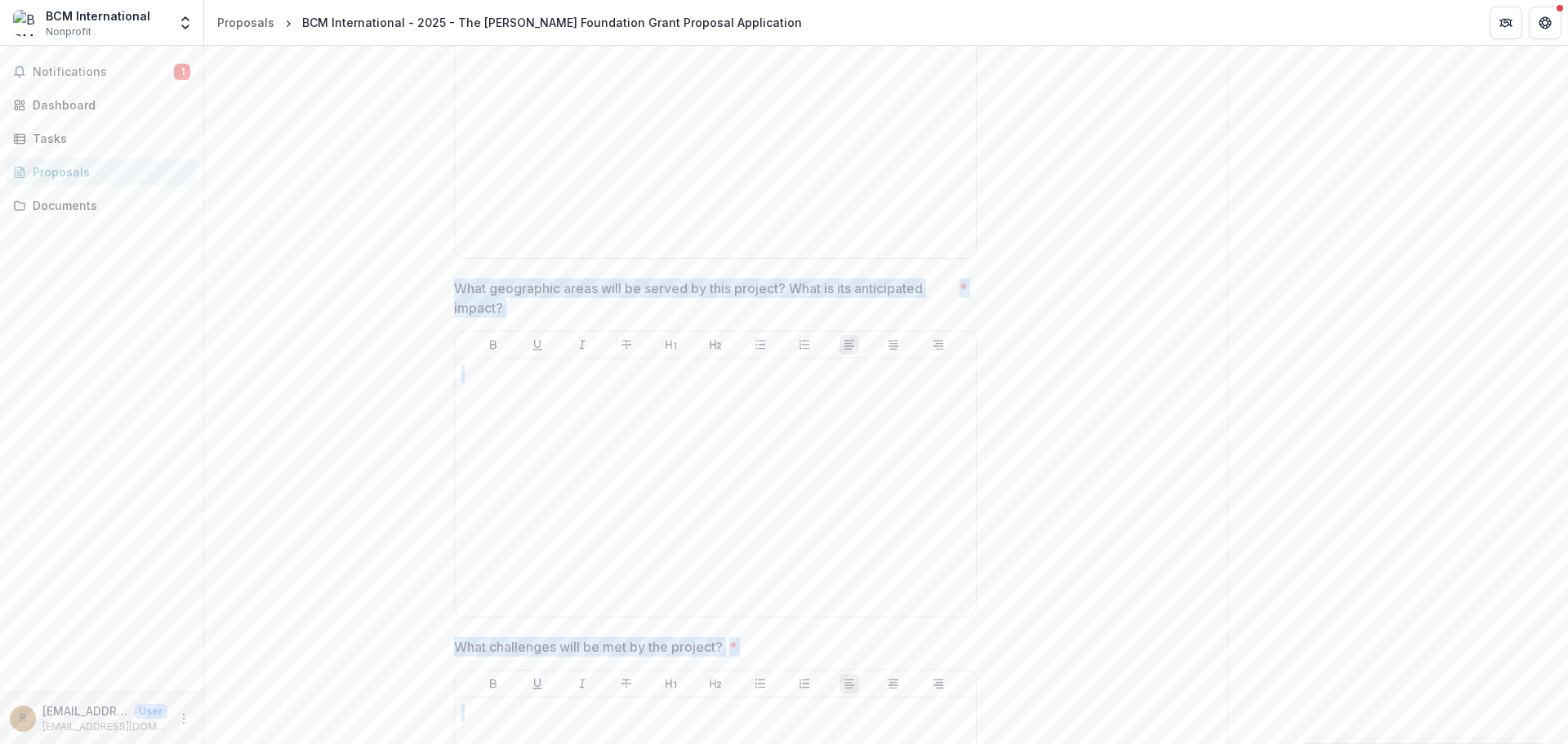
scroll to position [601, 0]
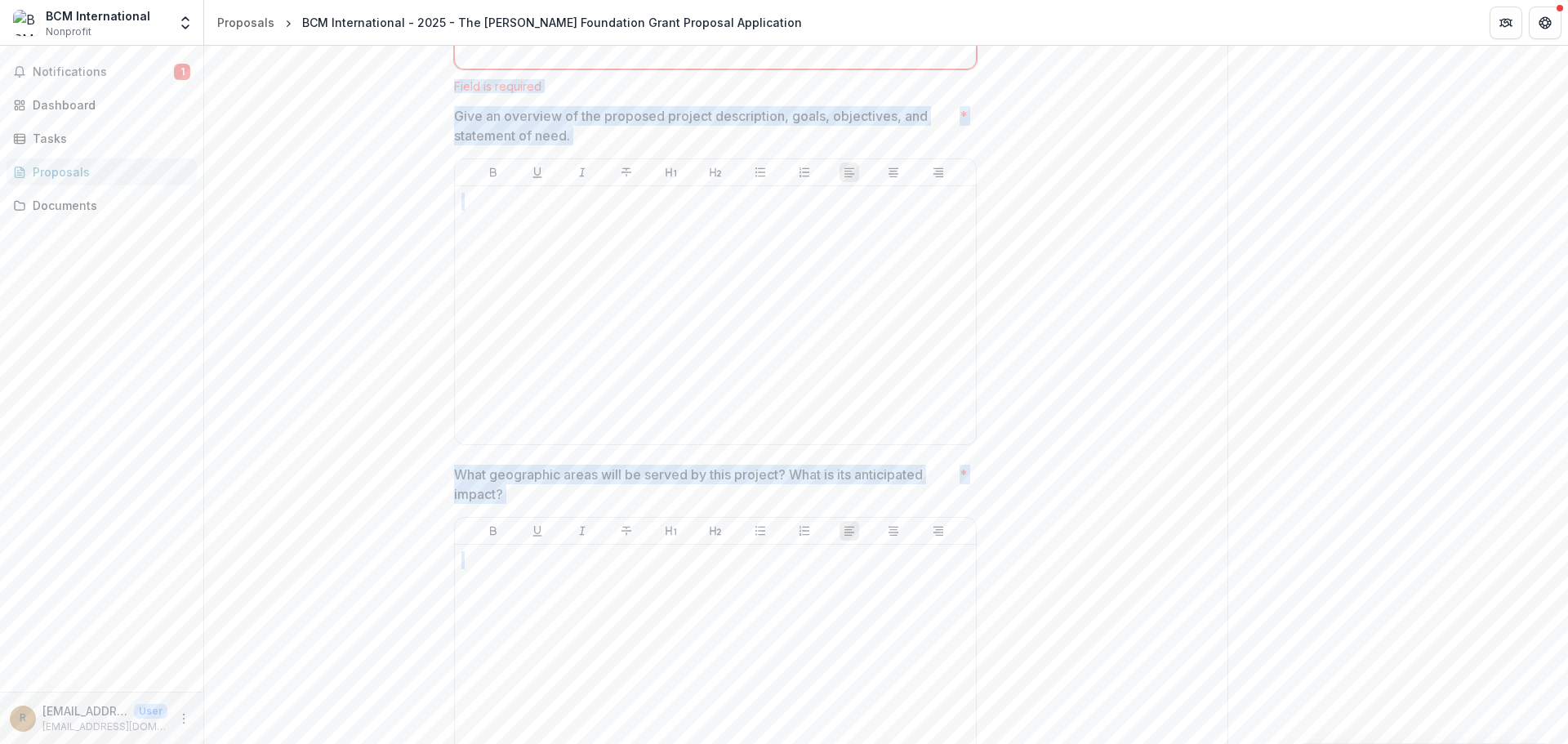
click at [61, 173] on div "Proposals" at bounding box center [108, 172] width 151 height 17
